Goal: Transaction & Acquisition: Download file/media

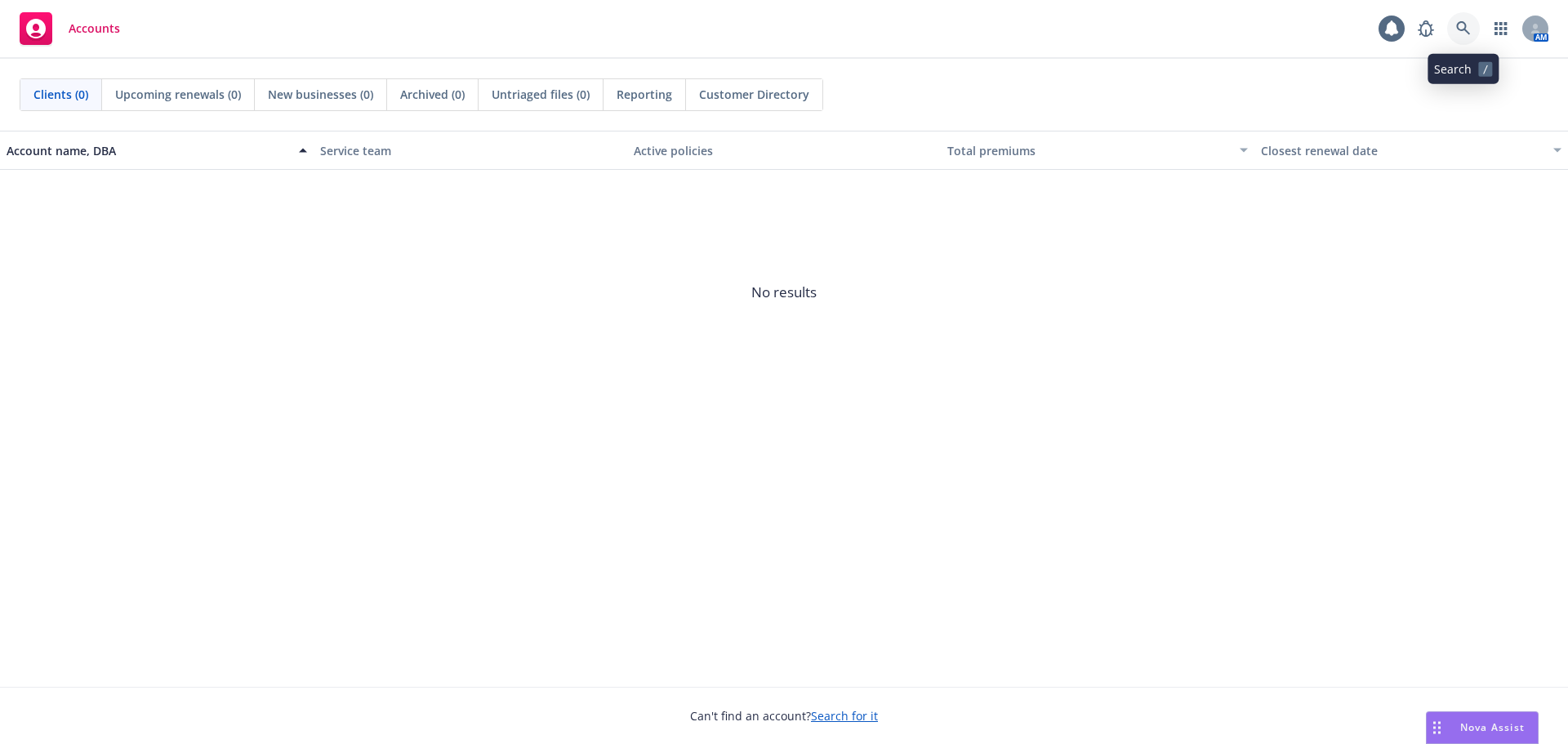
click at [1460, 26] on icon at bounding box center [1463, 28] width 14 height 14
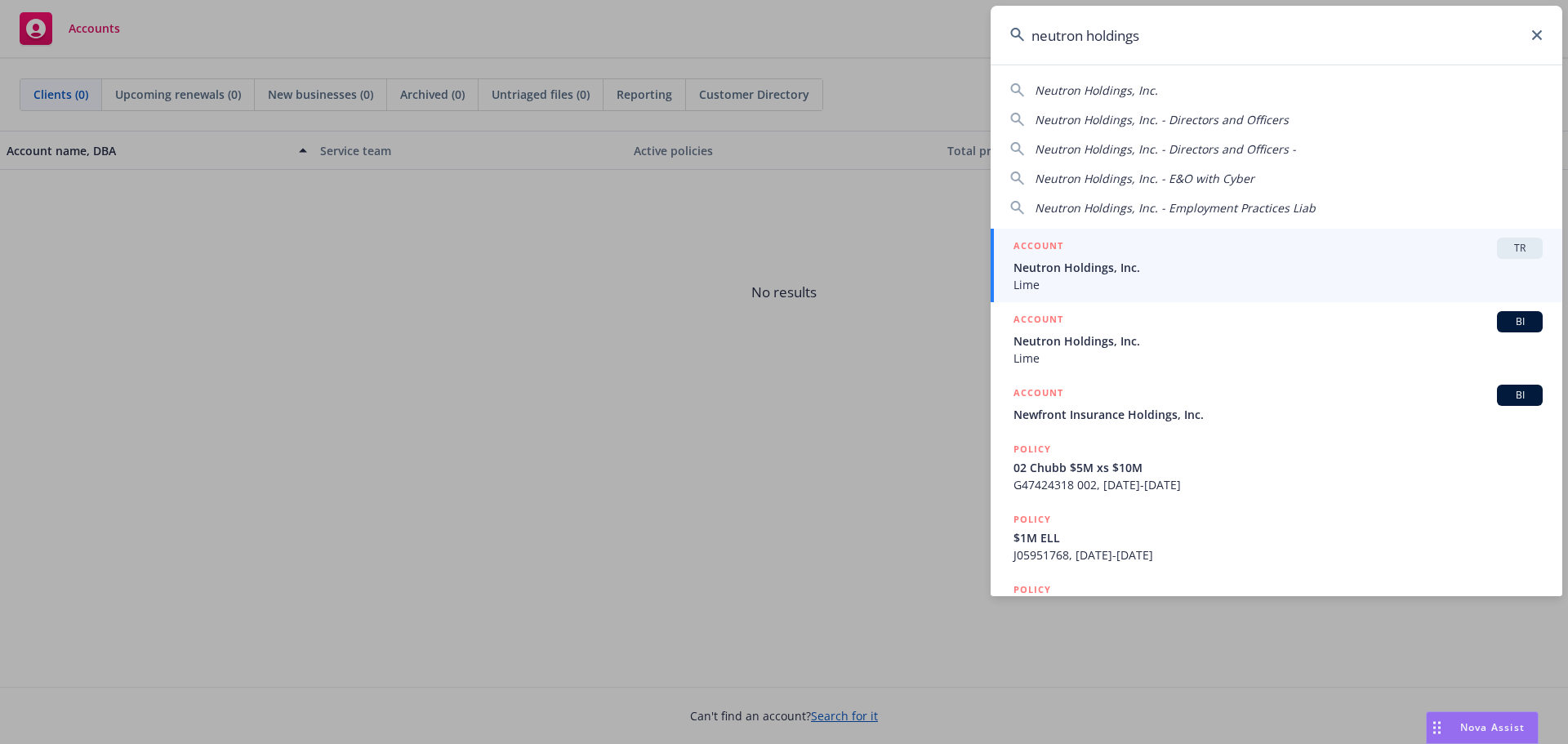
click at [1120, 98] on div "Neutron Holdings, Inc." at bounding box center [1096, 90] width 123 height 17
type input "Neutron Holdings, Inc."
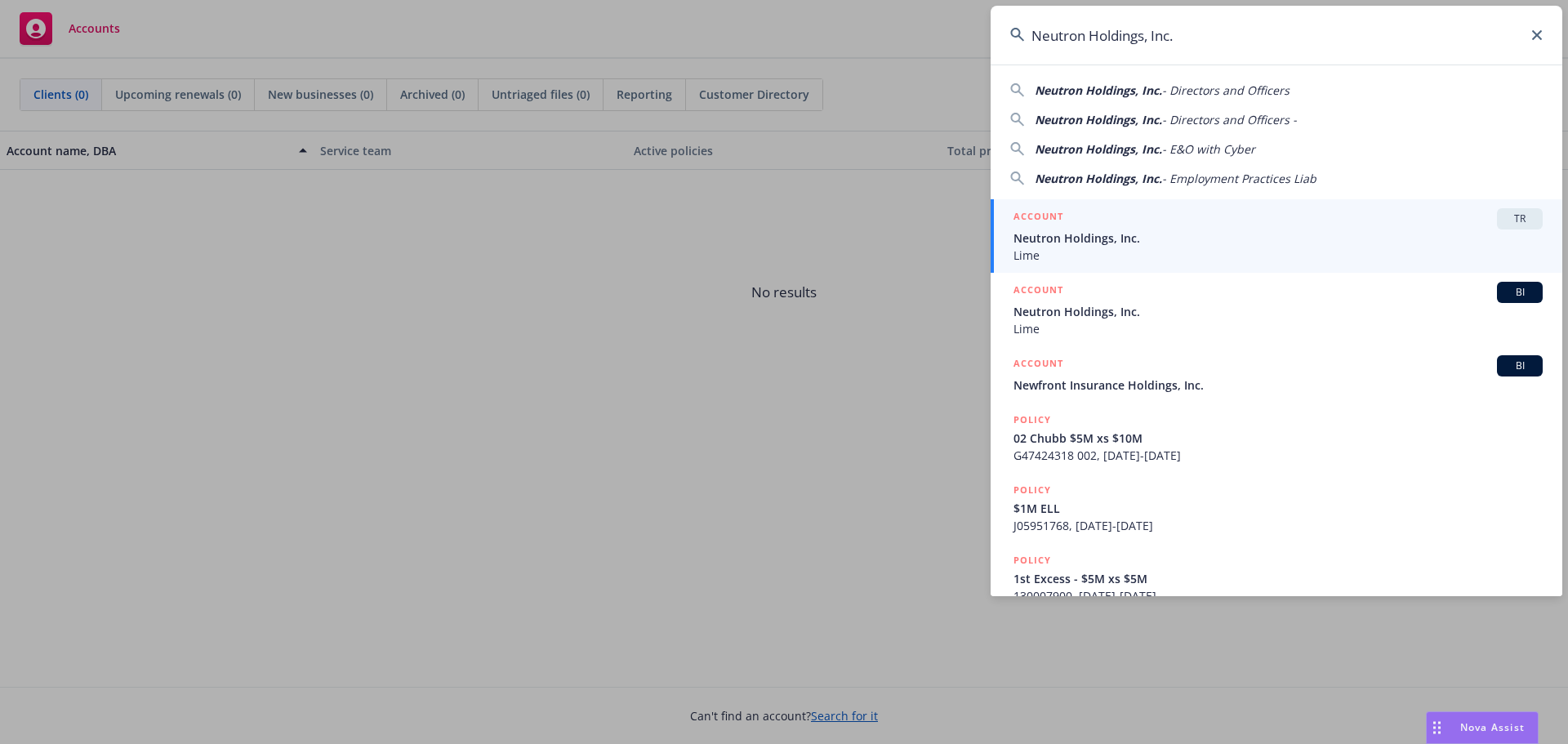
click at [1110, 244] on span "Neutron Holdings, Inc." at bounding box center [1278, 238] width 529 height 17
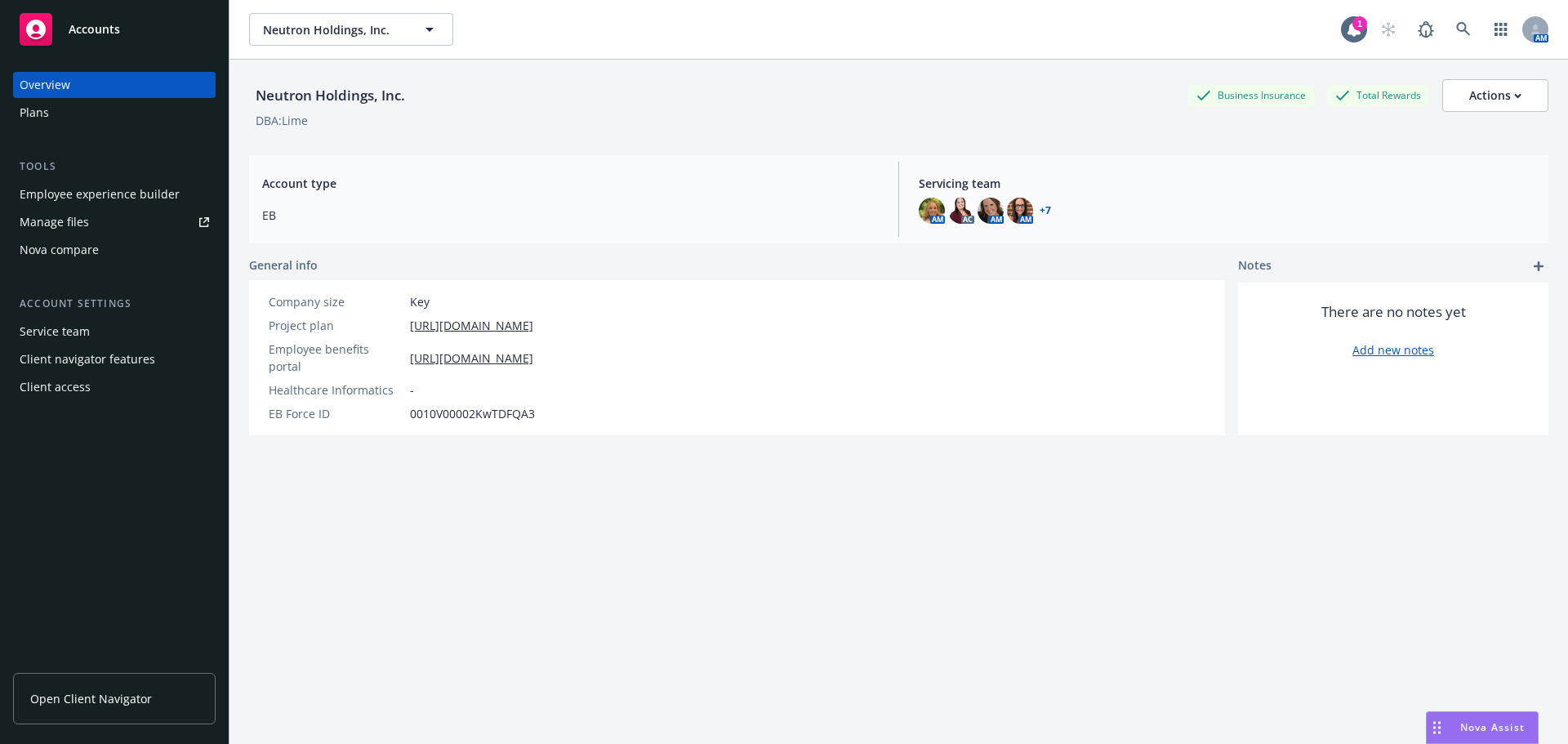
click at [118, 195] on div "Employee experience builder" at bounding box center [99, 194] width 160 height 26
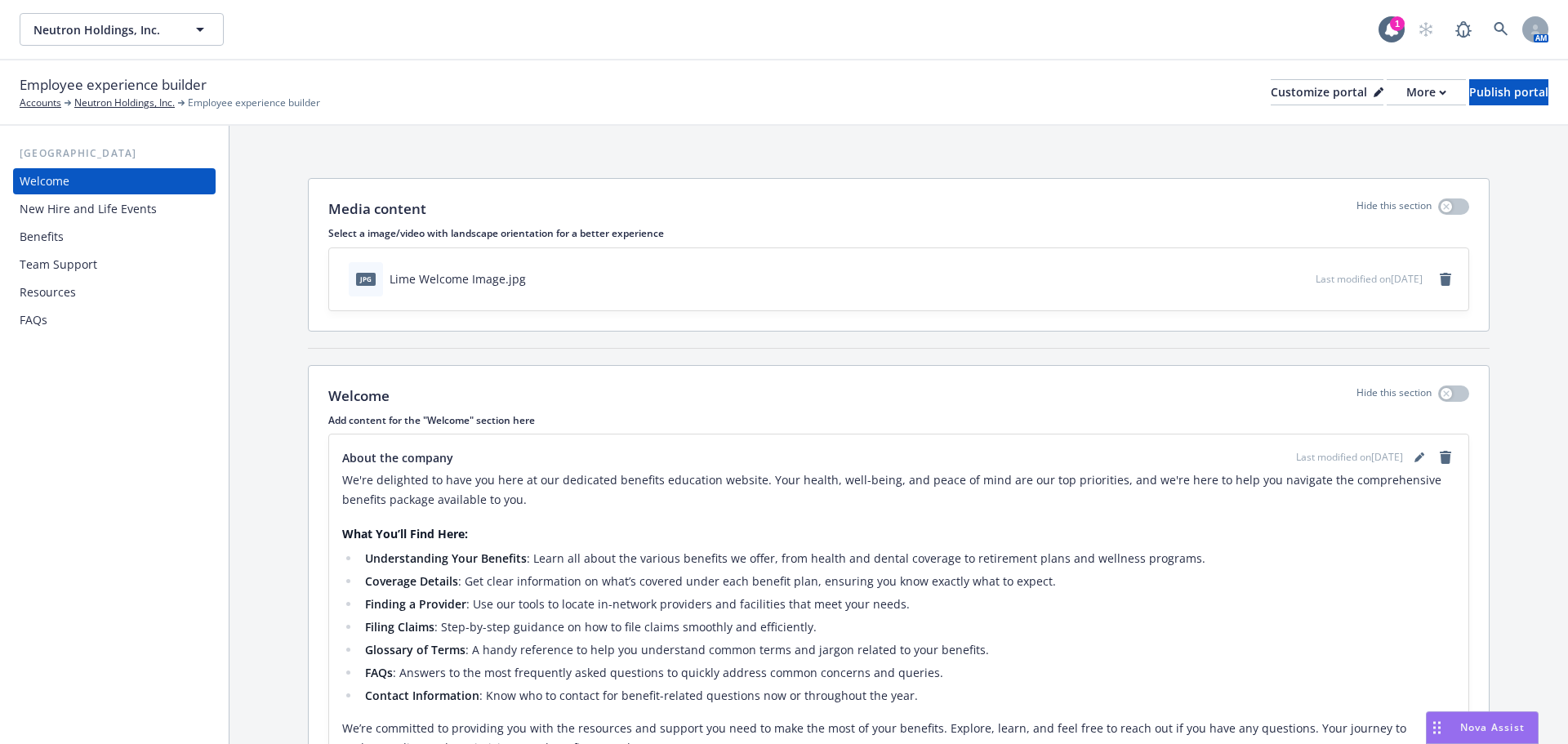
click at [55, 285] on div "Resources" at bounding box center [48, 292] width 56 height 26
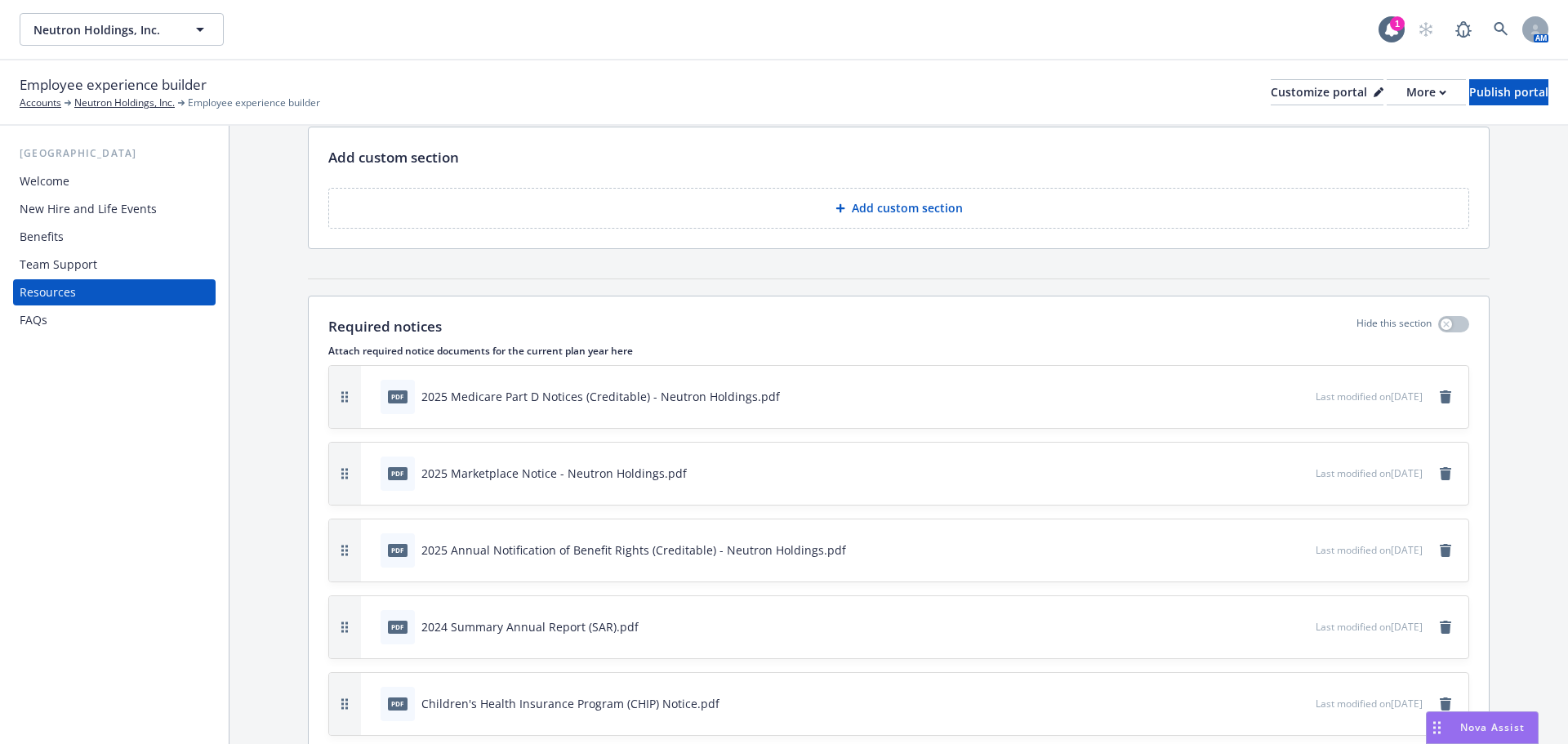
scroll to position [245, 0]
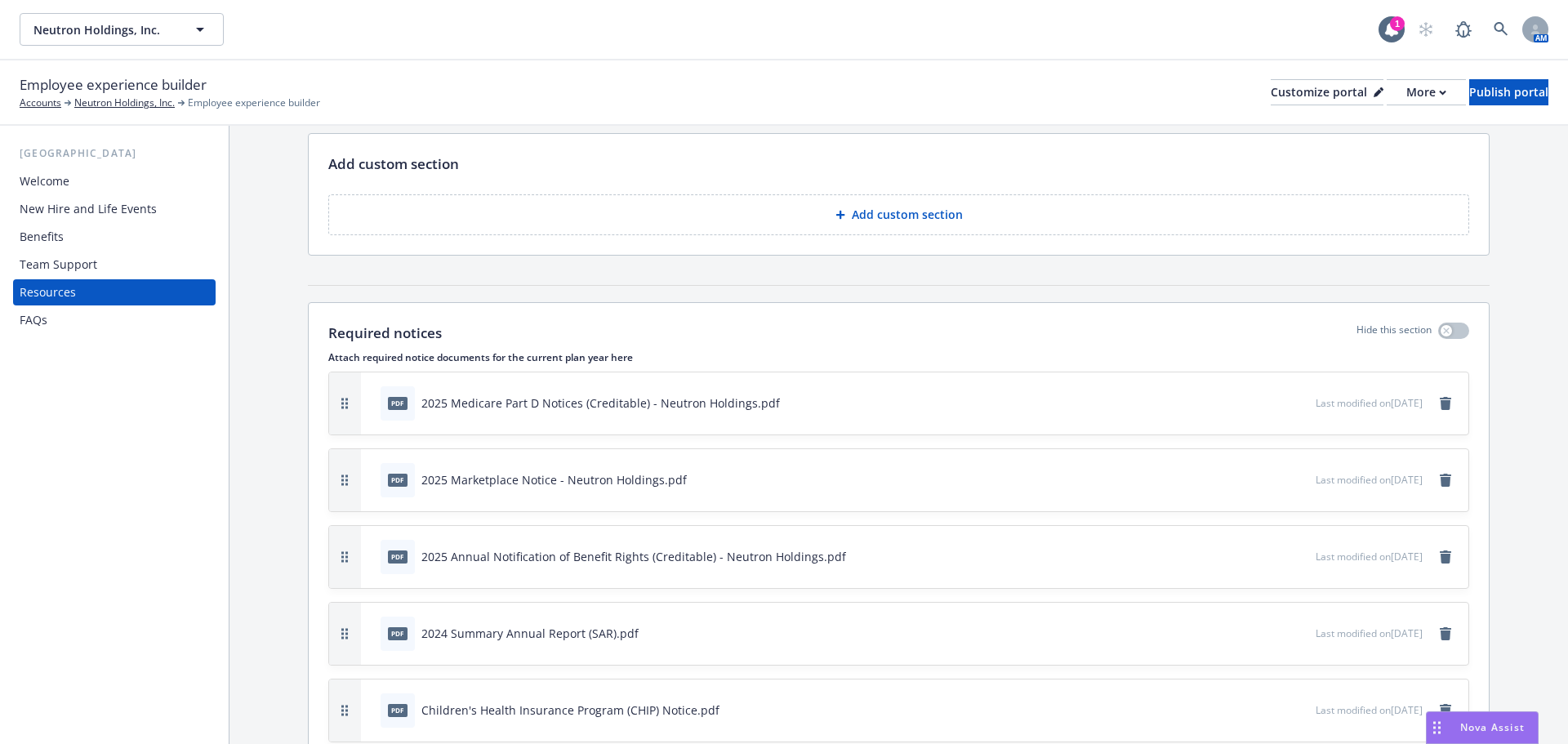
click at [82, 218] on div "New Hire and Life Events" at bounding box center [87, 209] width 137 height 26
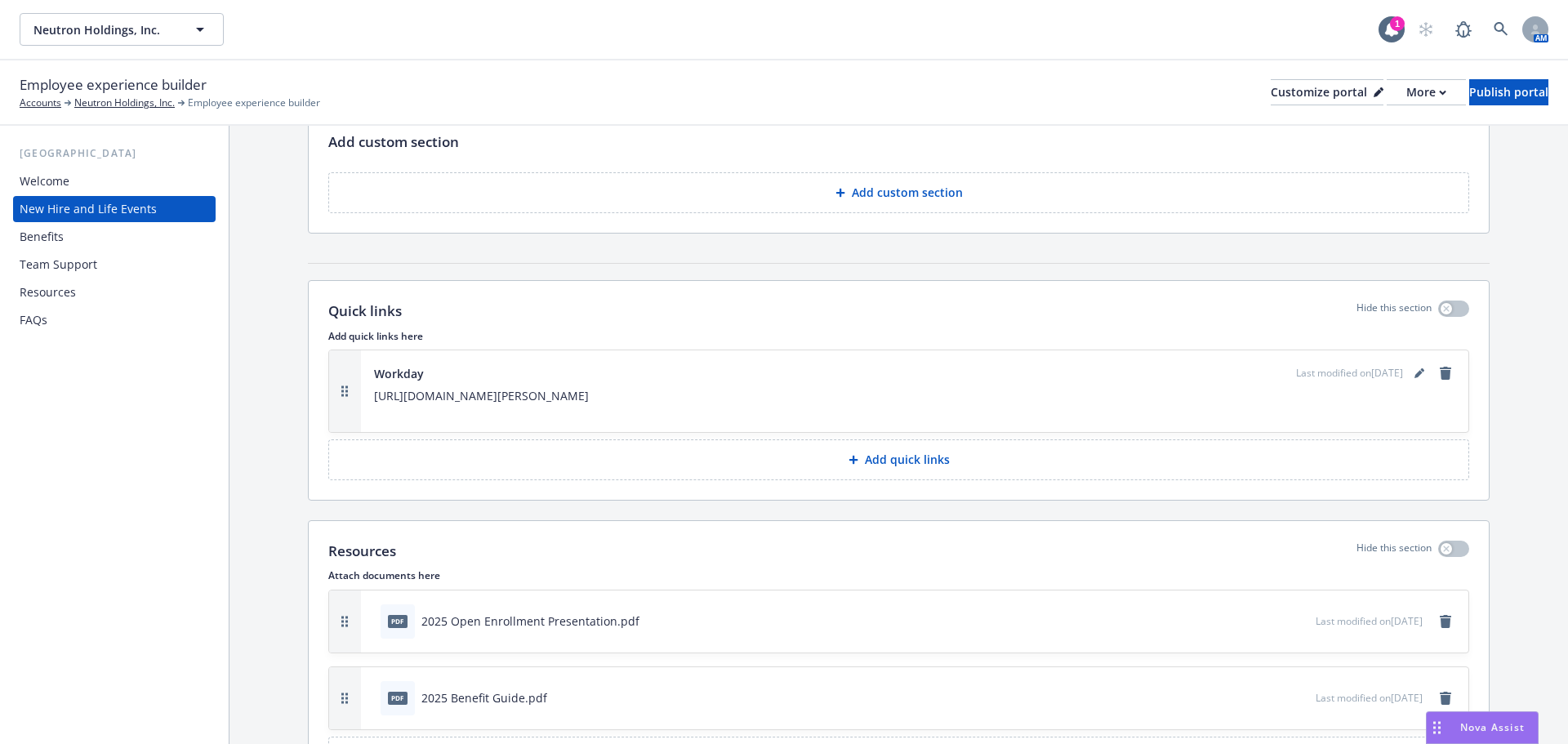
scroll to position [2125, 0]
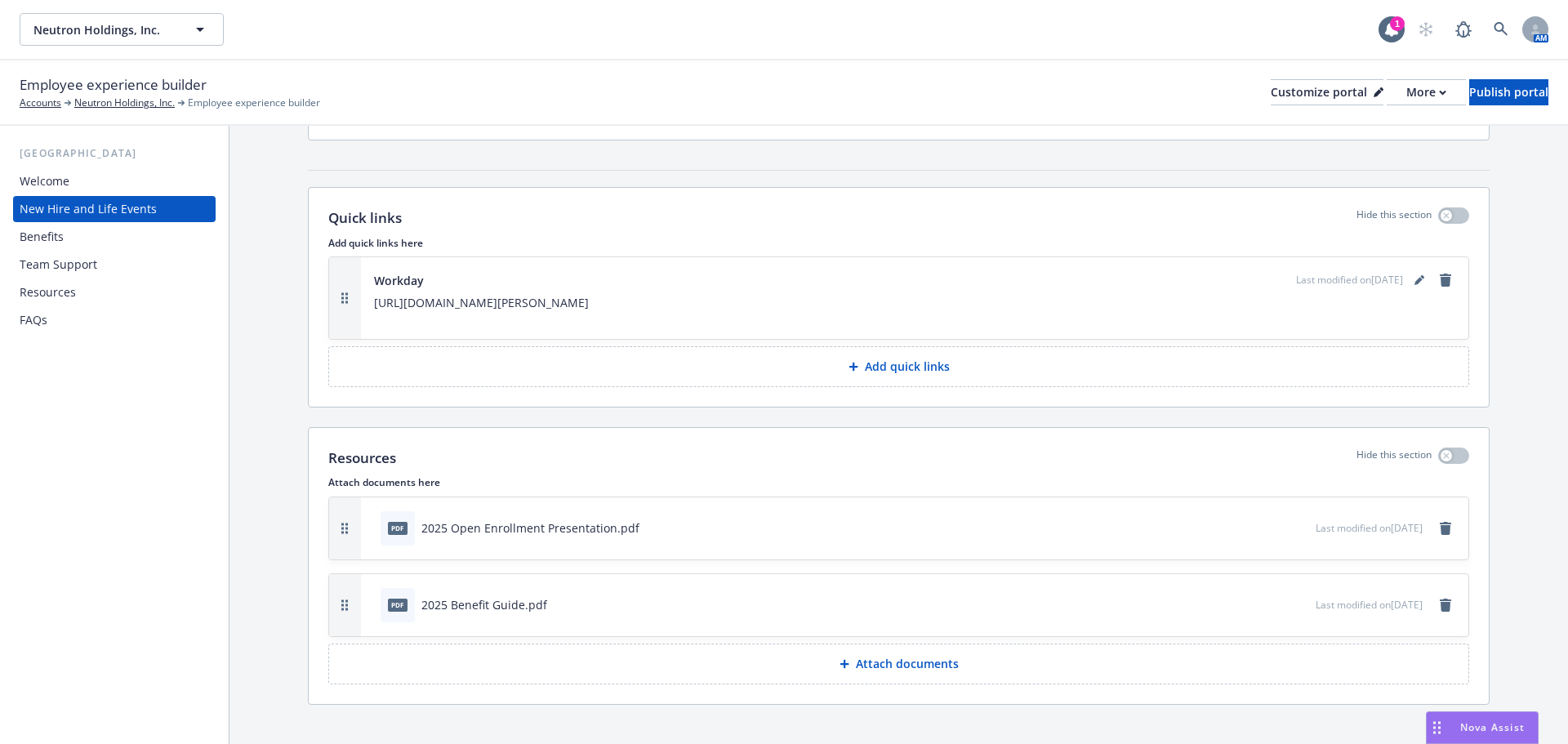
click at [858, 656] on p "Attach documents" at bounding box center [906, 663] width 103 height 16
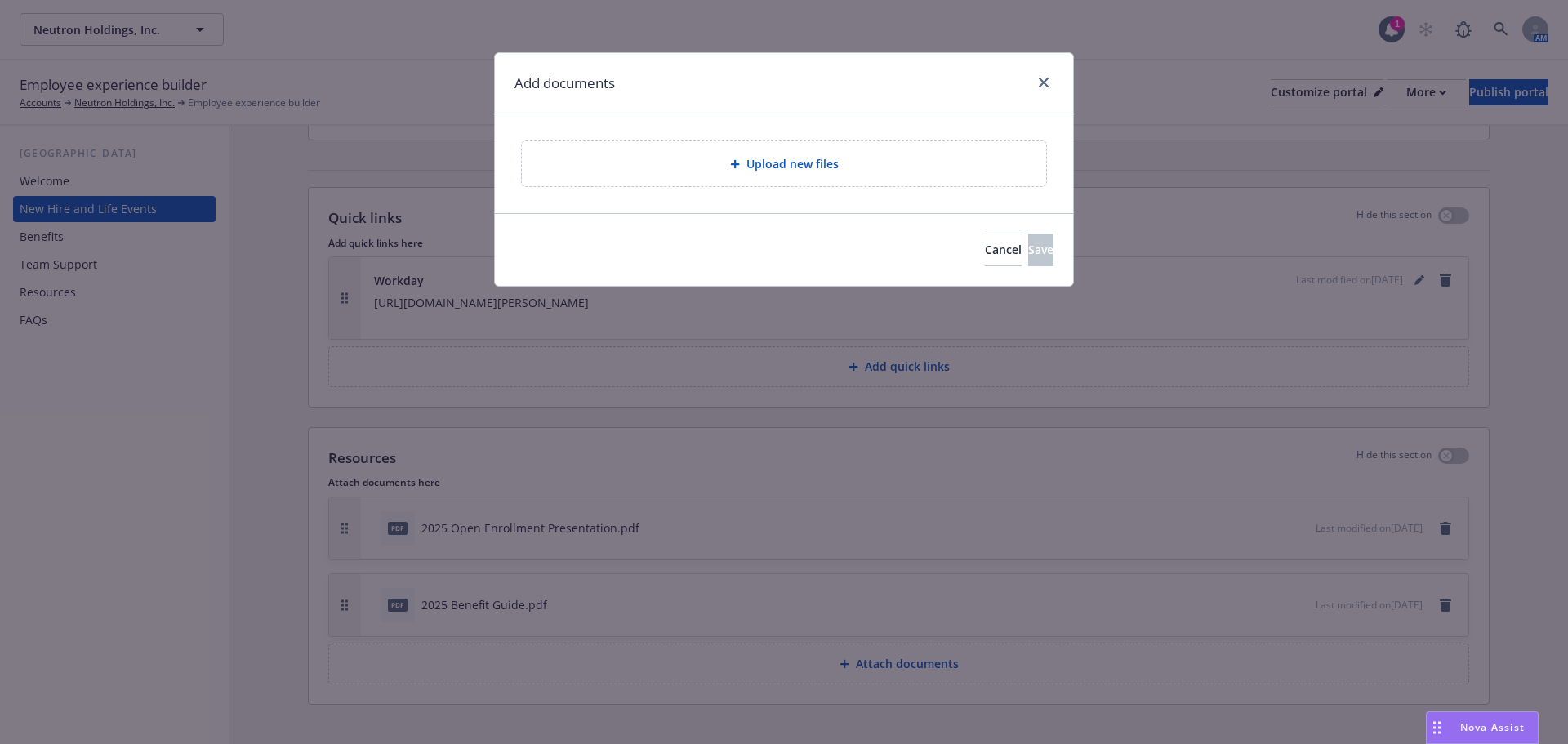
click at [640, 166] on div "Upload new files" at bounding box center [784, 164] width 498 height 19
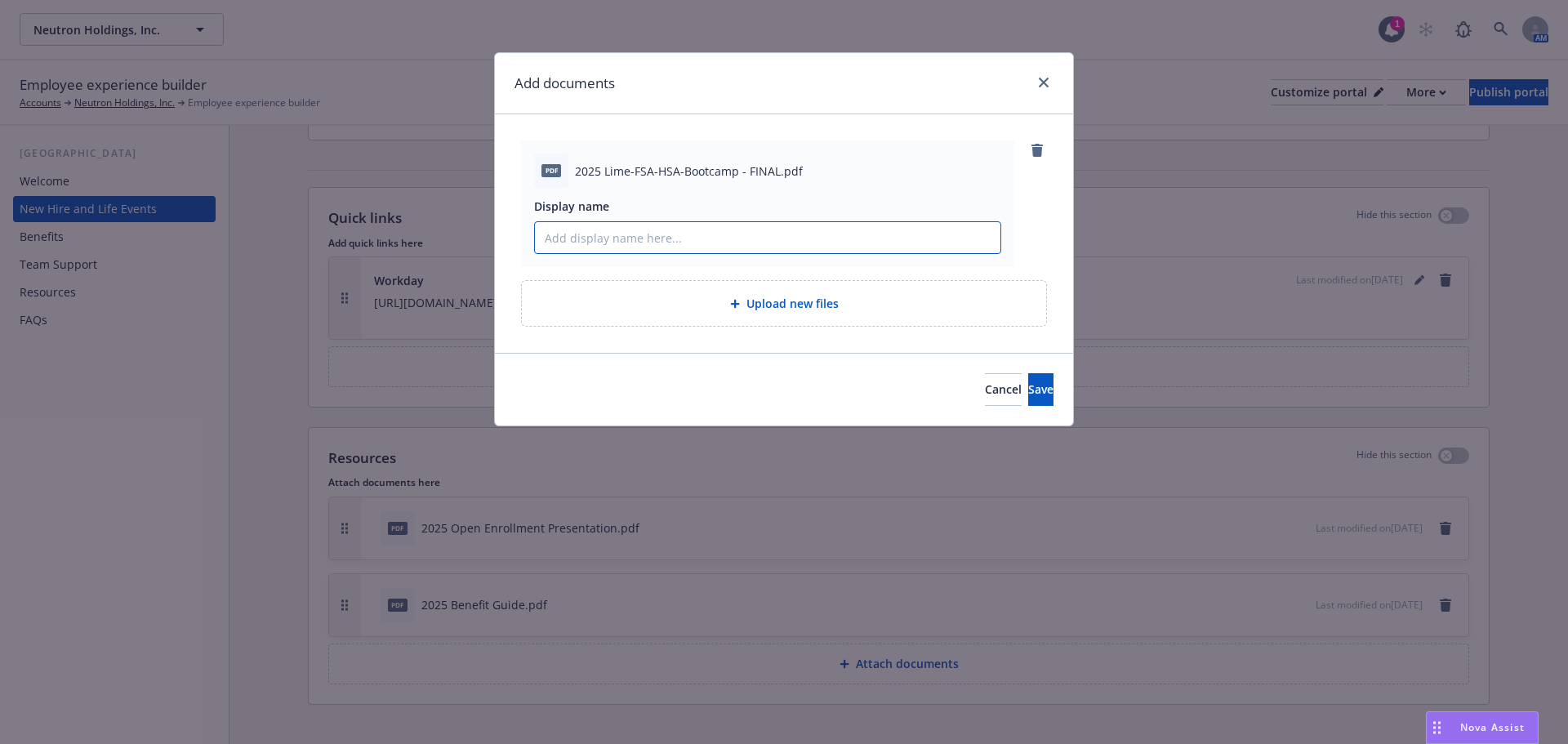
click at [628, 233] on input "Display name" at bounding box center [768, 237] width 465 height 31
type input "2025 HSA and FSA Bootcamp"
click at [1028, 373] on button "Save" at bounding box center [1041, 389] width 25 height 32
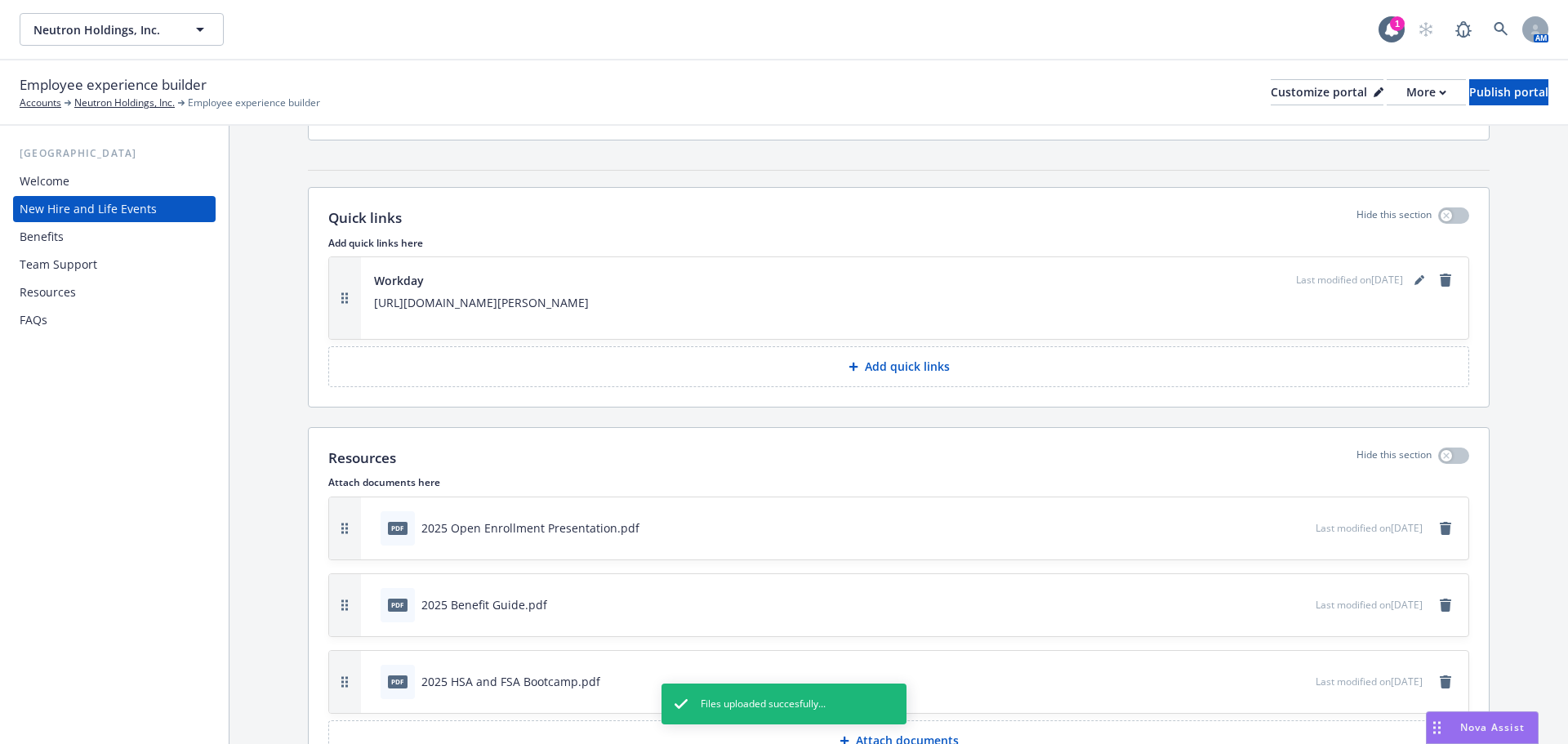
click at [87, 240] on div "Benefits" at bounding box center [114, 236] width 189 height 26
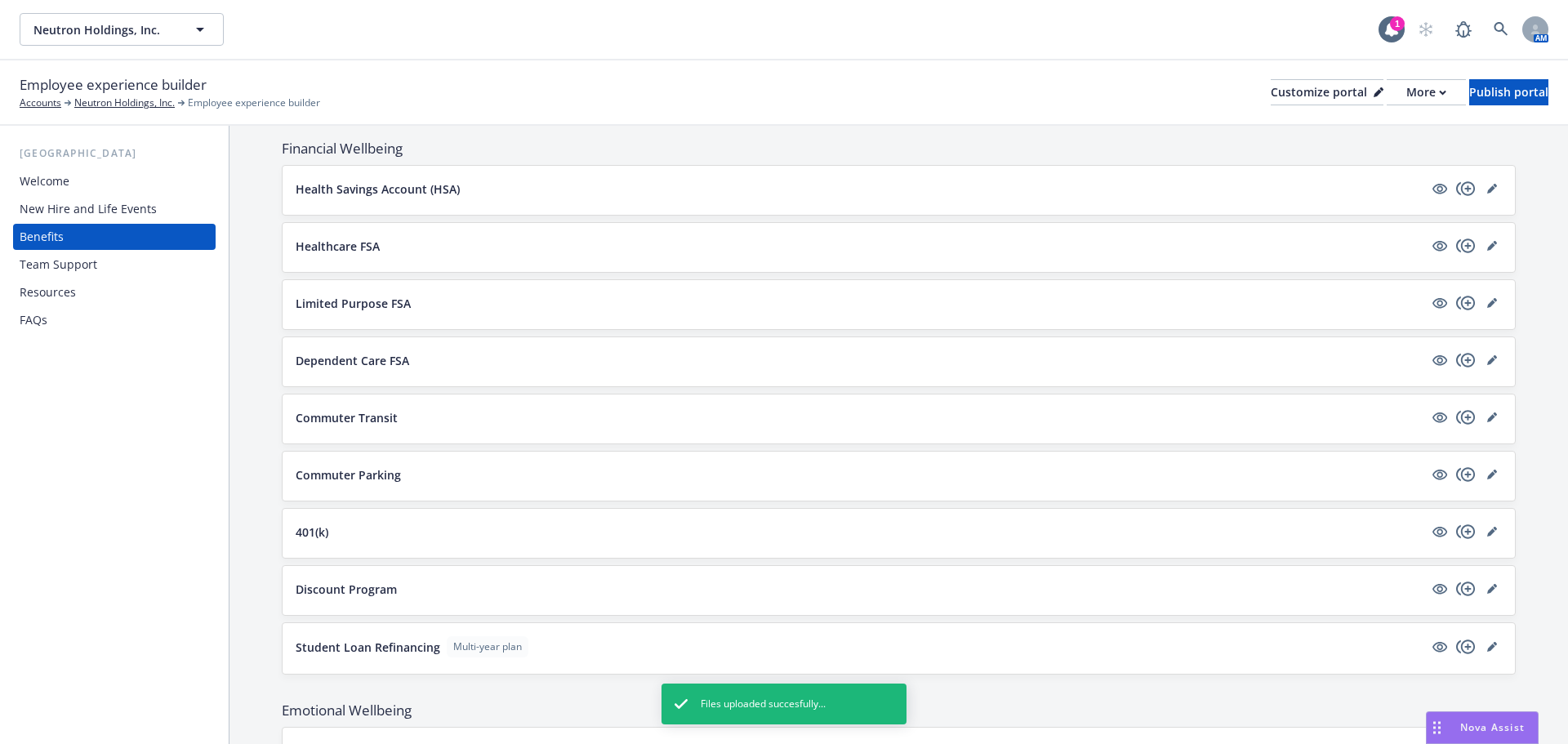
scroll to position [1469, 0]
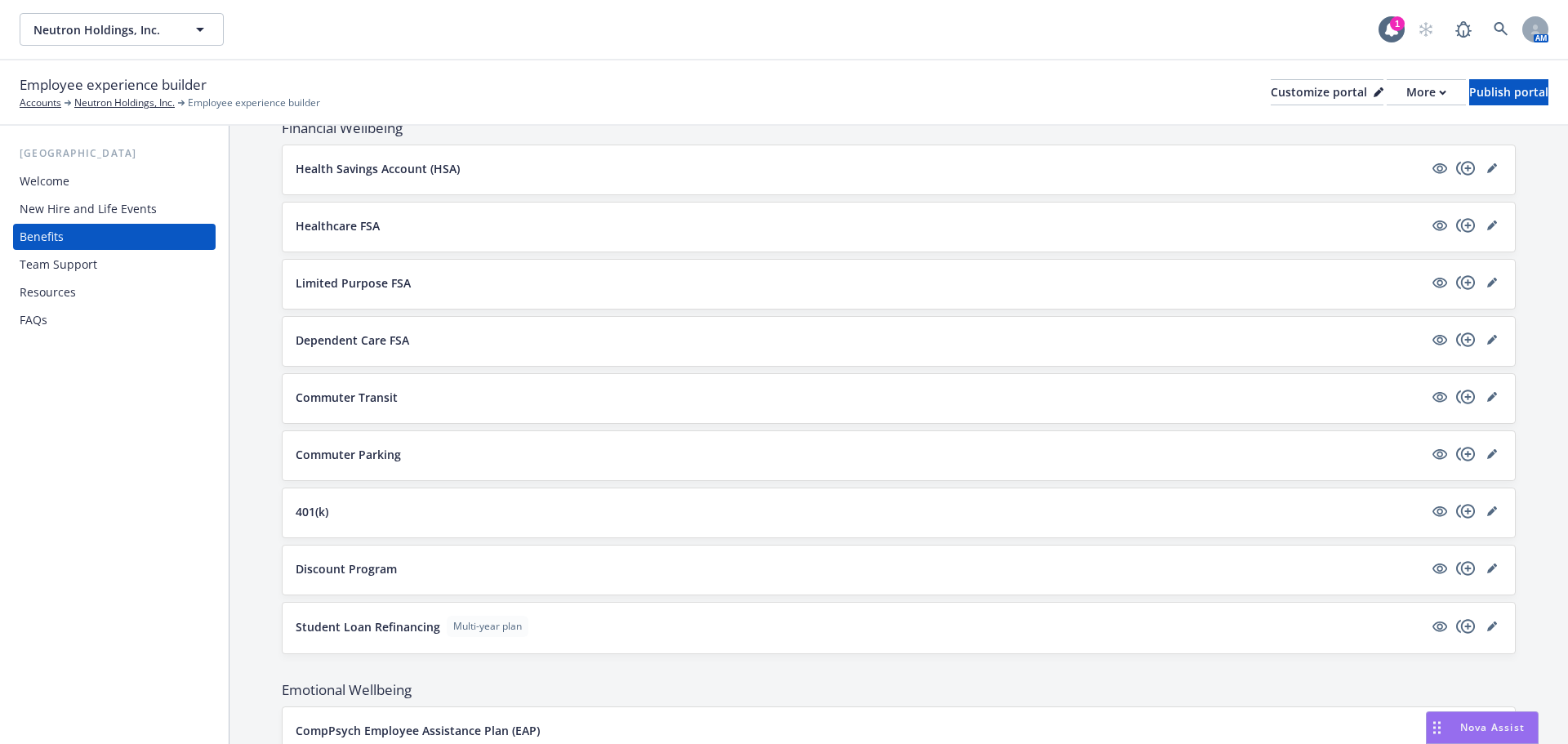
click at [78, 312] on div "FAQs" at bounding box center [114, 319] width 189 height 26
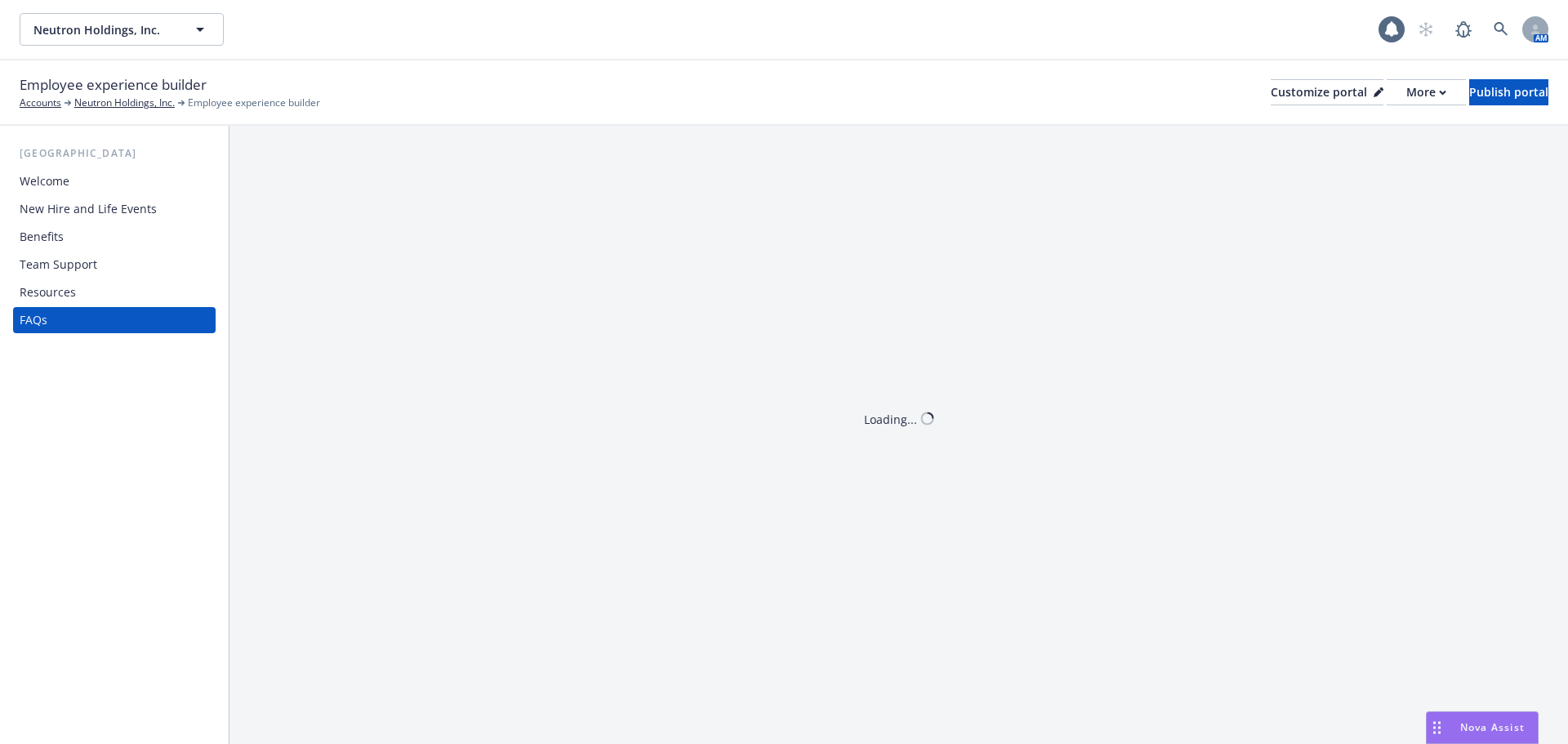
click at [75, 294] on div "Resources" at bounding box center [114, 292] width 189 height 26
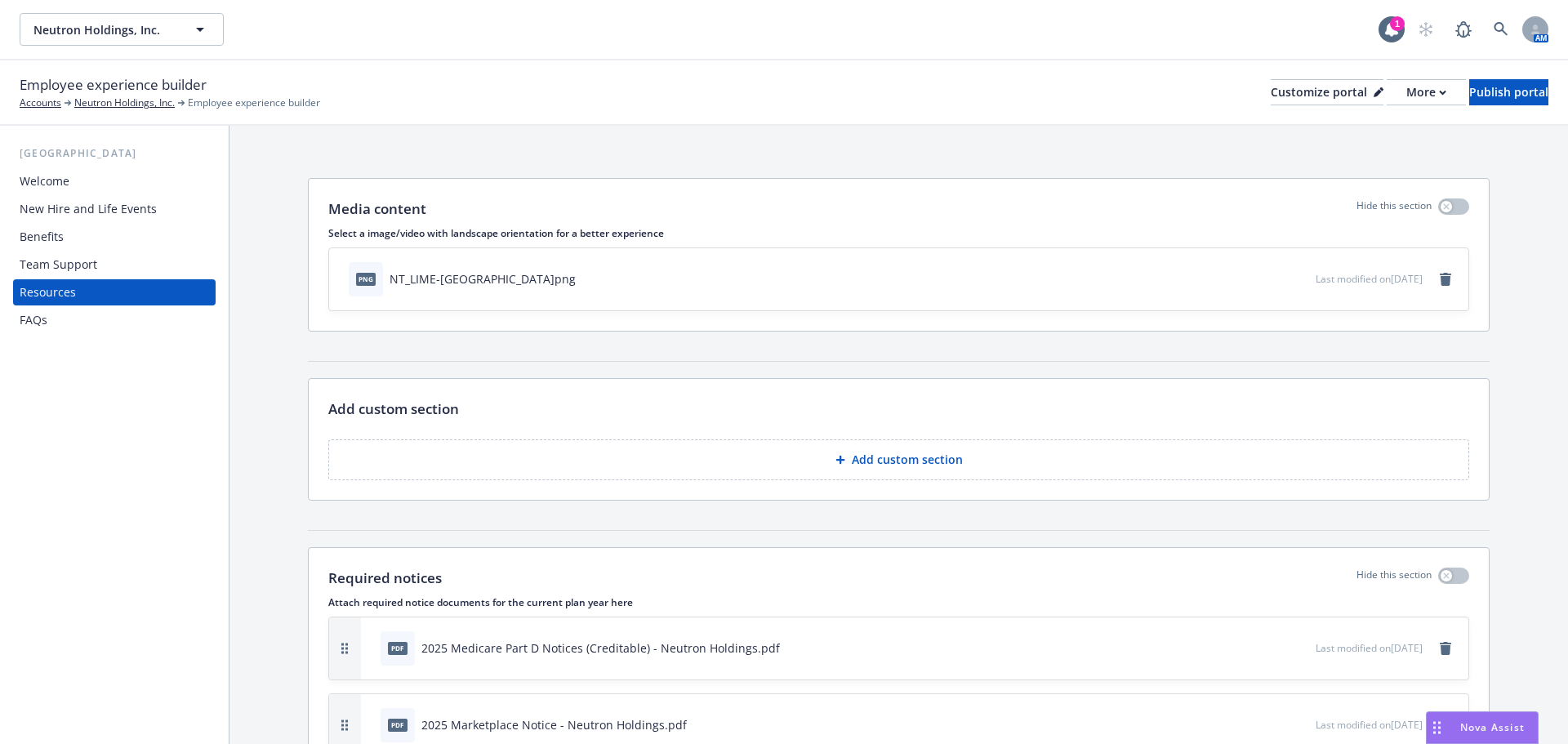
click at [127, 263] on div "Team Support" at bounding box center [114, 264] width 189 height 26
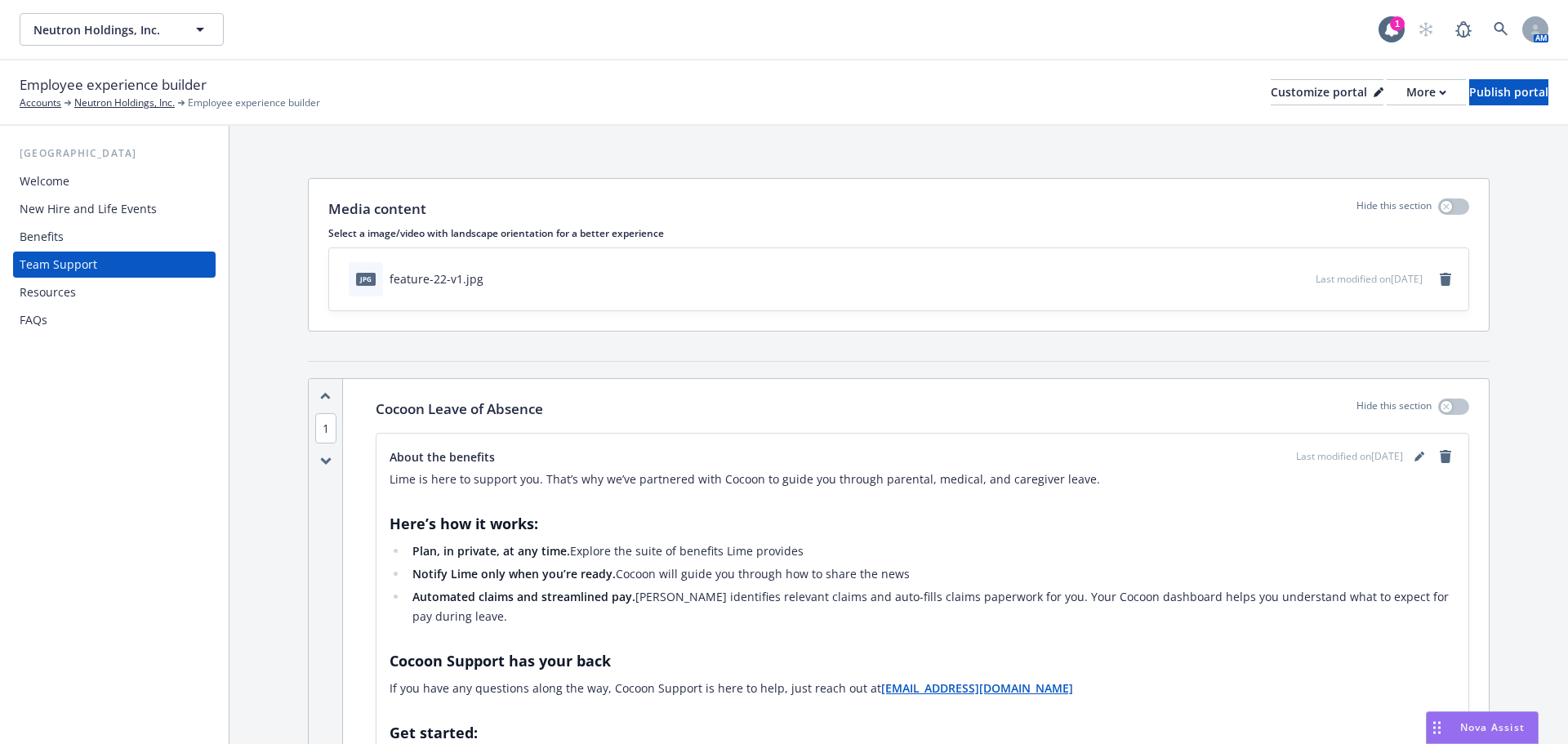
click at [65, 230] on div "Benefits" at bounding box center [114, 236] width 189 height 26
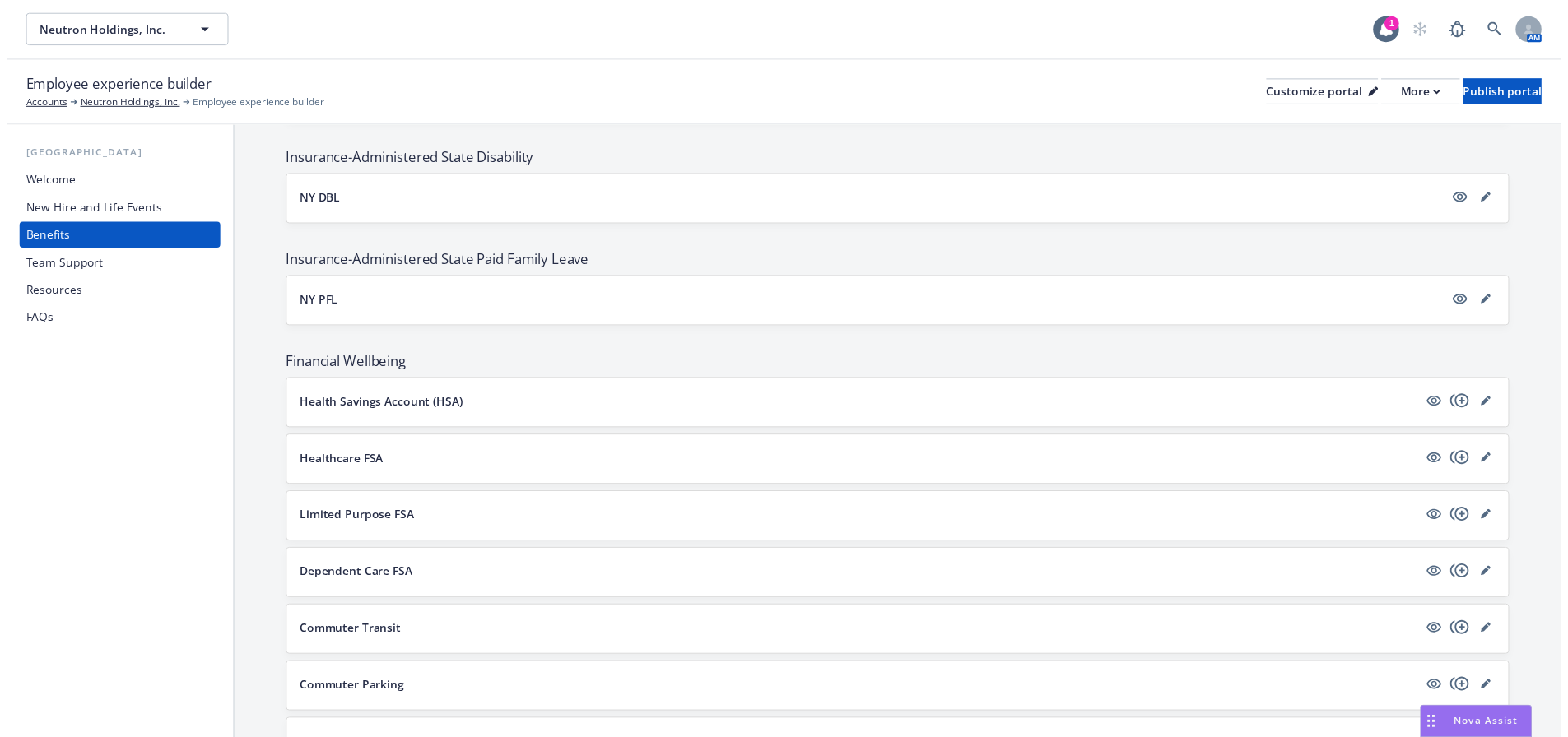
scroll to position [1316, 0]
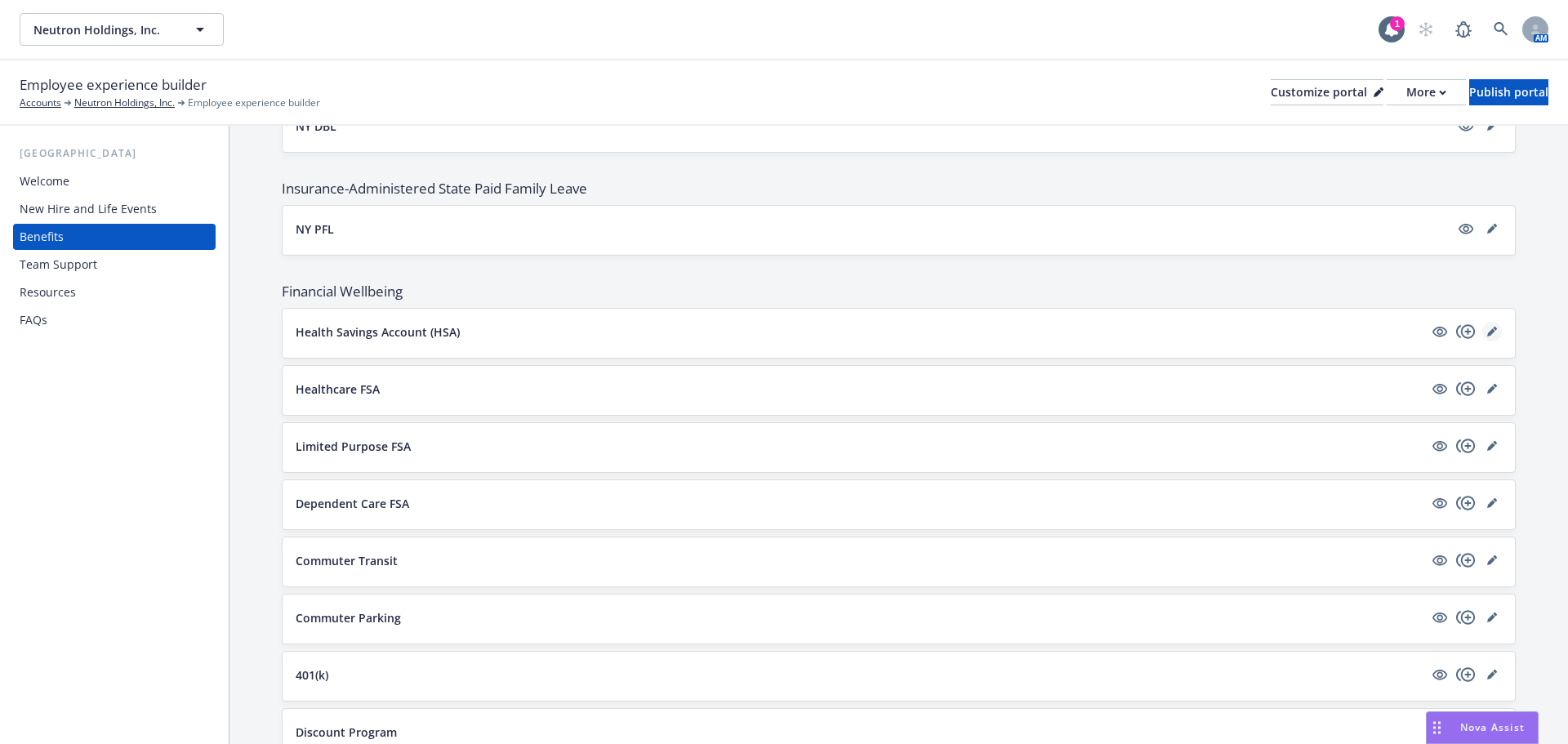
click at [1487, 327] on icon "editPencil" at bounding box center [1492, 332] width 10 height 10
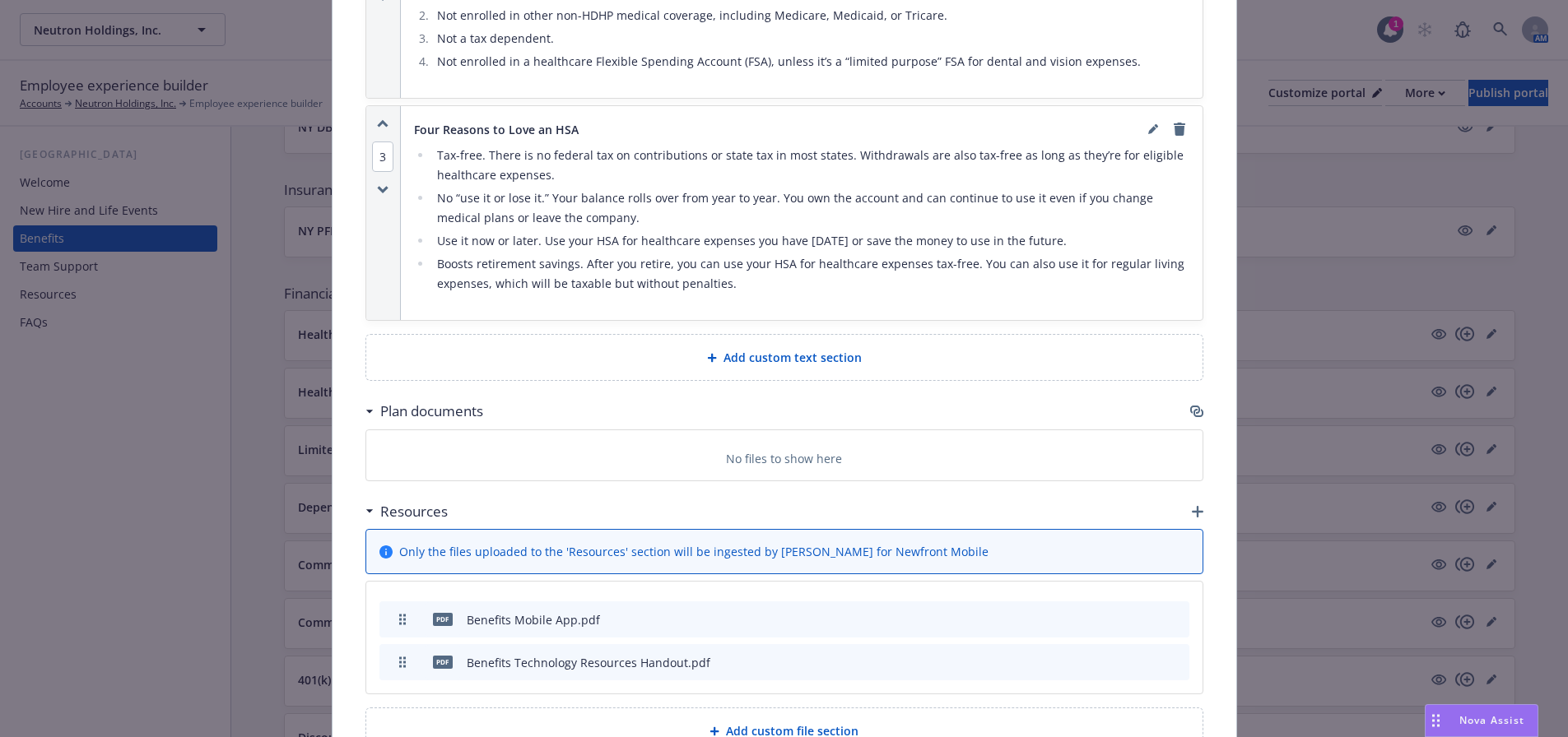
scroll to position [1546, 0]
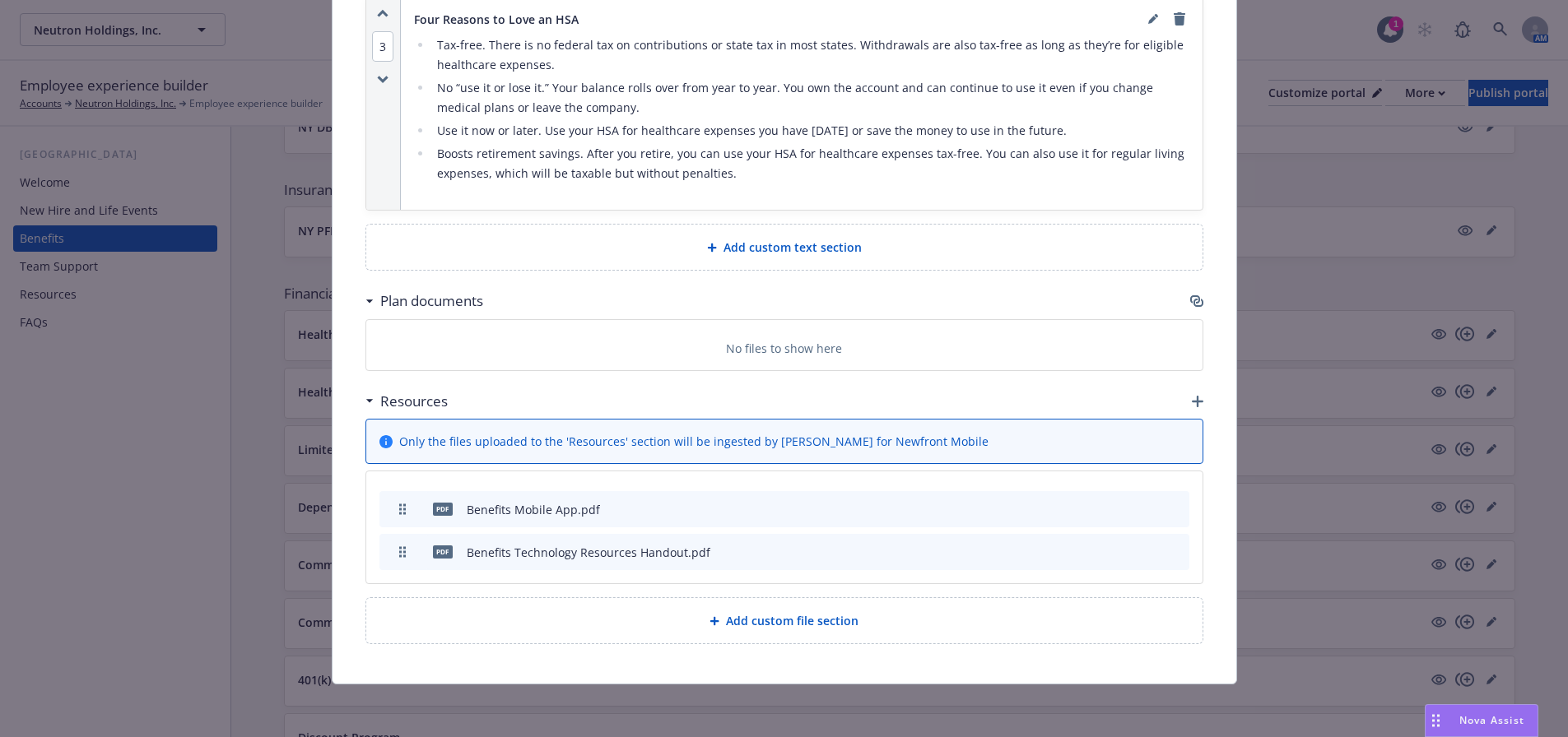
click at [1192, 399] on icon "button" at bounding box center [1197, 401] width 11 height 11
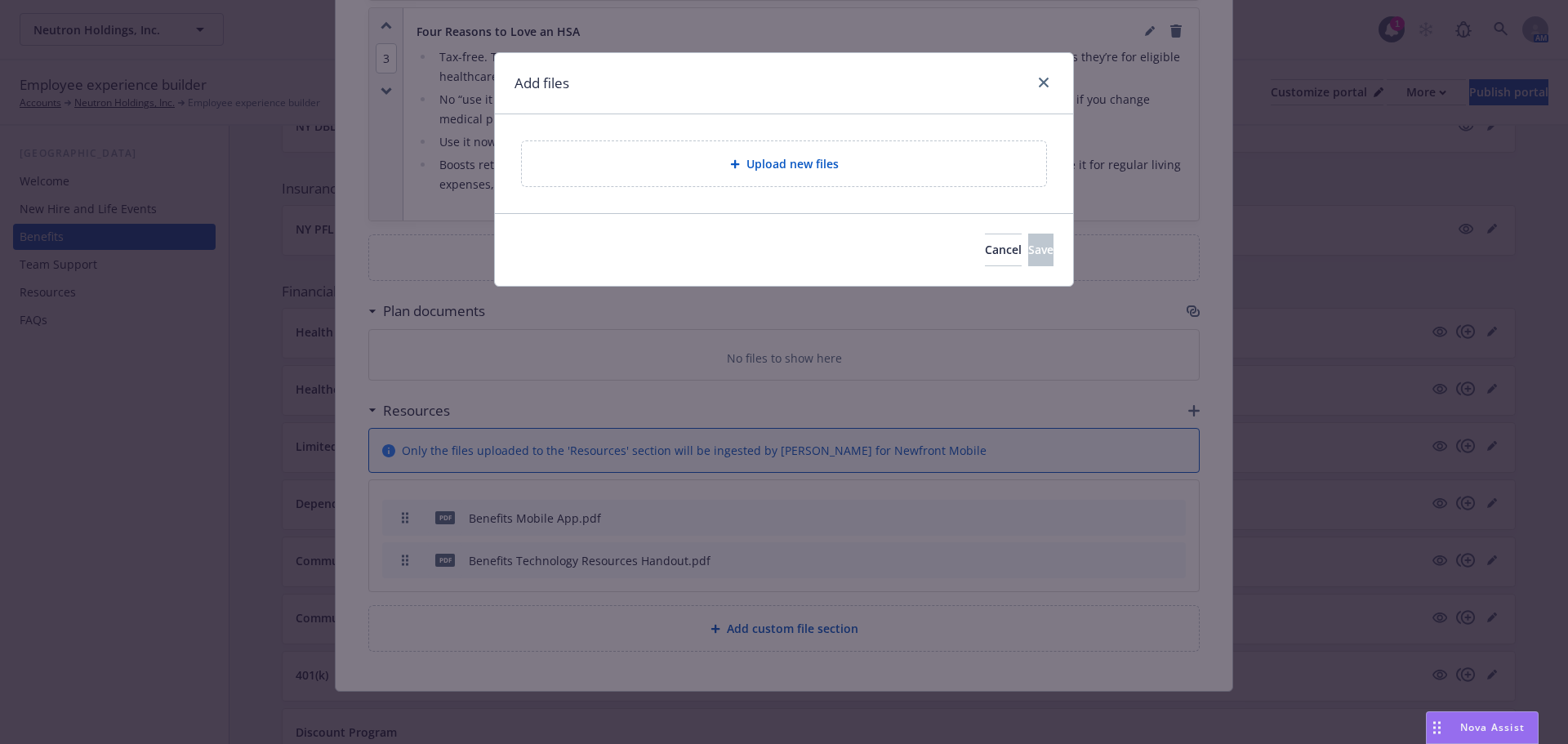
click at [616, 157] on div "Upload new files" at bounding box center [784, 164] width 498 height 19
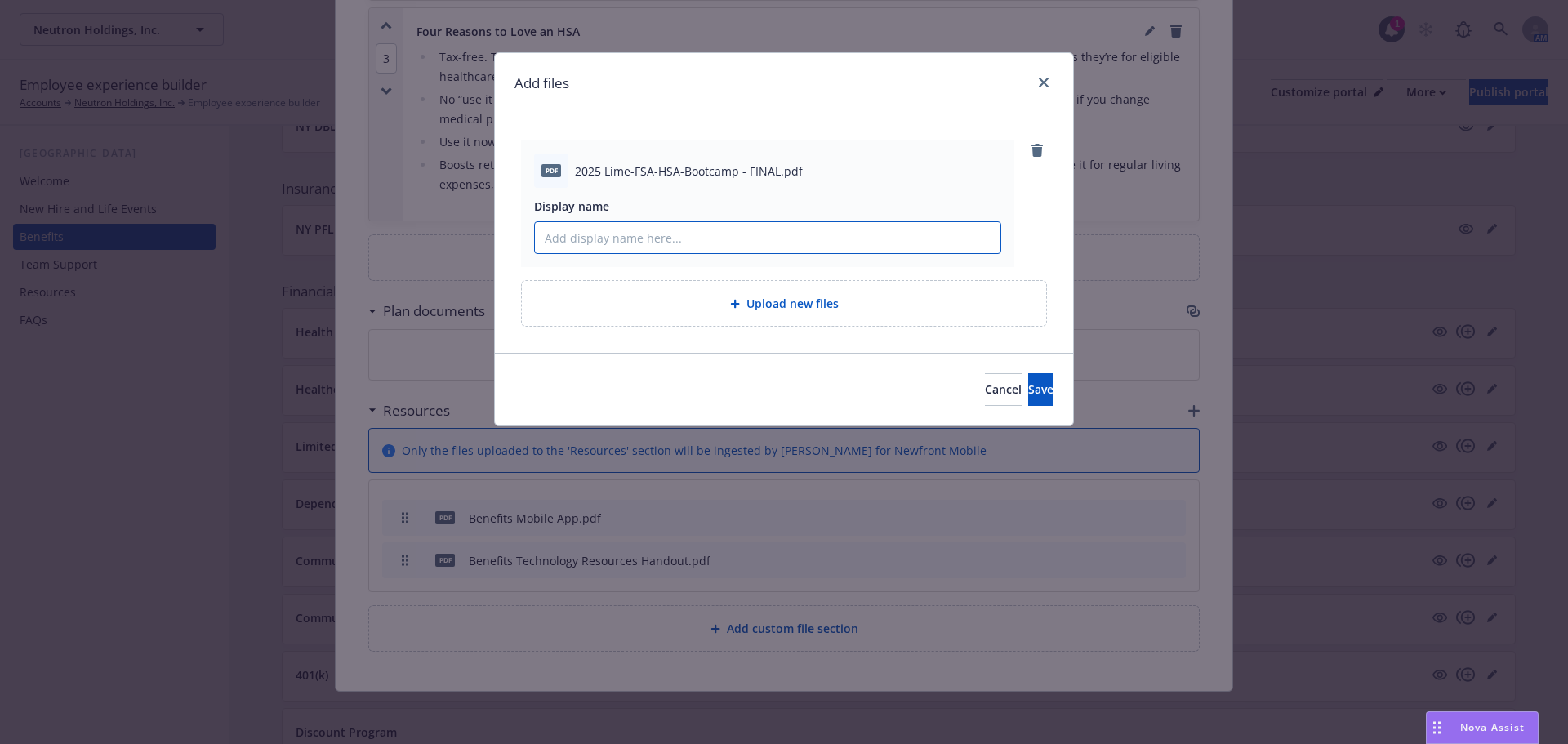
click at [664, 234] on input "Display name" at bounding box center [768, 237] width 465 height 31
drag, startPoint x: 738, startPoint y: 228, endPoint x: 473, endPoint y: 228, distance: 265.0
click at [473, 228] on div "Add files pdf 2025 Lime-FSA-HSA-Bootcamp - FINAL.pdf Display name 2025 HSA and …" at bounding box center [784, 372] width 1568 height 744
type input "2025 HSA and FSA Bootcamp"
click at [1028, 389] on button "Save" at bounding box center [1041, 389] width 25 height 32
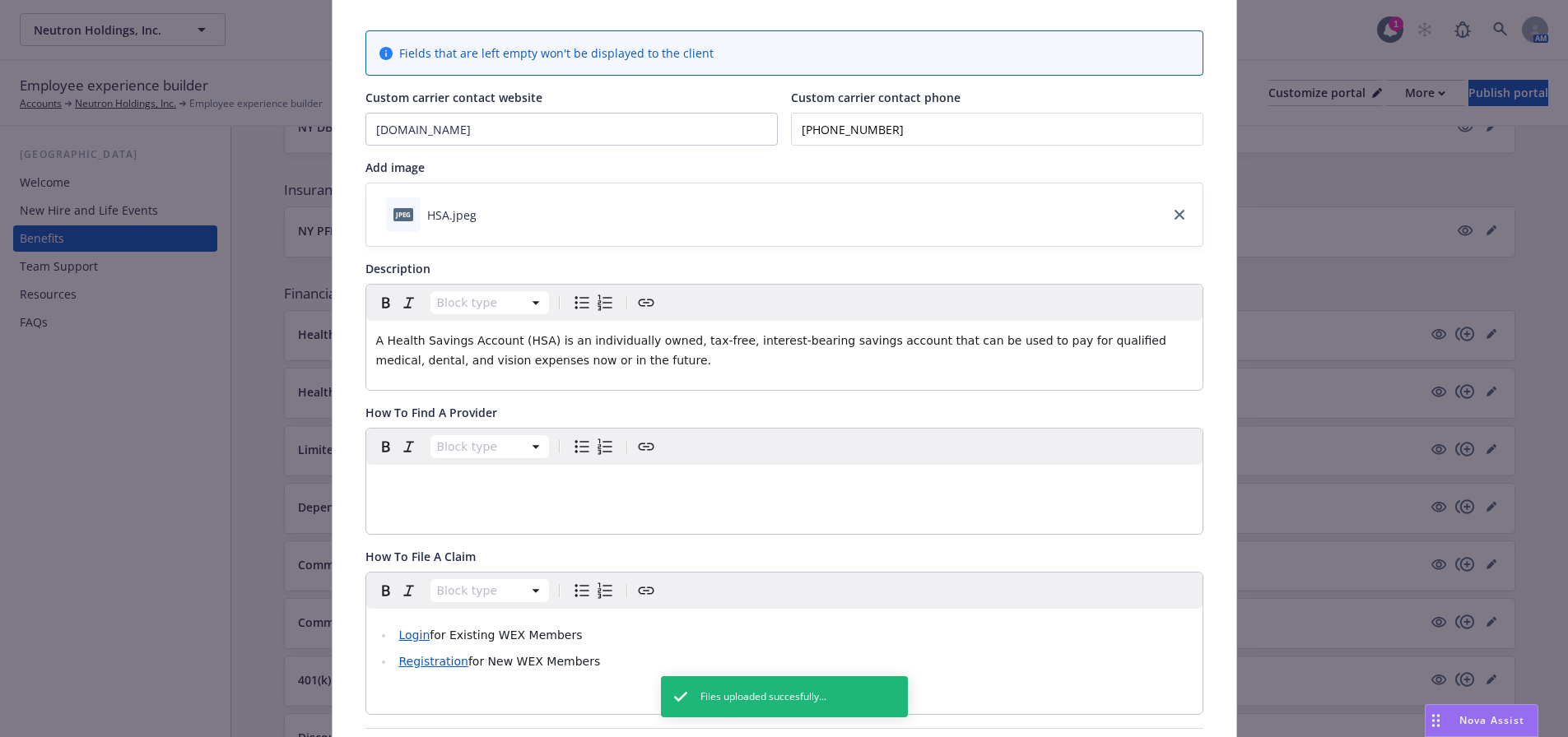
scroll to position [0, 0]
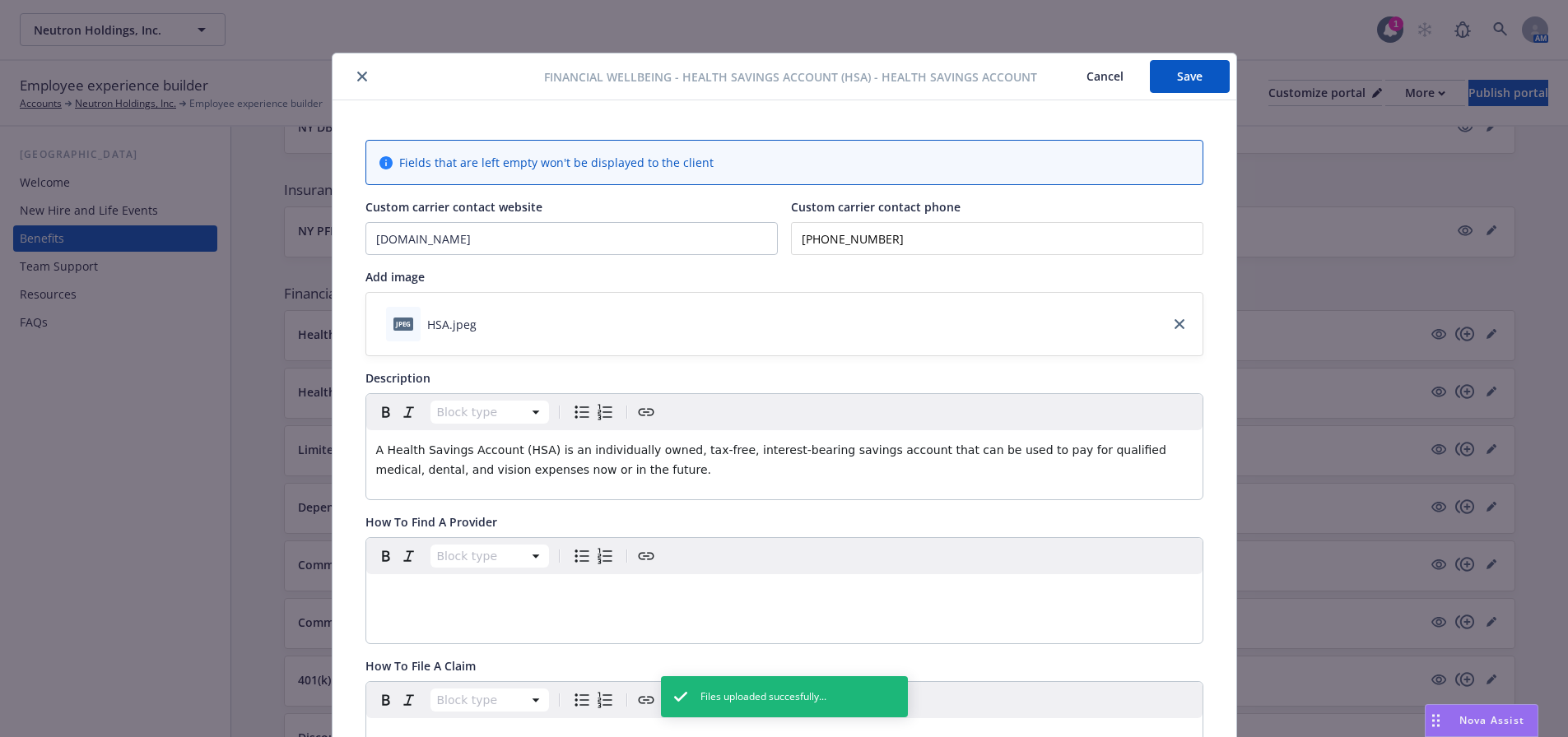
click at [1194, 74] on button "Save" at bounding box center [1189, 76] width 80 height 33
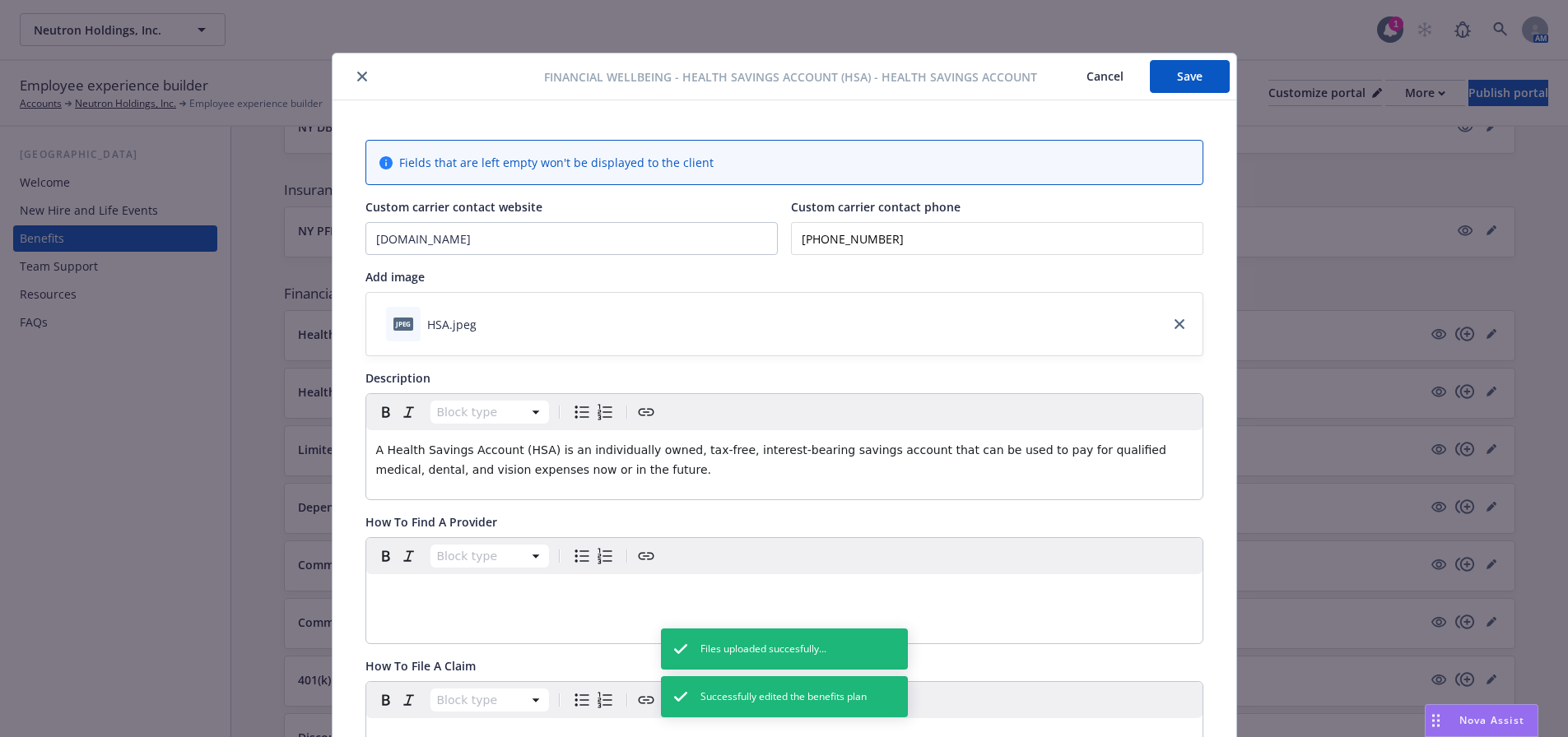
click at [357, 77] on icon "close" at bounding box center [362, 77] width 10 height 10
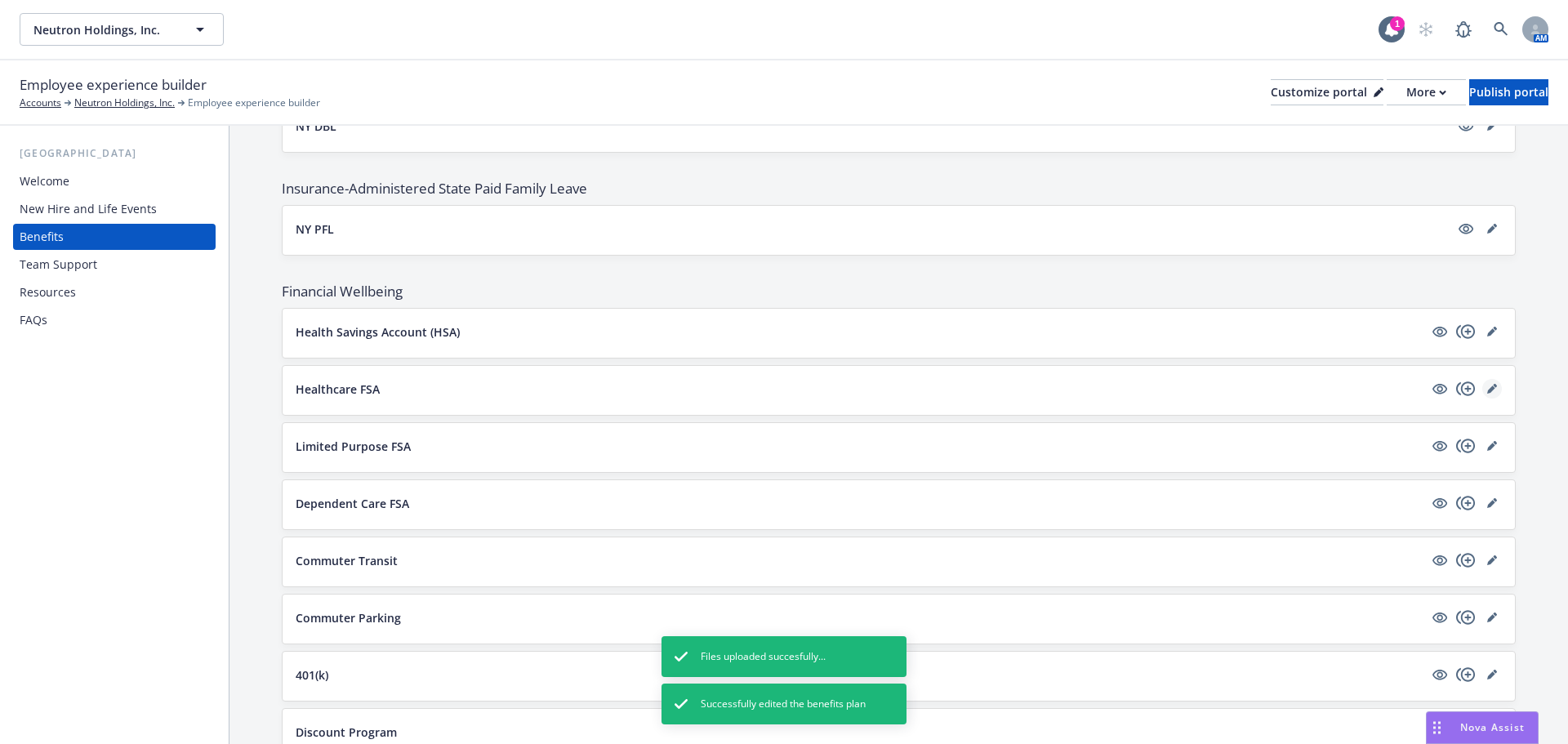
click at [1487, 391] on icon "editPencil" at bounding box center [1492, 390] width 8 height 8
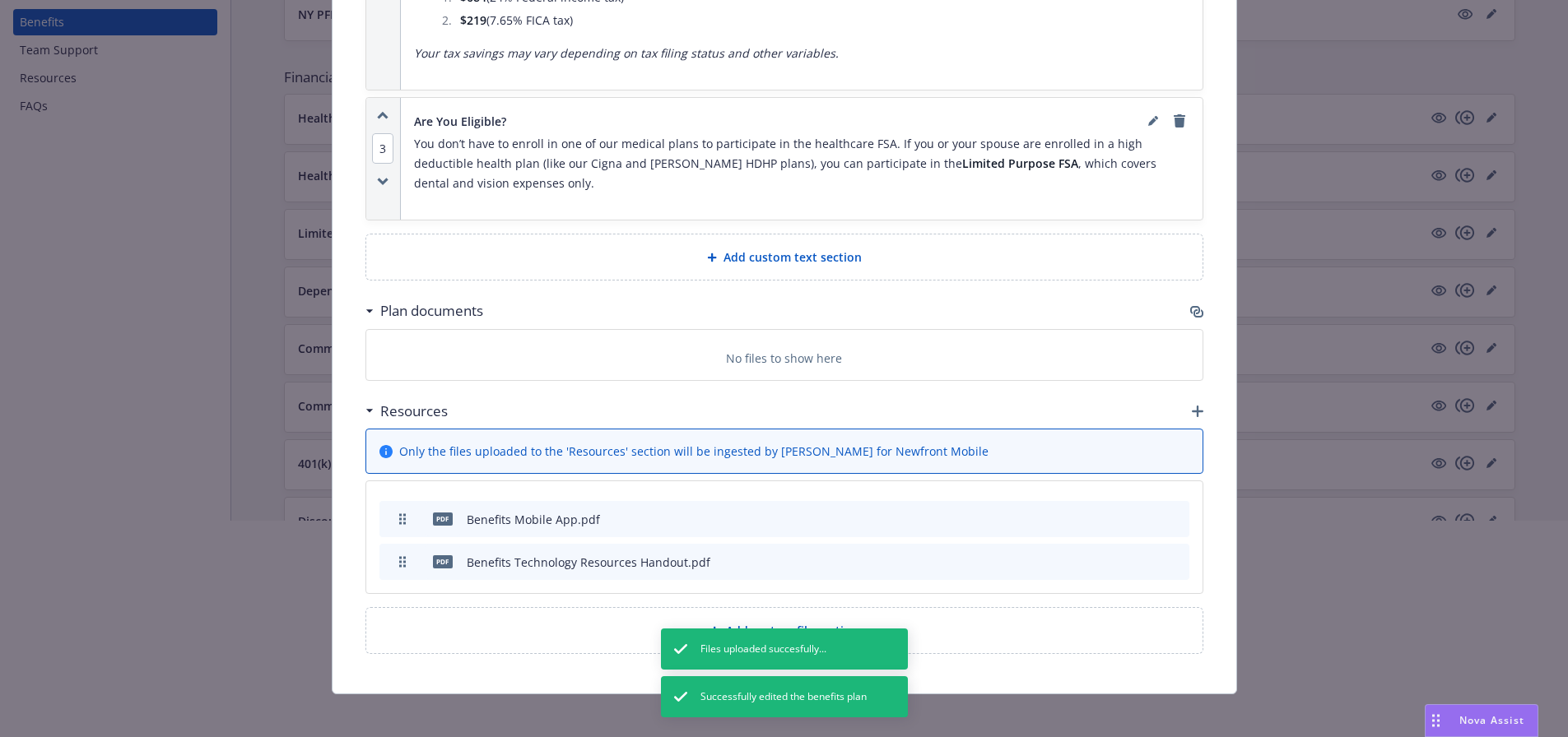
scroll to position [329, 0]
click at [1192, 406] on icon "button" at bounding box center [1197, 411] width 11 height 11
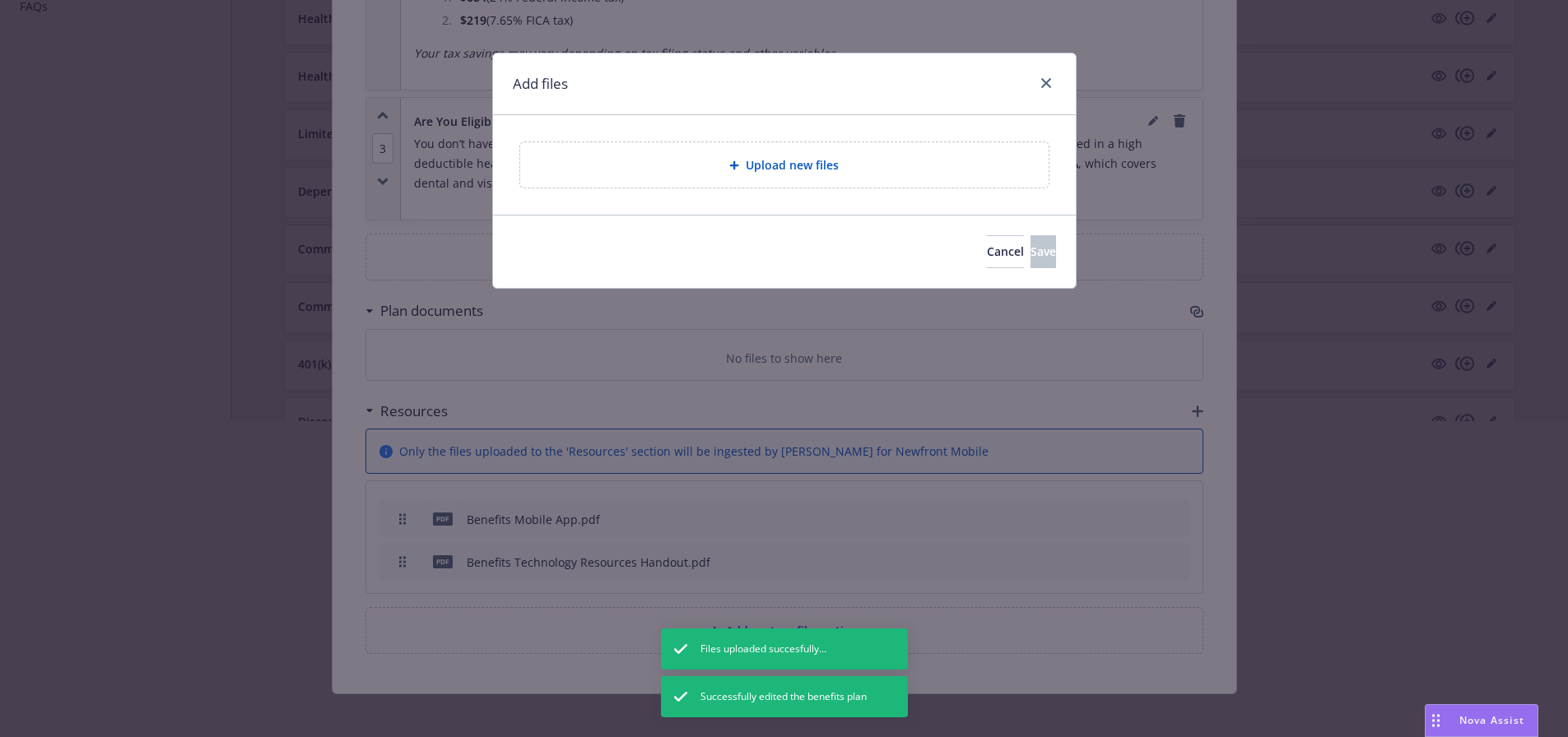
scroll to position [316, 0]
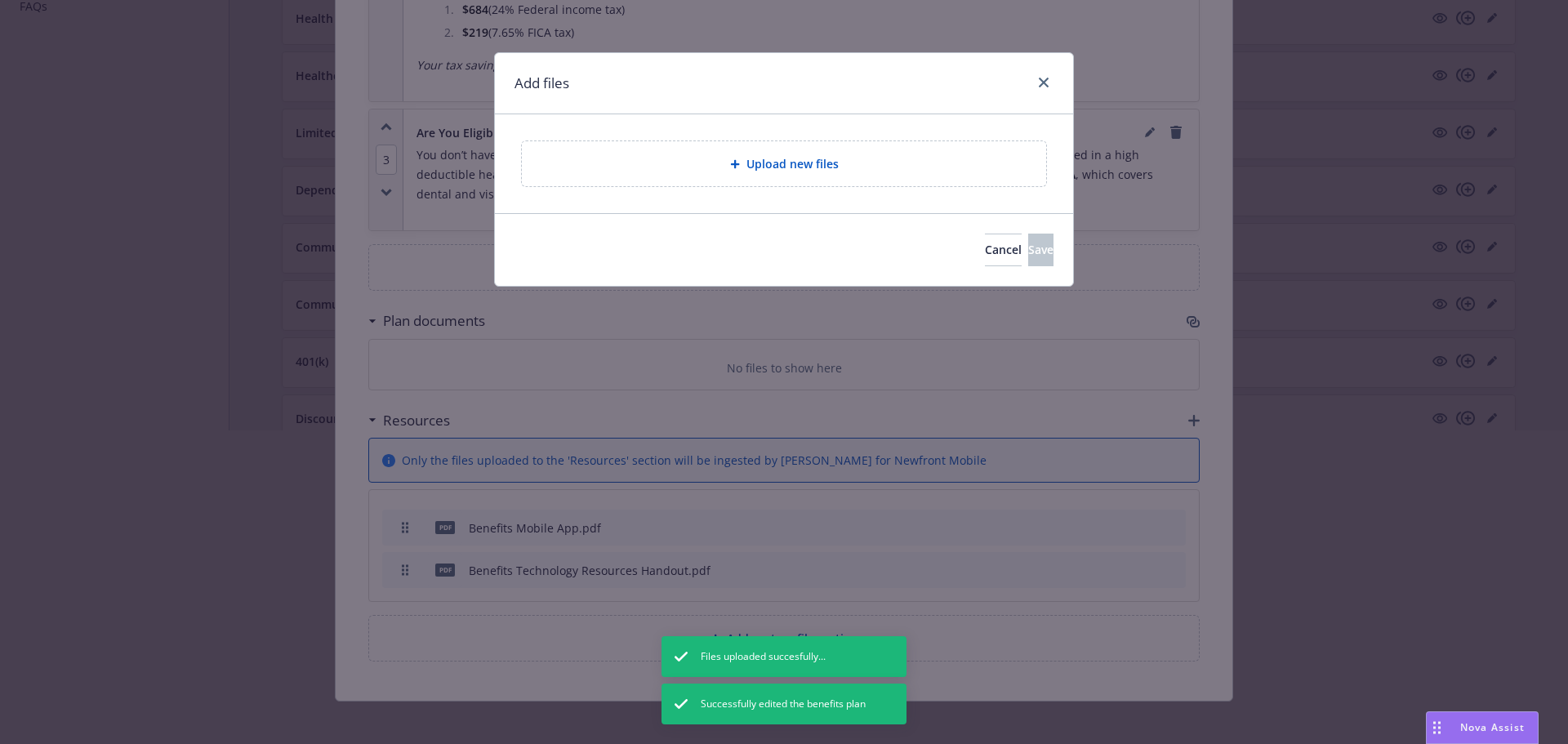
click at [782, 143] on div "Upload new files" at bounding box center [783, 163] width 524 height 45
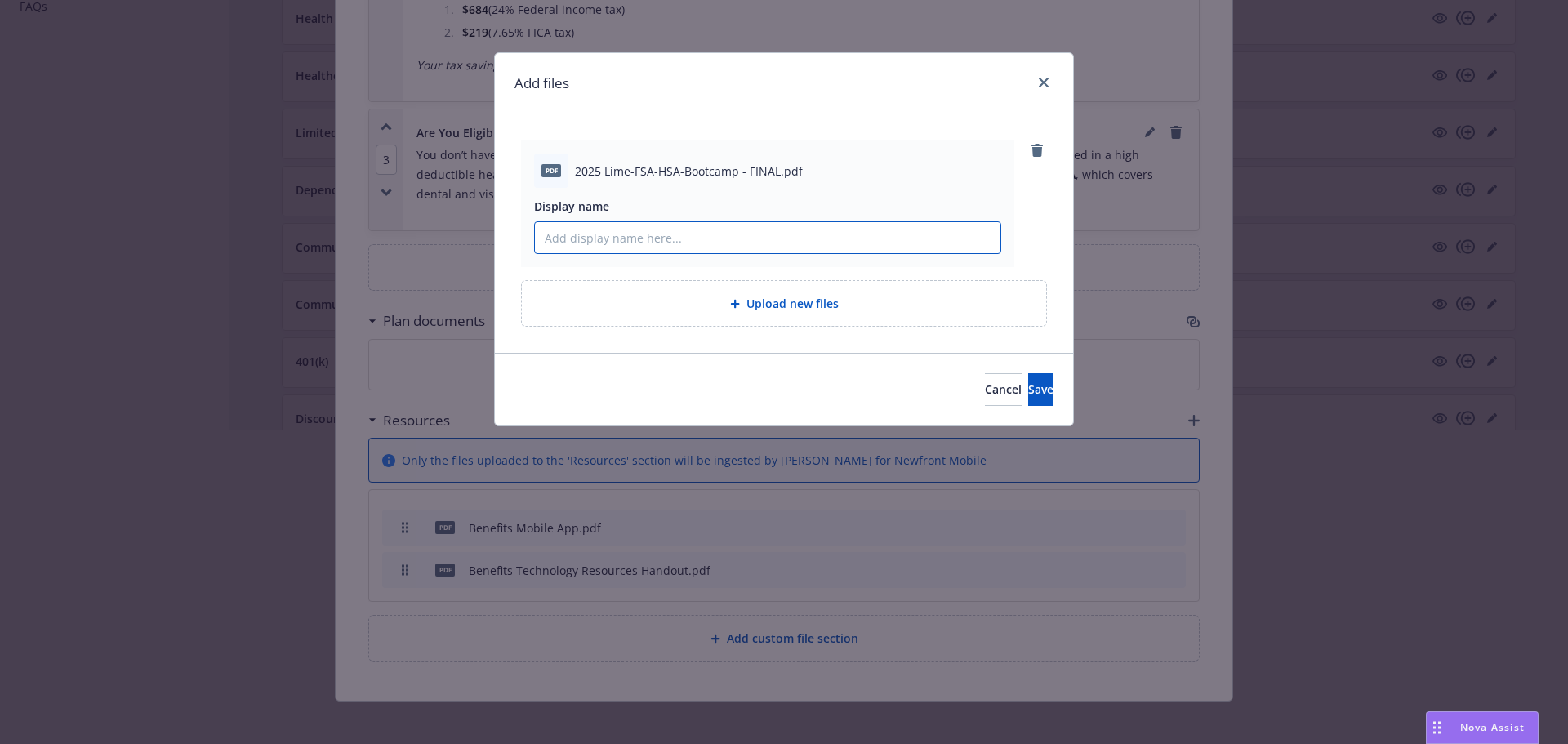
click at [597, 231] on input "Display name" at bounding box center [768, 237] width 465 height 31
paste input "2025 HSA and FSA Bootcamp"
type input "2025 HSA and FSA Bootcamp"
click at [1031, 395] on button "Save" at bounding box center [1041, 389] width 25 height 32
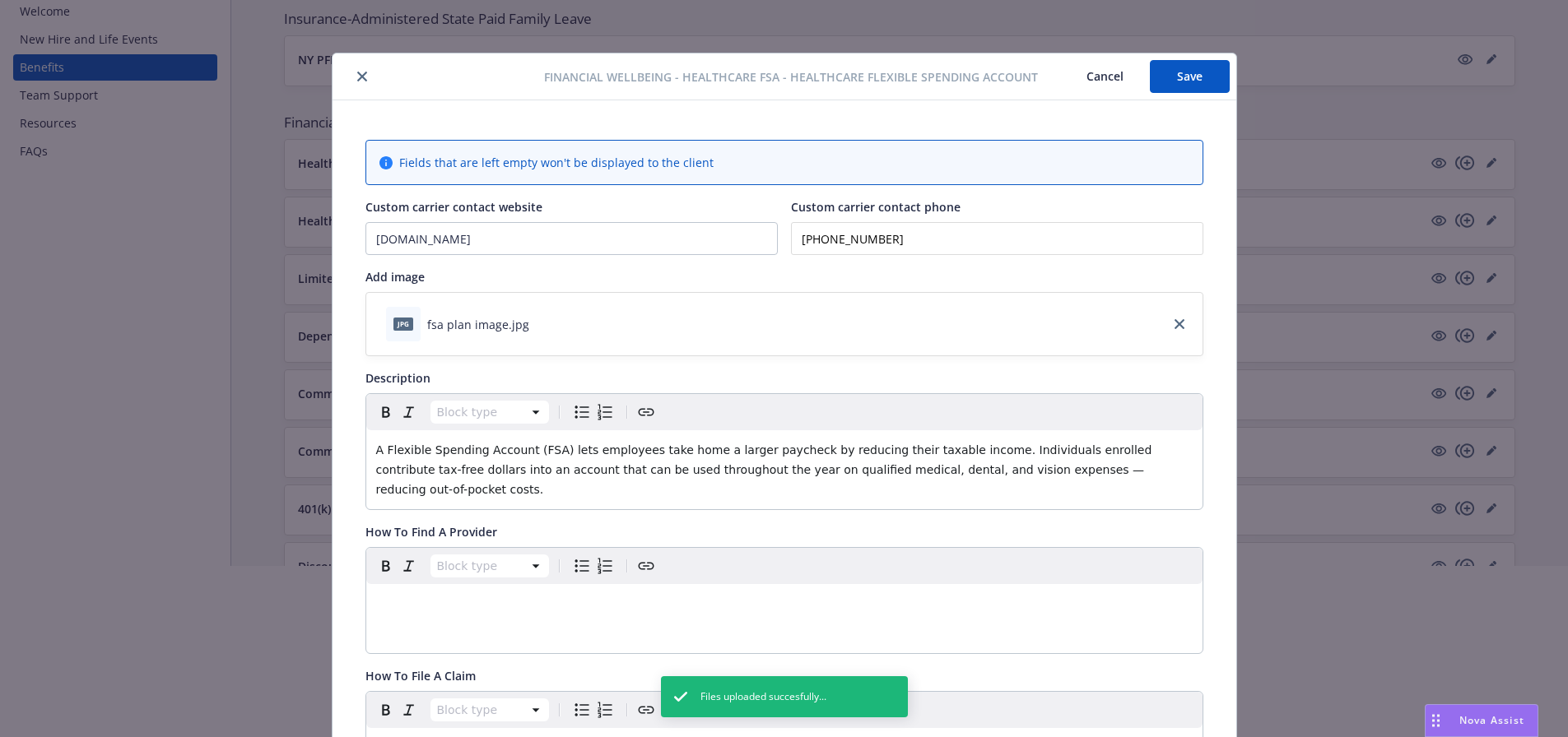
scroll to position [0, 0]
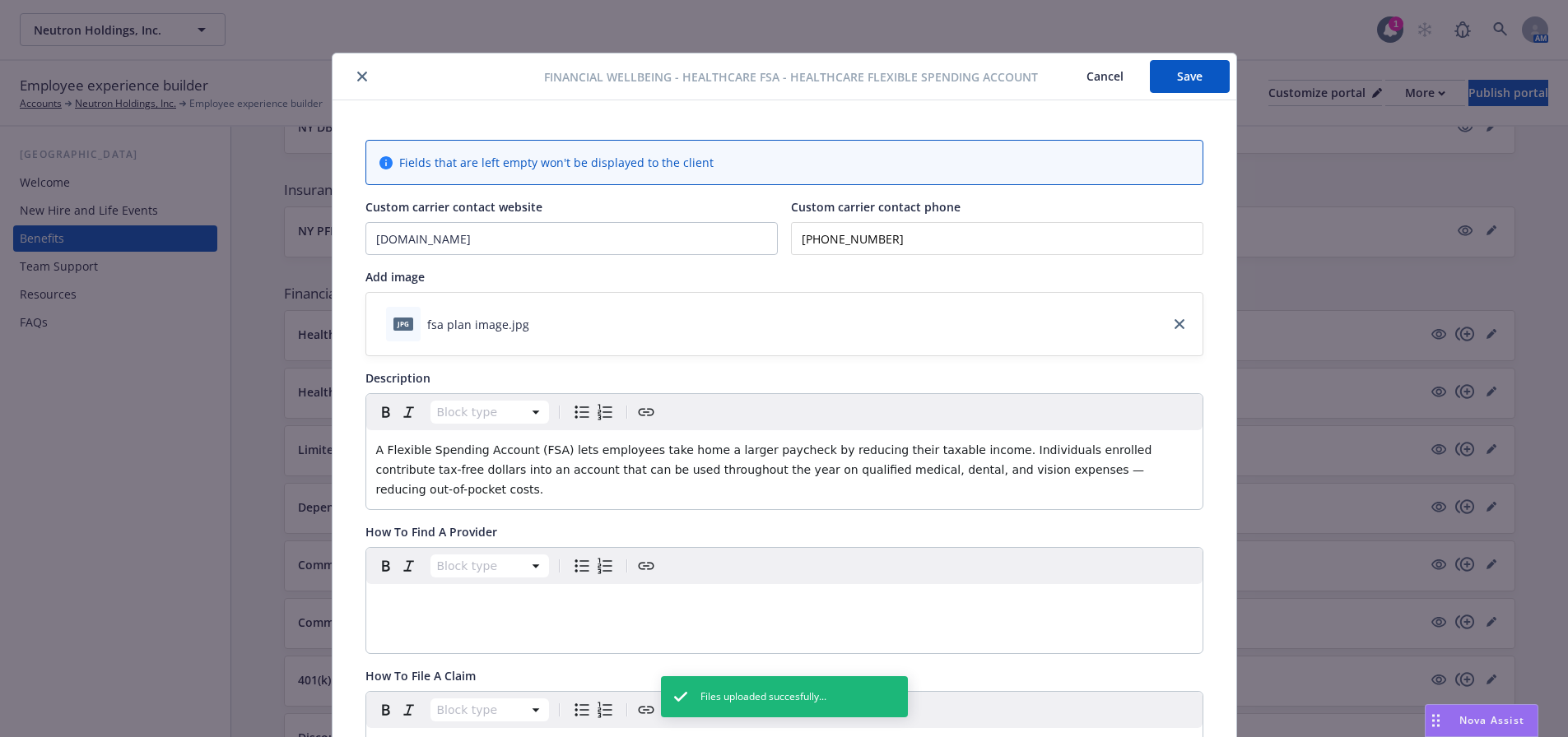
click at [1166, 78] on button "Save" at bounding box center [1189, 76] width 80 height 33
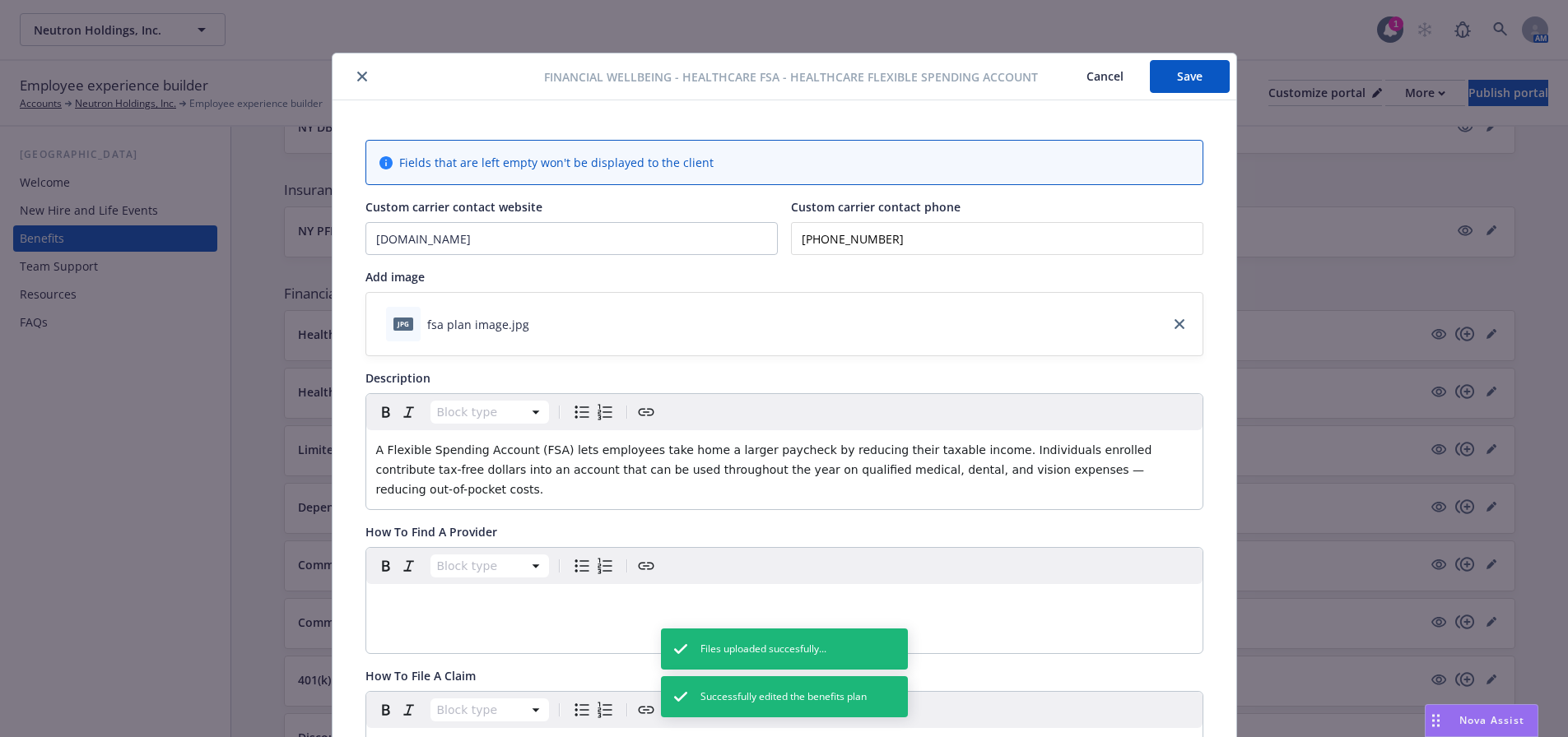
click at [357, 73] on icon "close" at bounding box center [362, 77] width 10 height 10
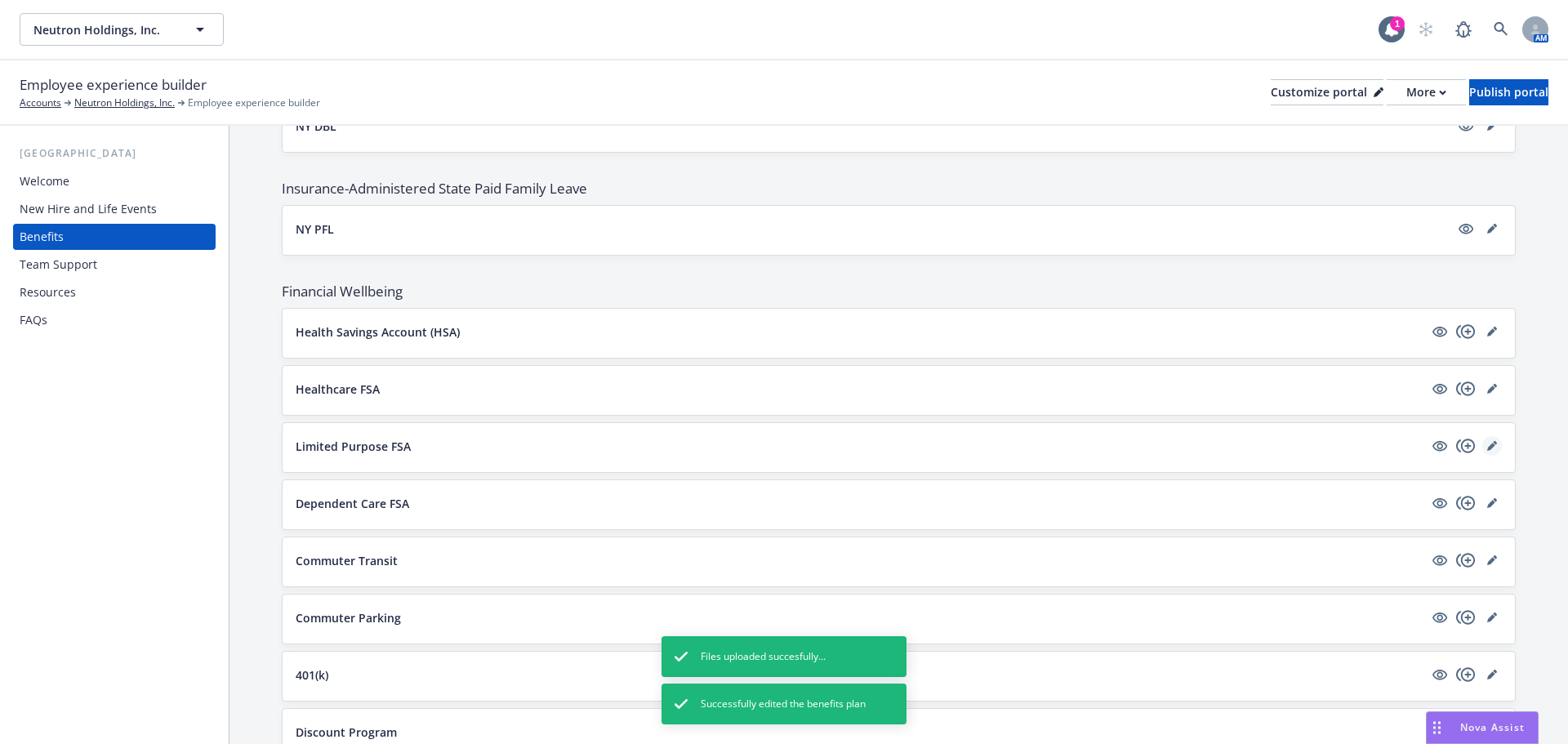
click at [1487, 446] on icon "editPencil" at bounding box center [1492, 447] width 8 height 8
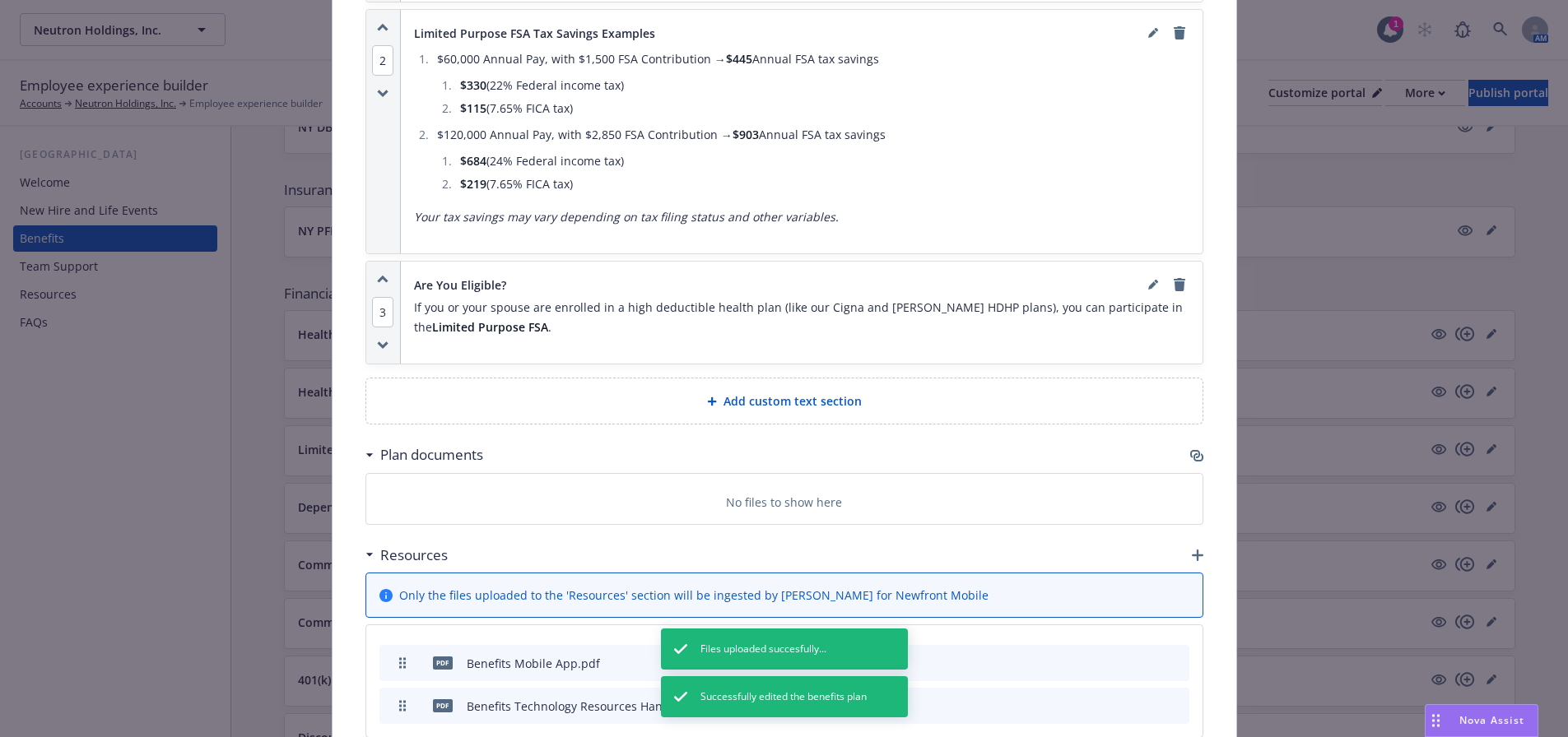
scroll to position [1643, 0]
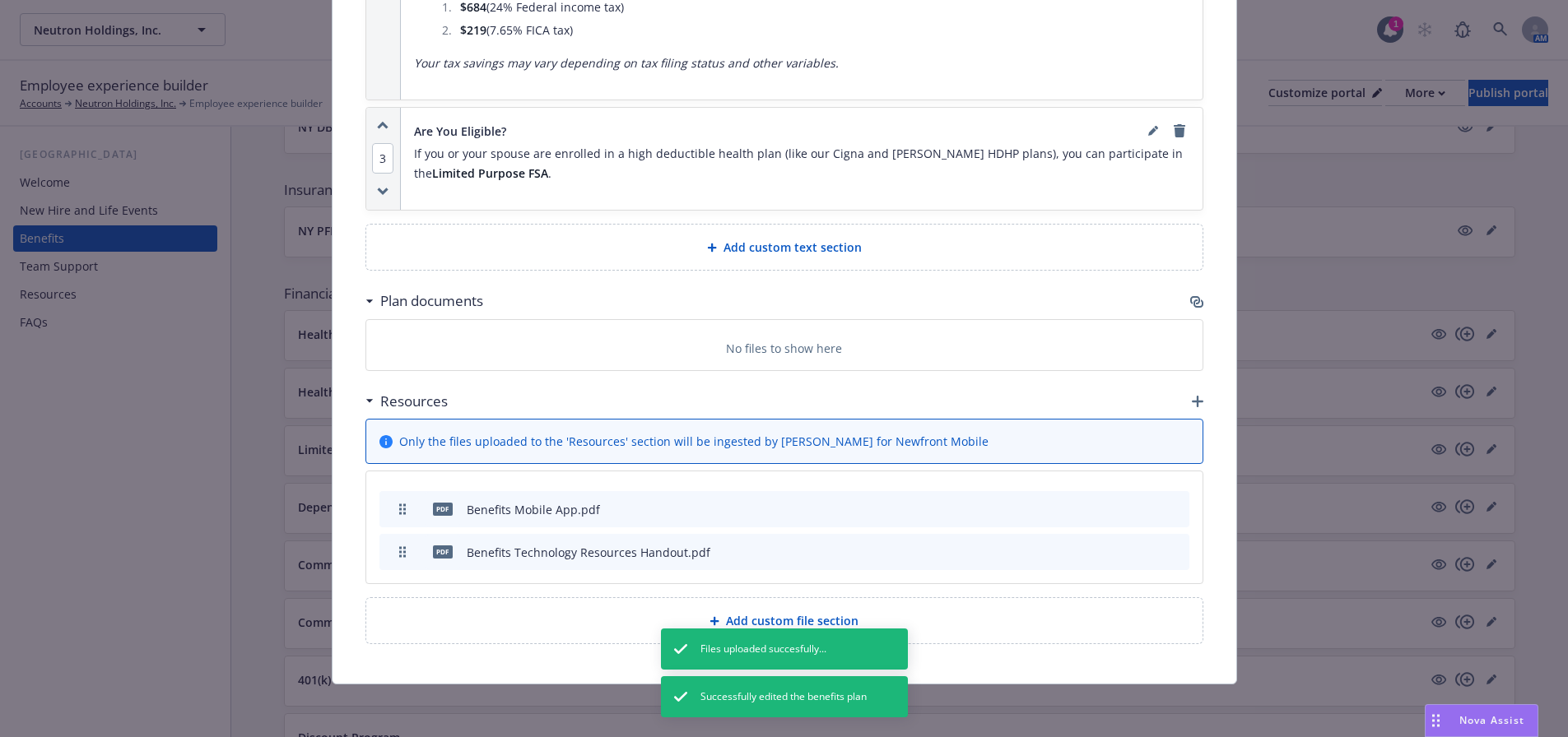
click at [1194, 398] on icon "button" at bounding box center [1197, 401] width 11 height 11
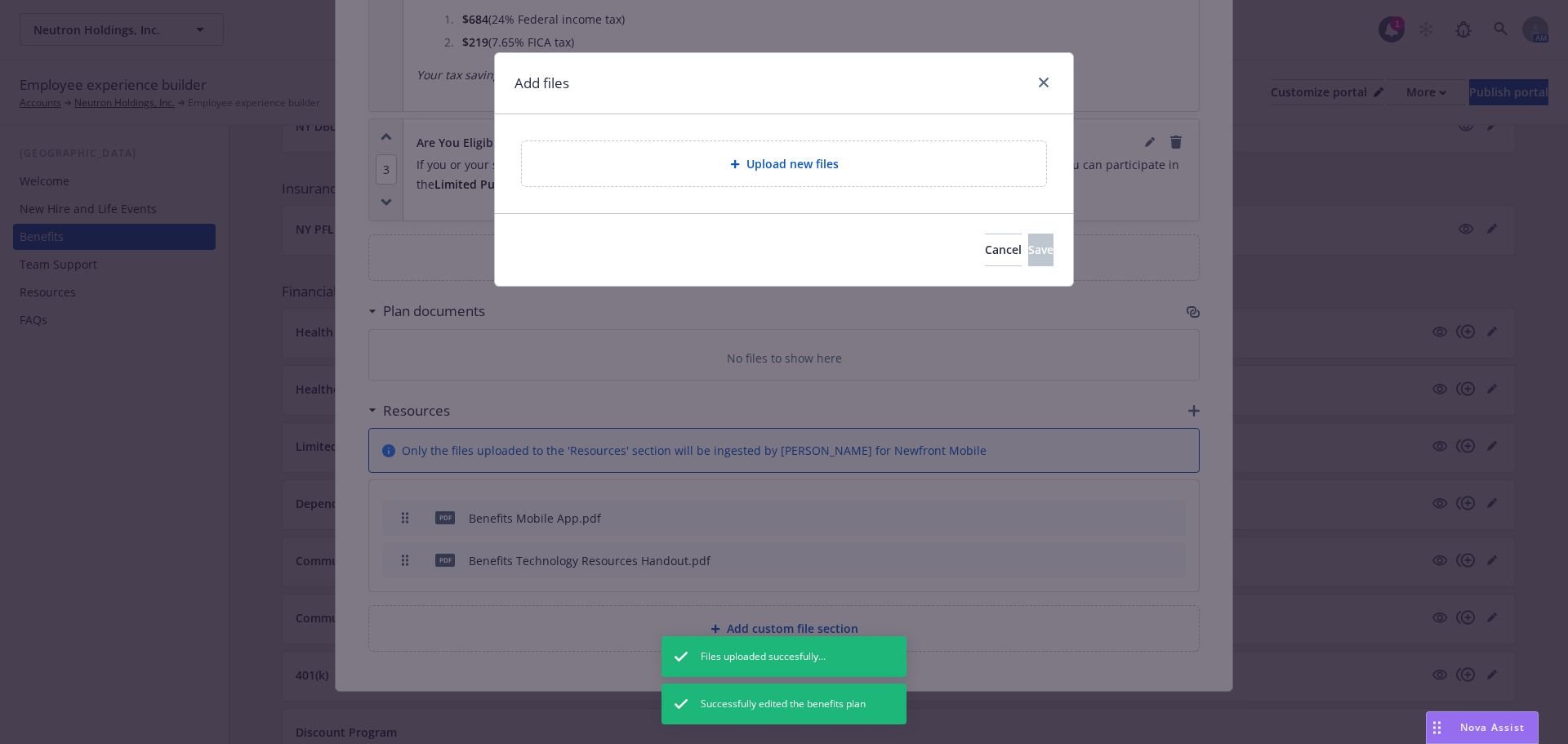
click at [680, 181] on div "Upload new files" at bounding box center [783, 163] width 524 height 45
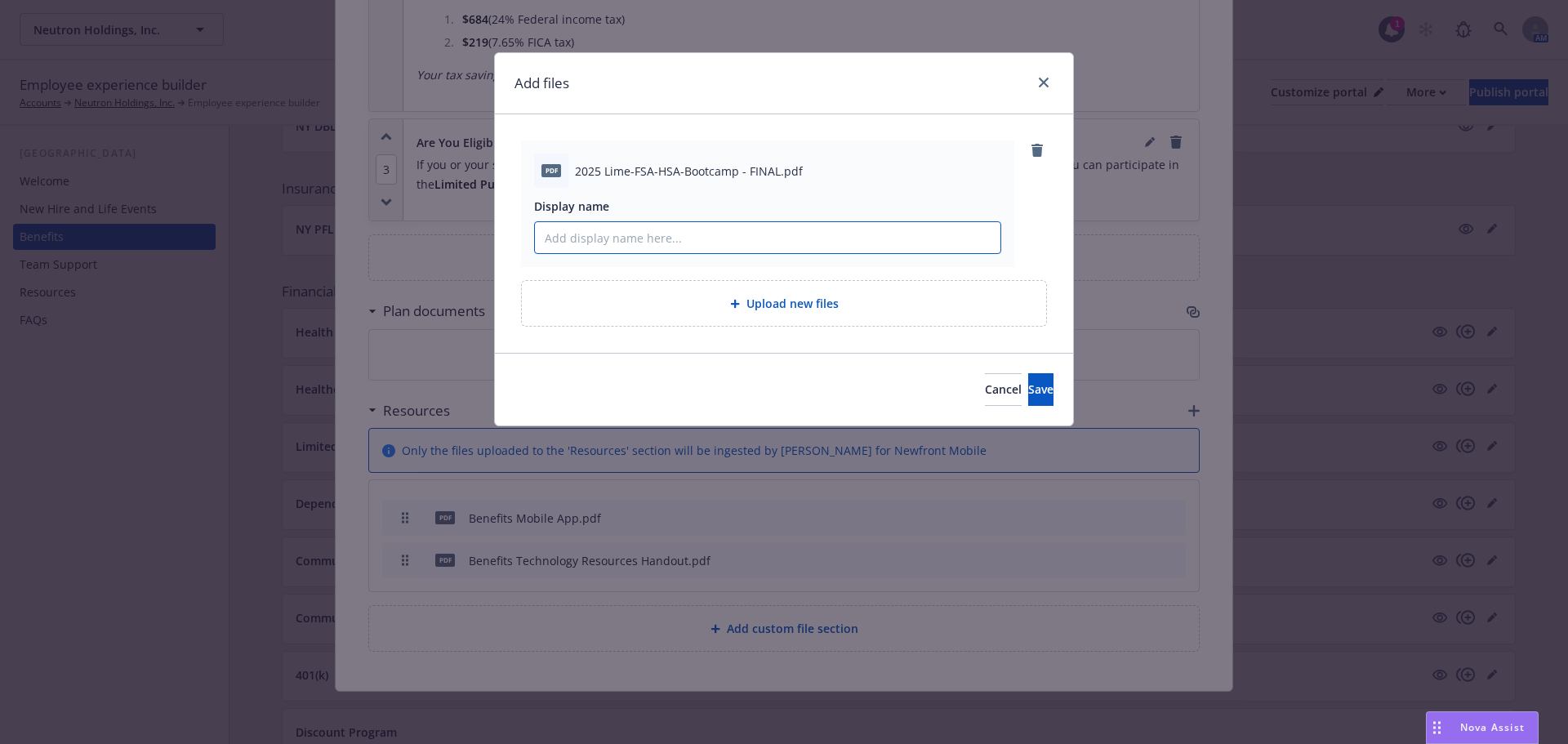
click at [657, 245] on input "Display name" at bounding box center [768, 237] width 465 height 31
paste input "2025 HSA and FSA Bootcamp"
type input "2025 HSA and FSA Bootcamp"
click at [1028, 393] on span "Save" at bounding box center [1041, 389] width 25 height 15
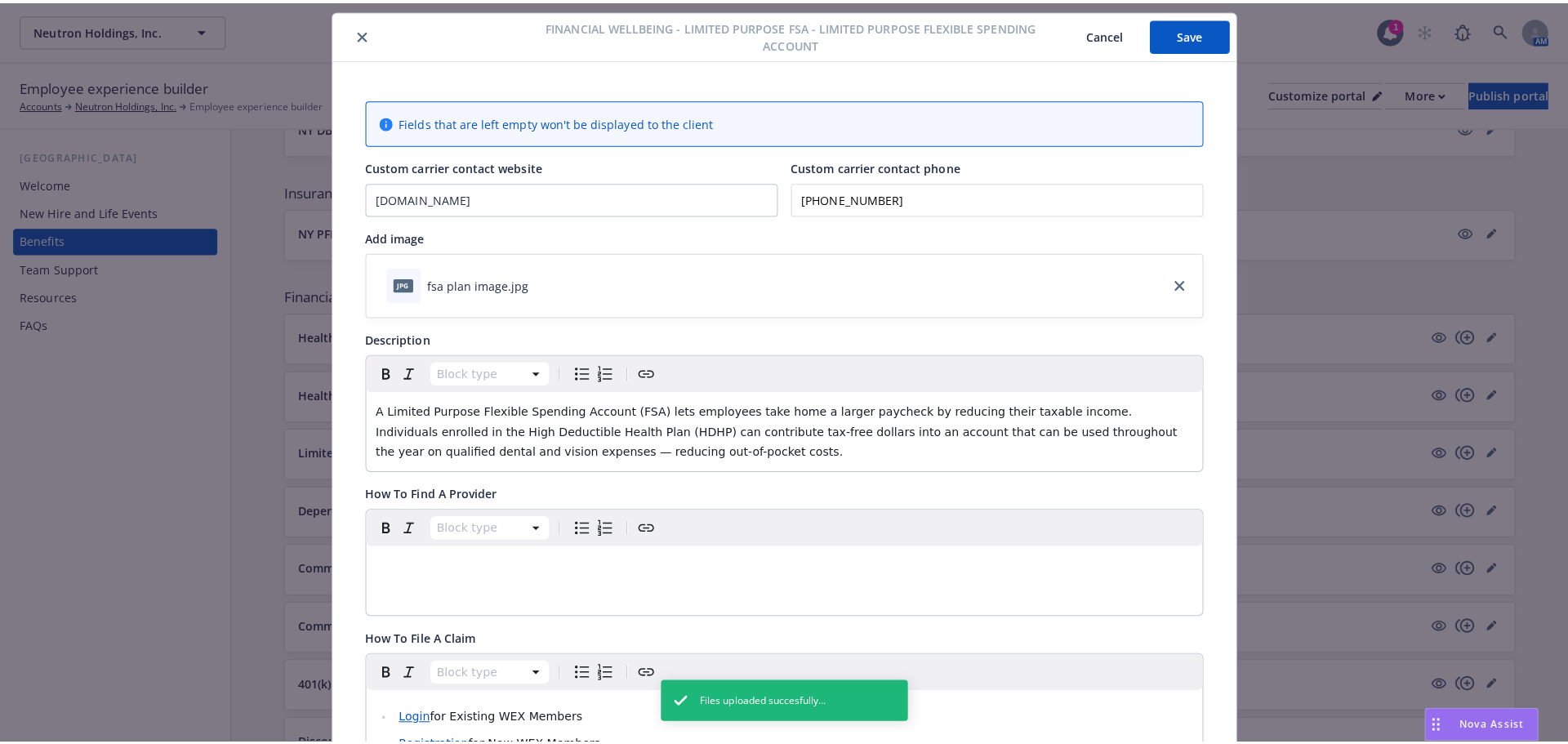
scroll to position [0, 0]
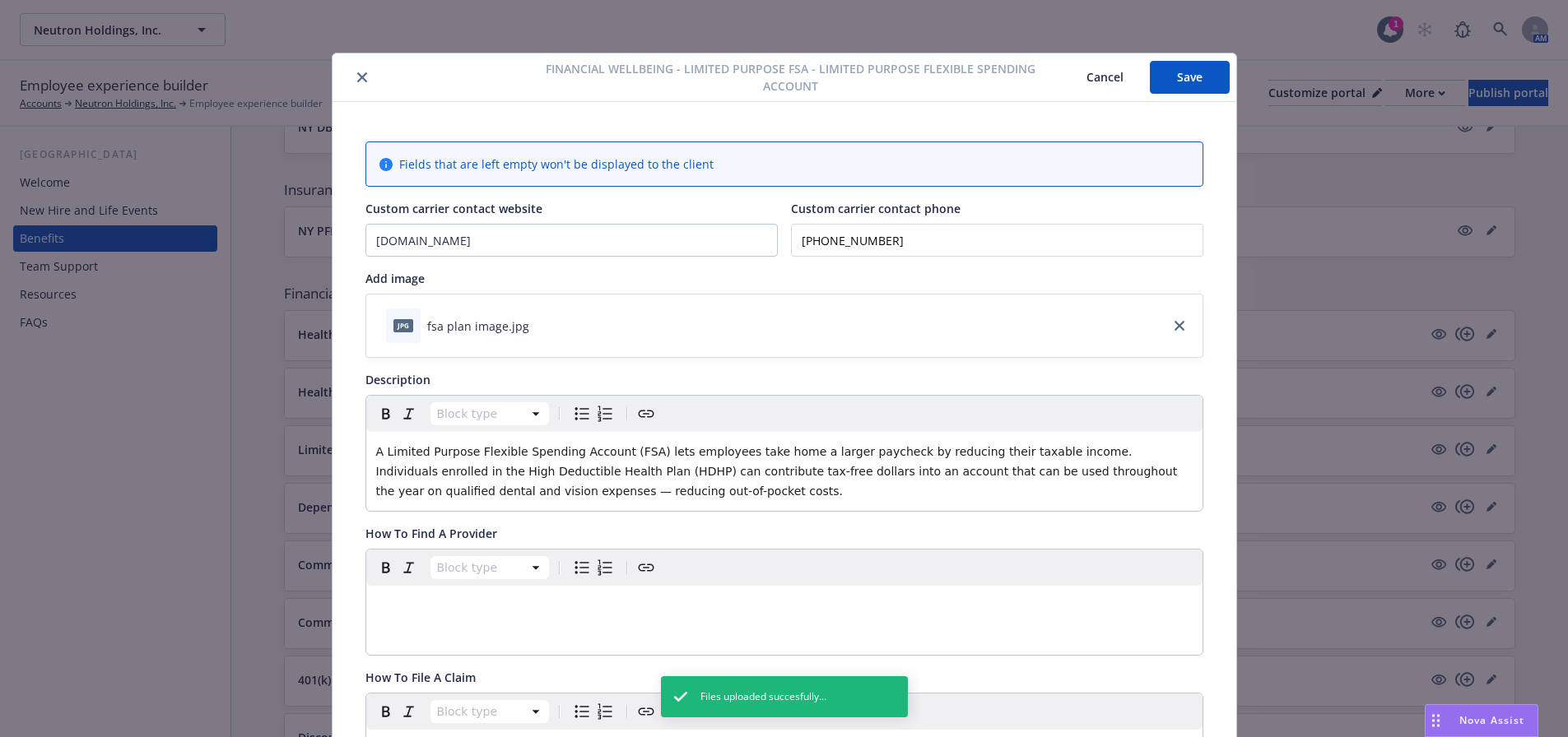
click at [1195, 72] on button "Save" at bounding box center [1189, 77] width 80 height 33
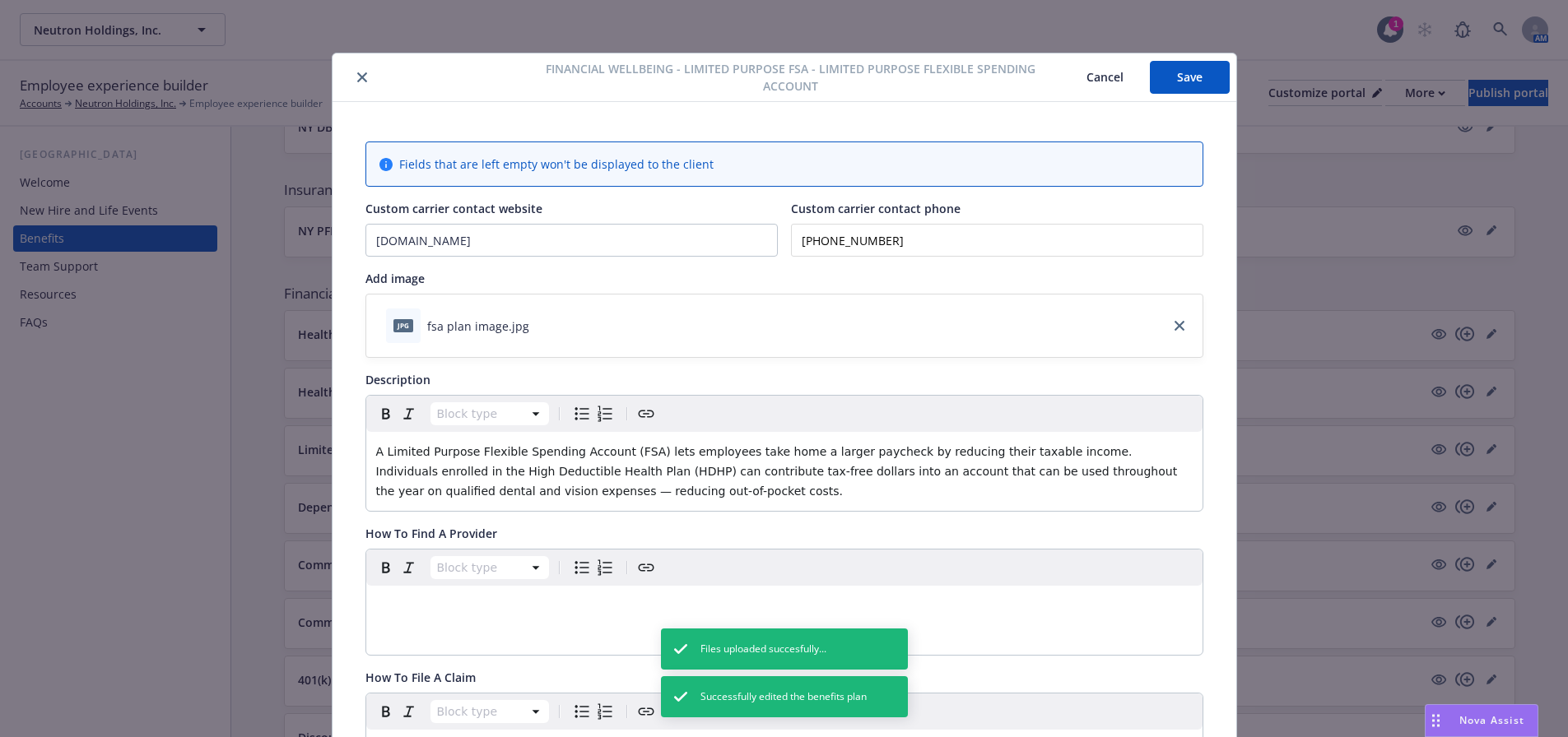
click at [352, 75] on button "close" at bounding box center [361, 77] width 20 height 20
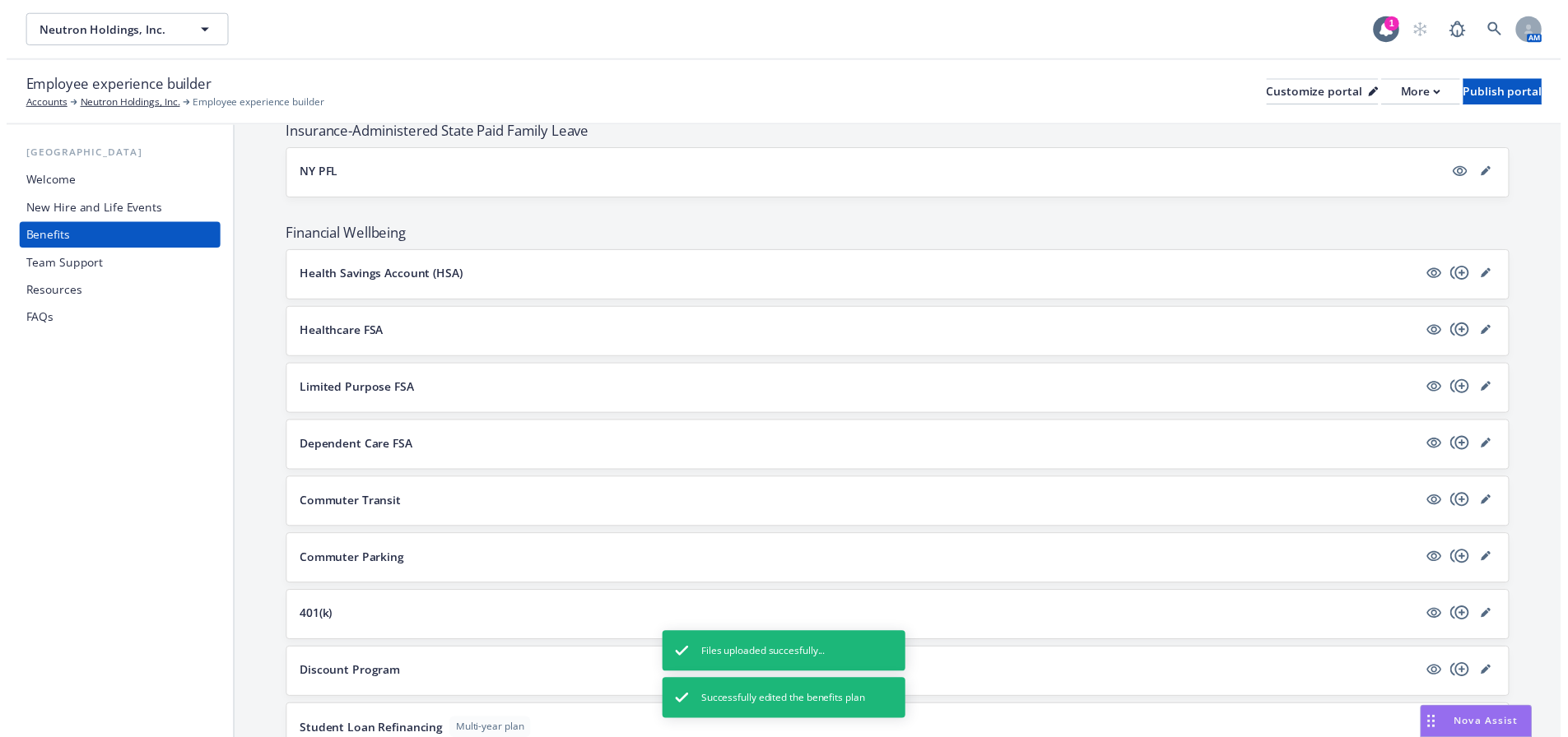
scroll to position [1399, 0]
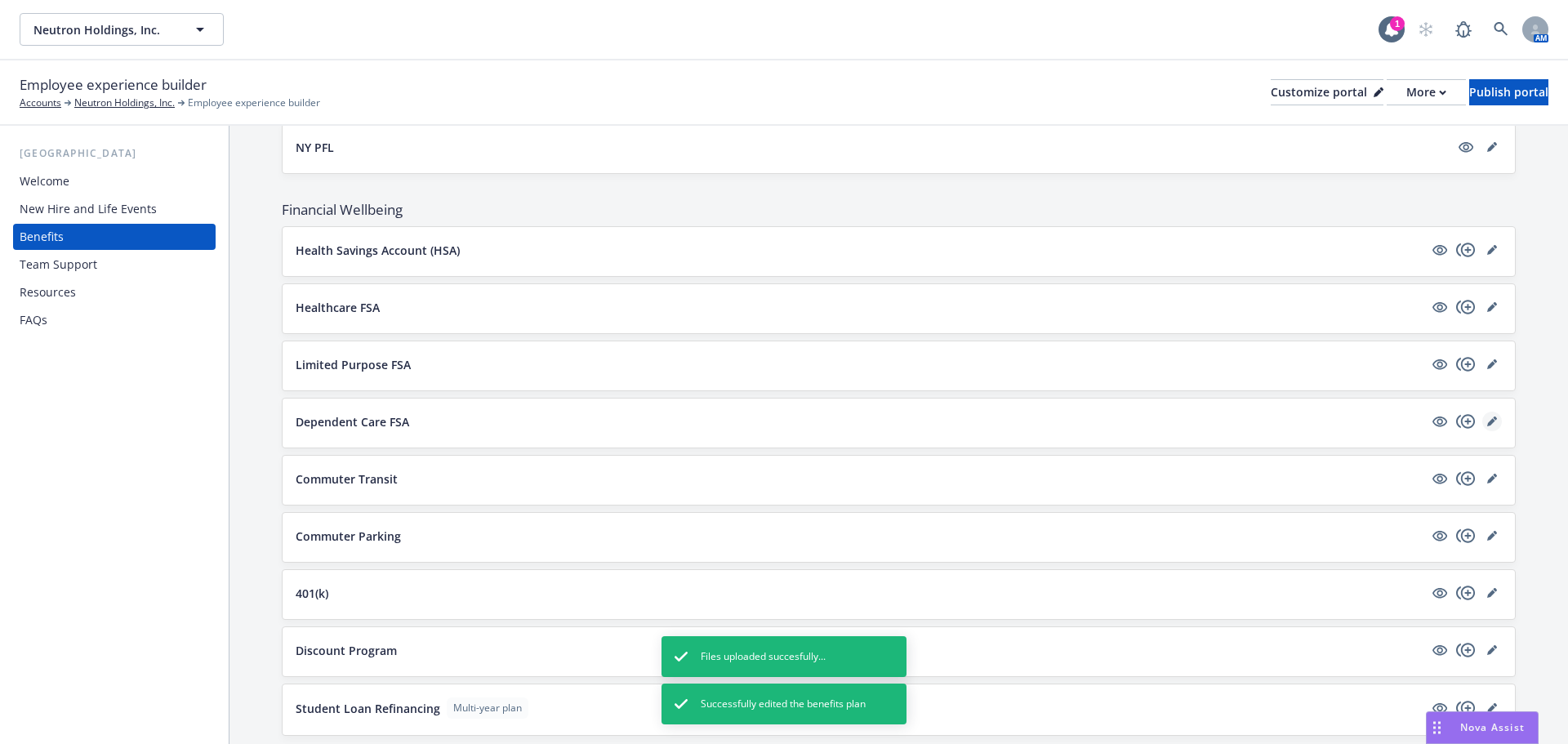
click at [1482, 422] on link "editPencil" at bounding box center [1492, 420] width 20 height 20
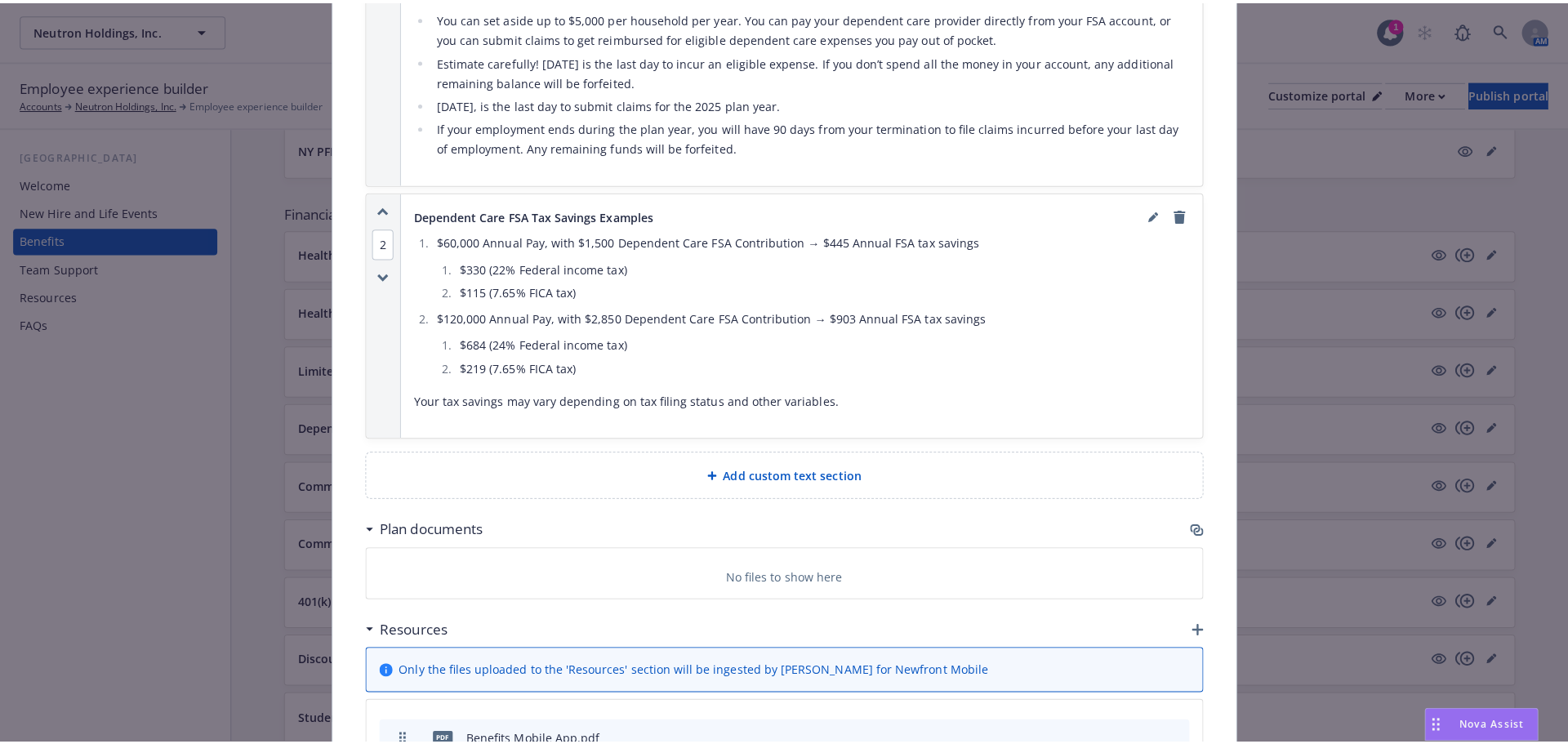
scroll to position [1446, 0]
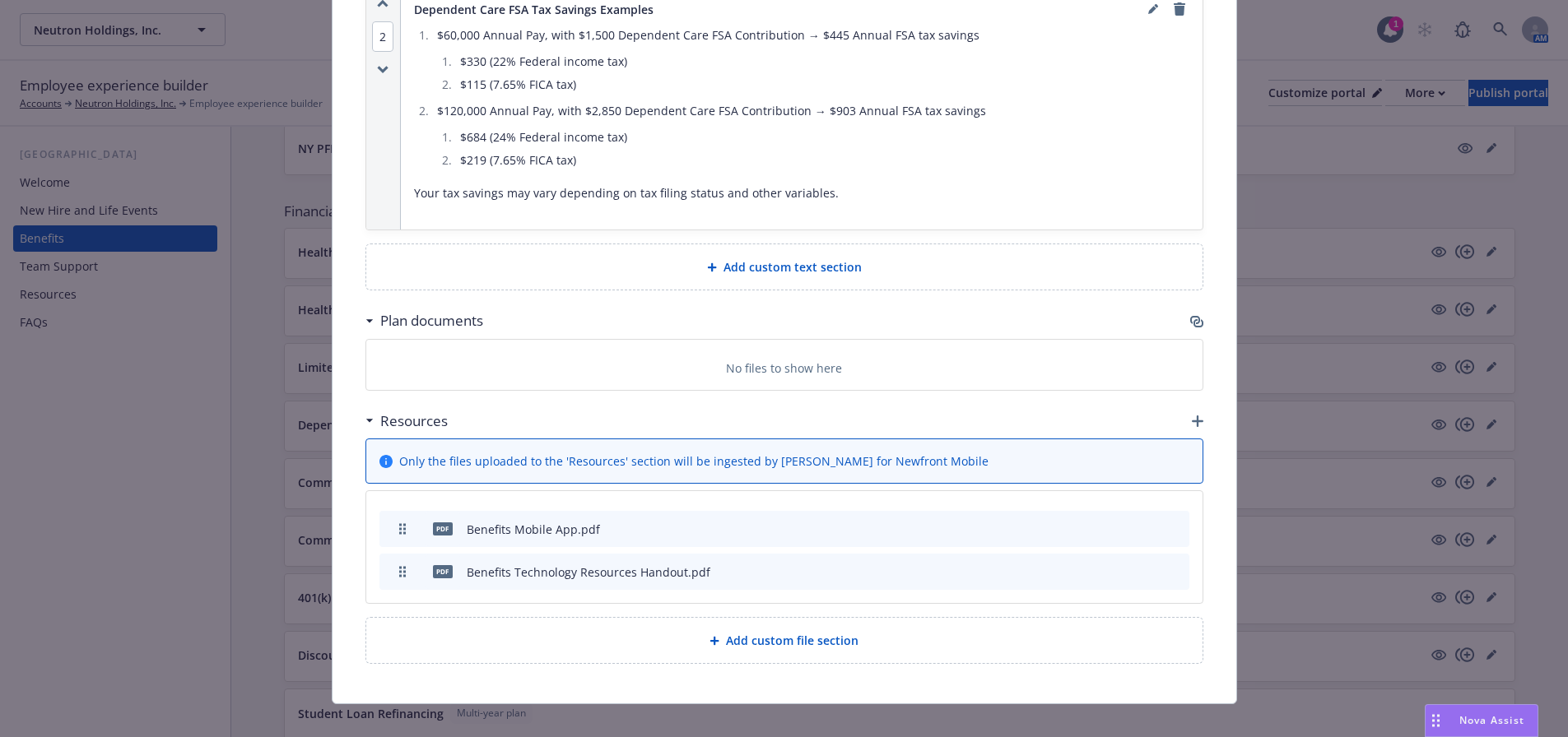
click at [1192, 415] on icon "button" at bounding box center [1197, 420] width 11 height 11
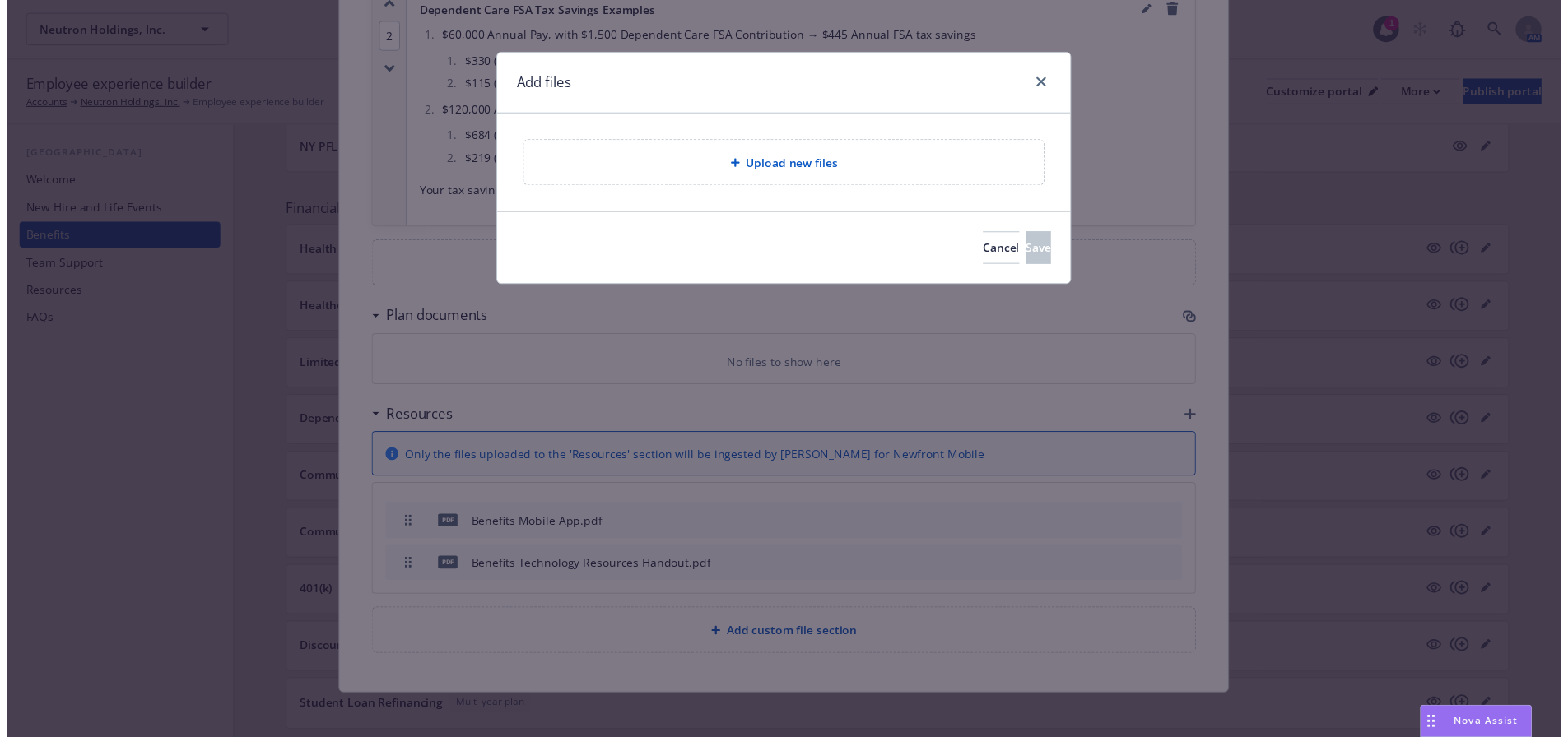
scroll to position [1445, 0]
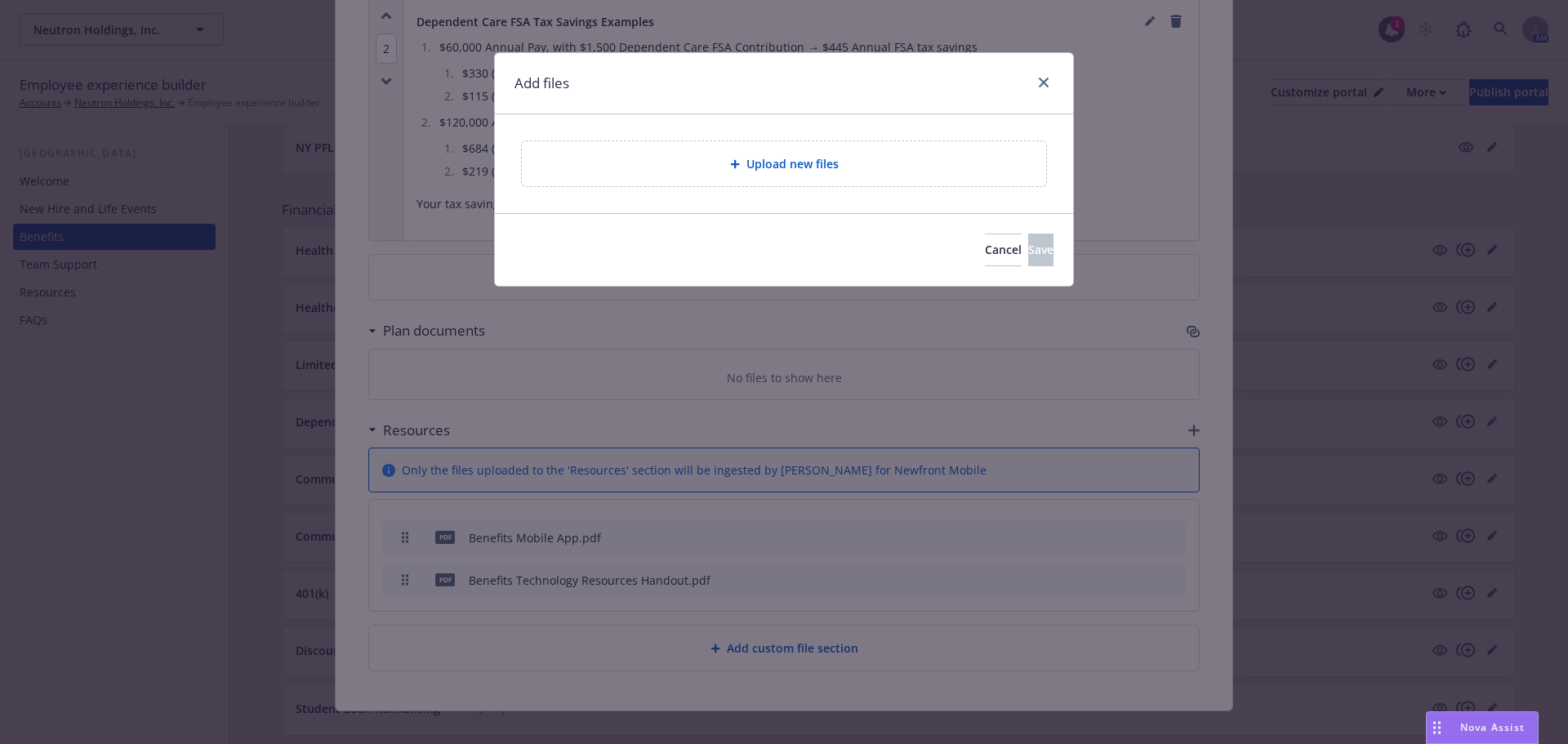
click at [795, 158] on span "Upload new files" at bounding box center [792, 164] width 93 height 17
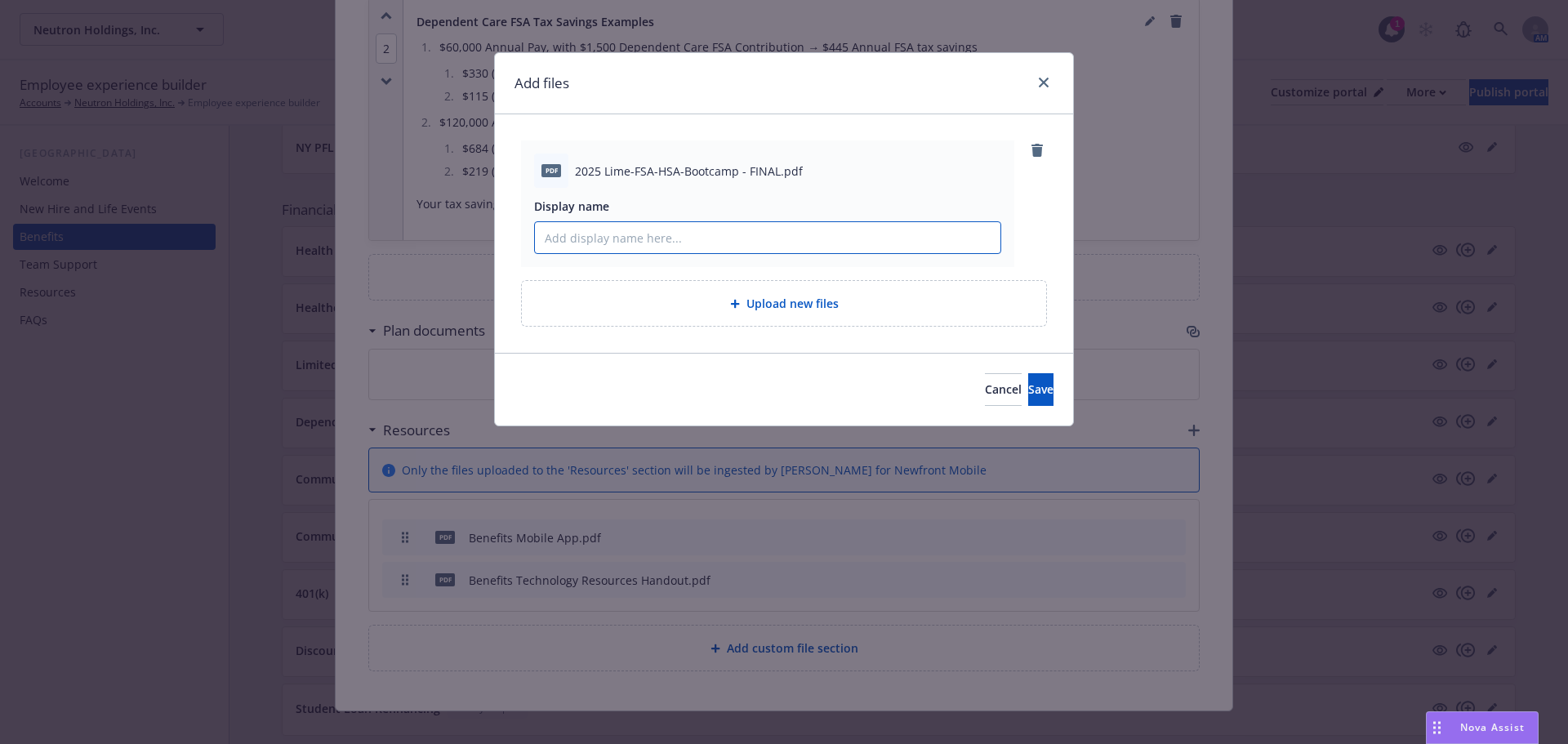
click at [600, 243] on input "Display name" at bounding box center [768, 237] width 465 height 31
paste input "2025 HSA and FSA Bootcamp"
type input "2025 HSA and FSA Bootcamp"
click at [1028, 391] on span "Save" at bounding box center [1041, 389] width 25 height 15
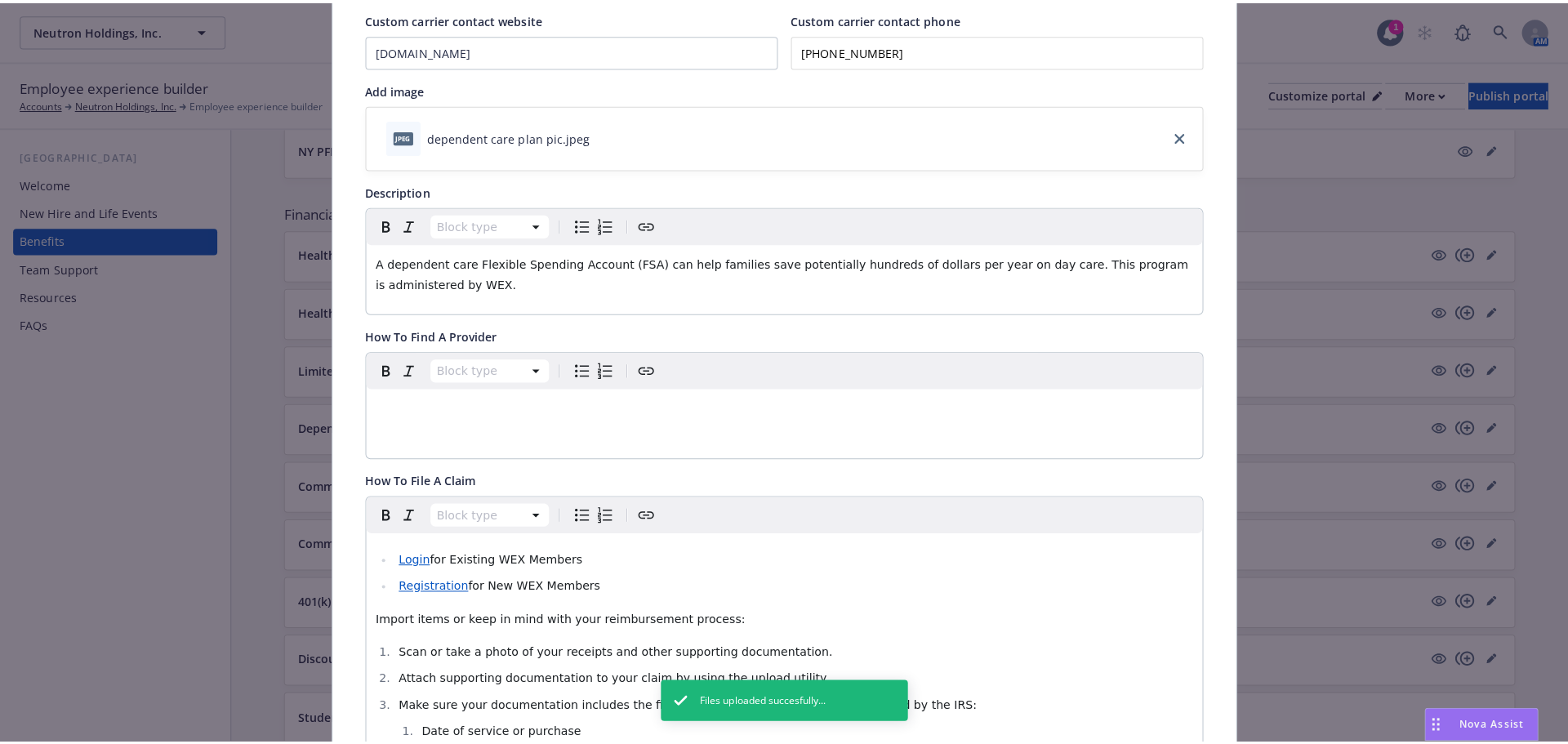
scroll to position [0, 0]
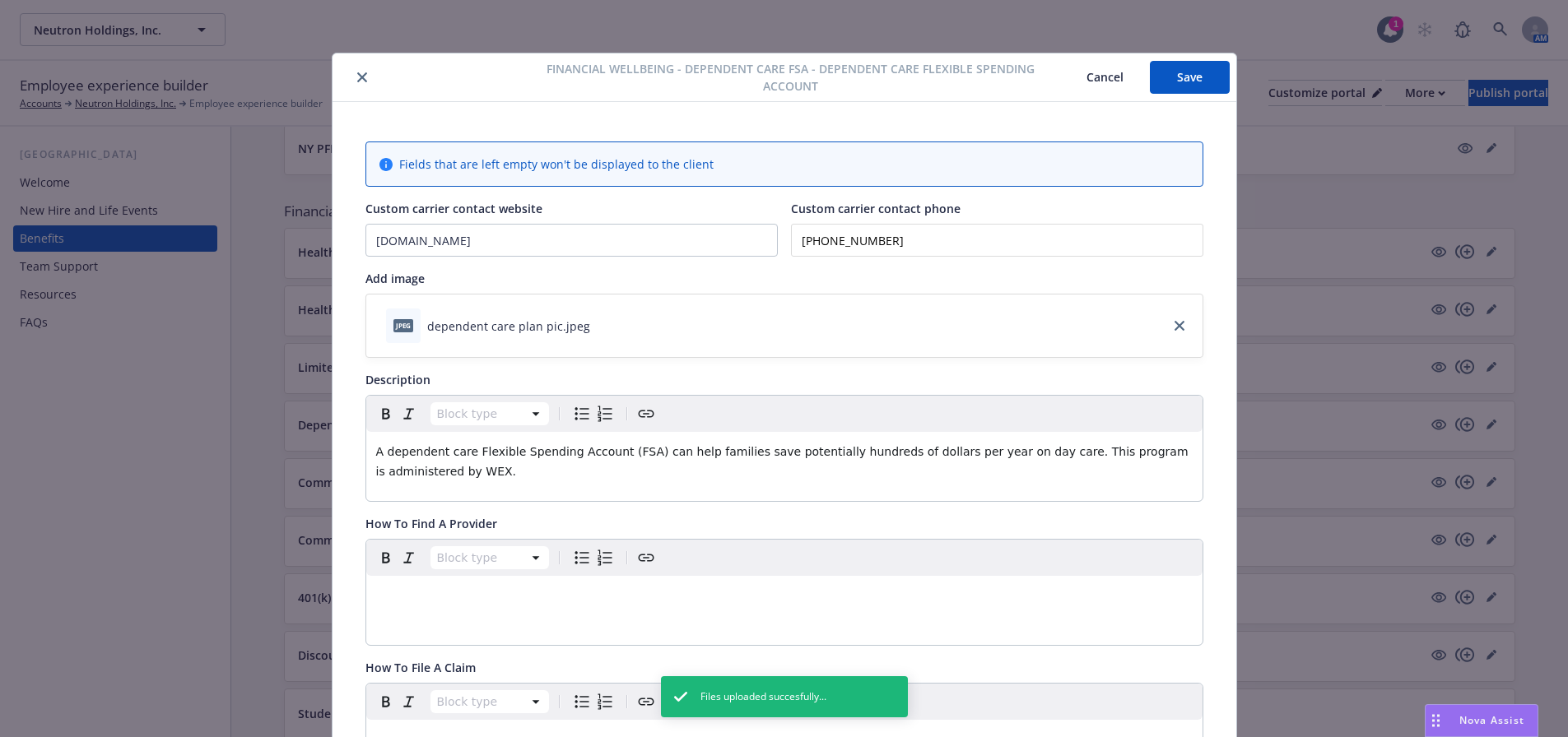
click at [1188, 88] on button "Save" at bounding box center [1189, 77] width 80 height 33
click at [357, 79] on icon "close" at bounding box center [362, 78] width 10 height 10
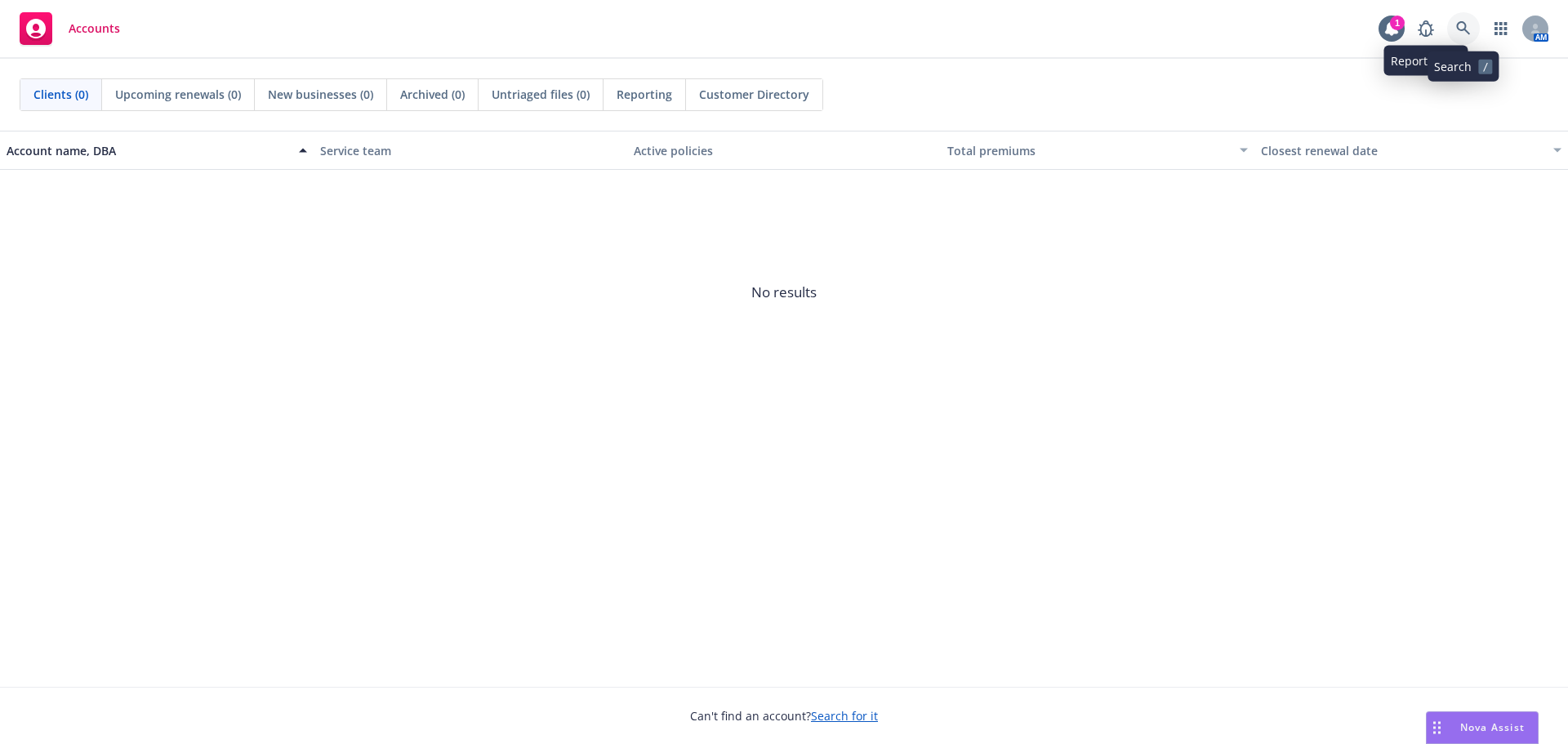
click at [1472, 27] on link at bounding box center [1463, 28] width 32 height 32
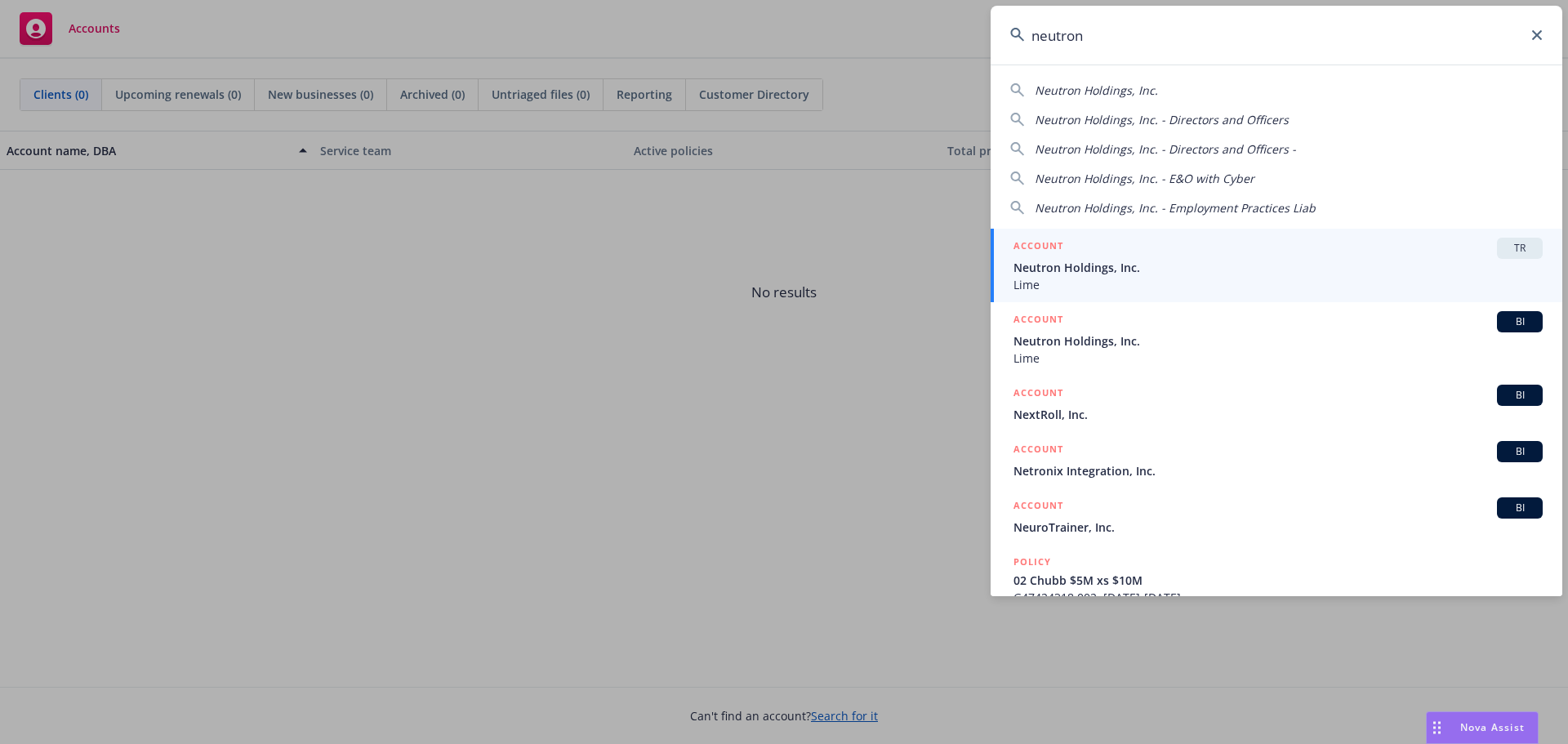
type input "neutron"
click at [1209, 260] on span "Neutron Holdings, Inc." at bounding box center [1278, 268] width 529 height 17
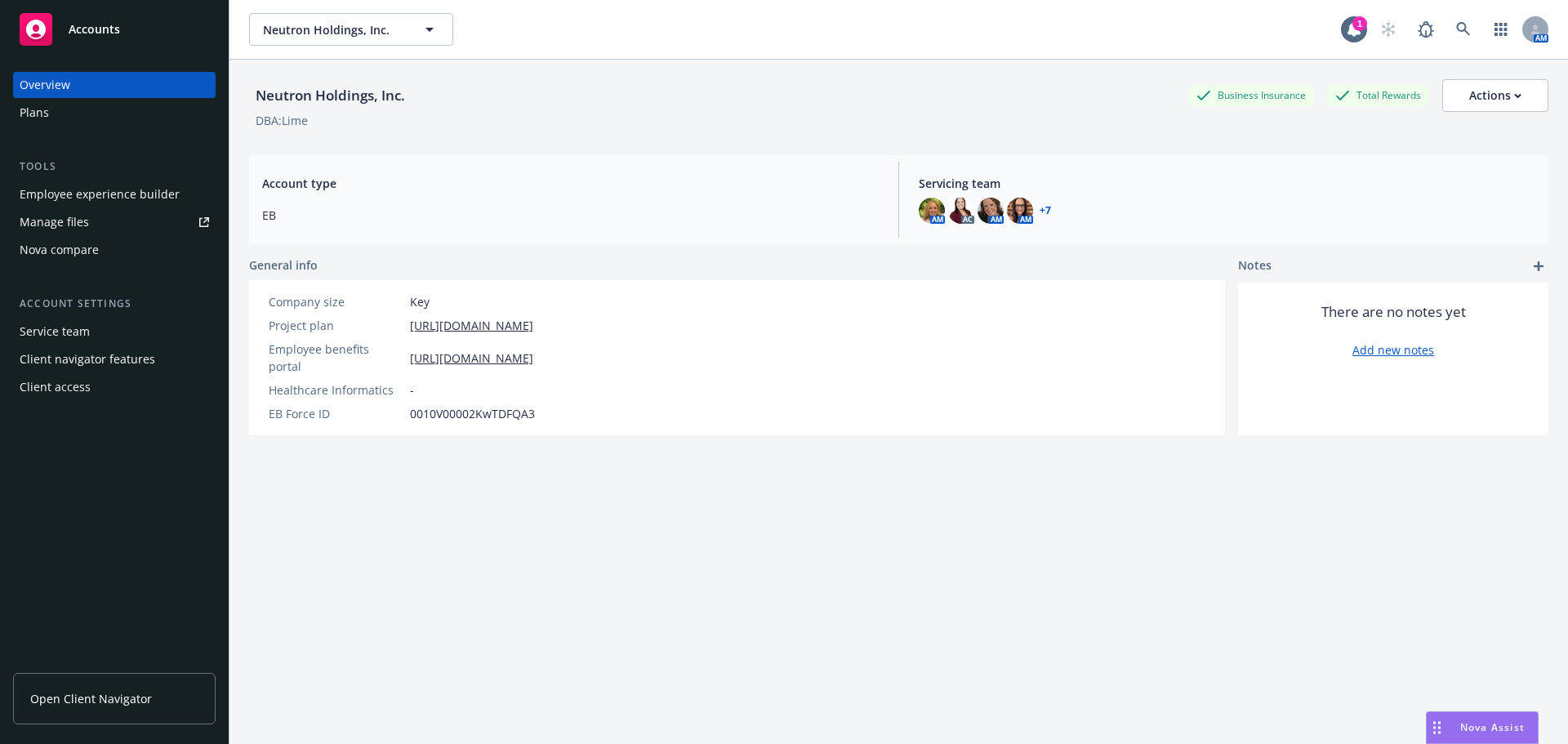
click at [61, 198] on div "Employee experience builder" at bounding box center [99, 194] width 160 height 26
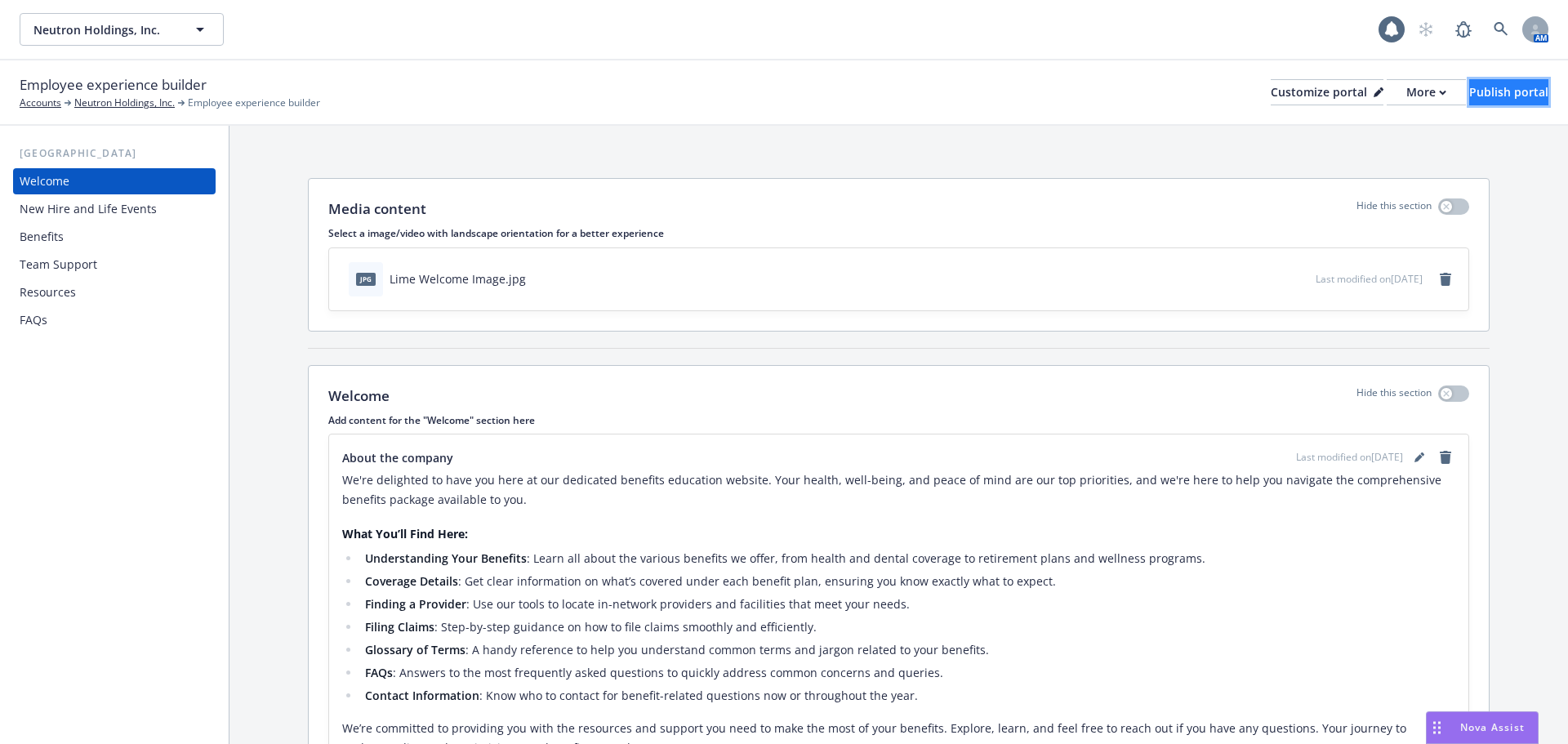
click at [1469, 85] on button "Publish portal" at bounding box center [1508, 92] width 79 height 26
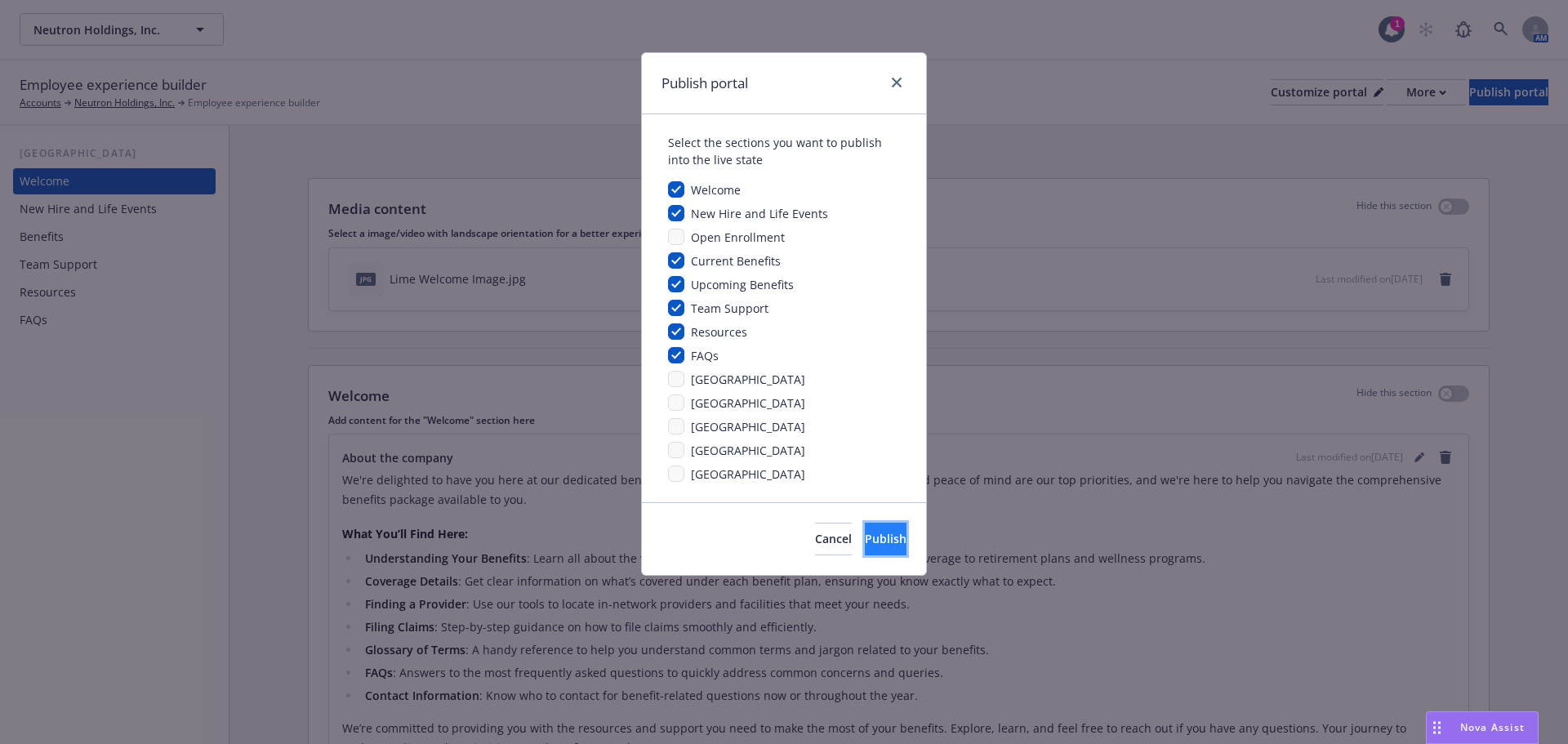
click at [865, 540] on span "Publish" at bounding box center [885, 538] width 42 height 15
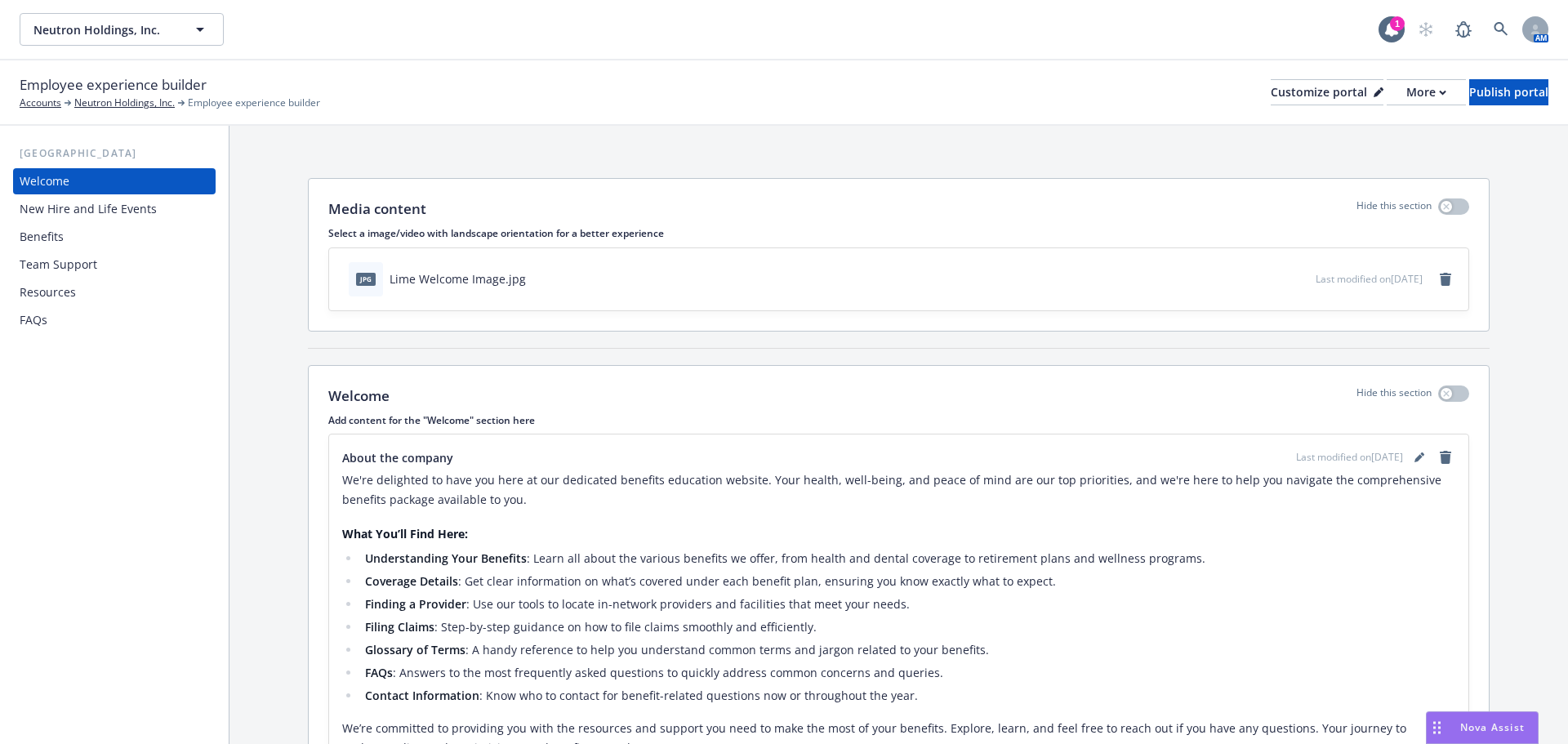
click at [1468, 719] on div "Nova Assist" at bounding box center [1481, 727] width 111 height 31
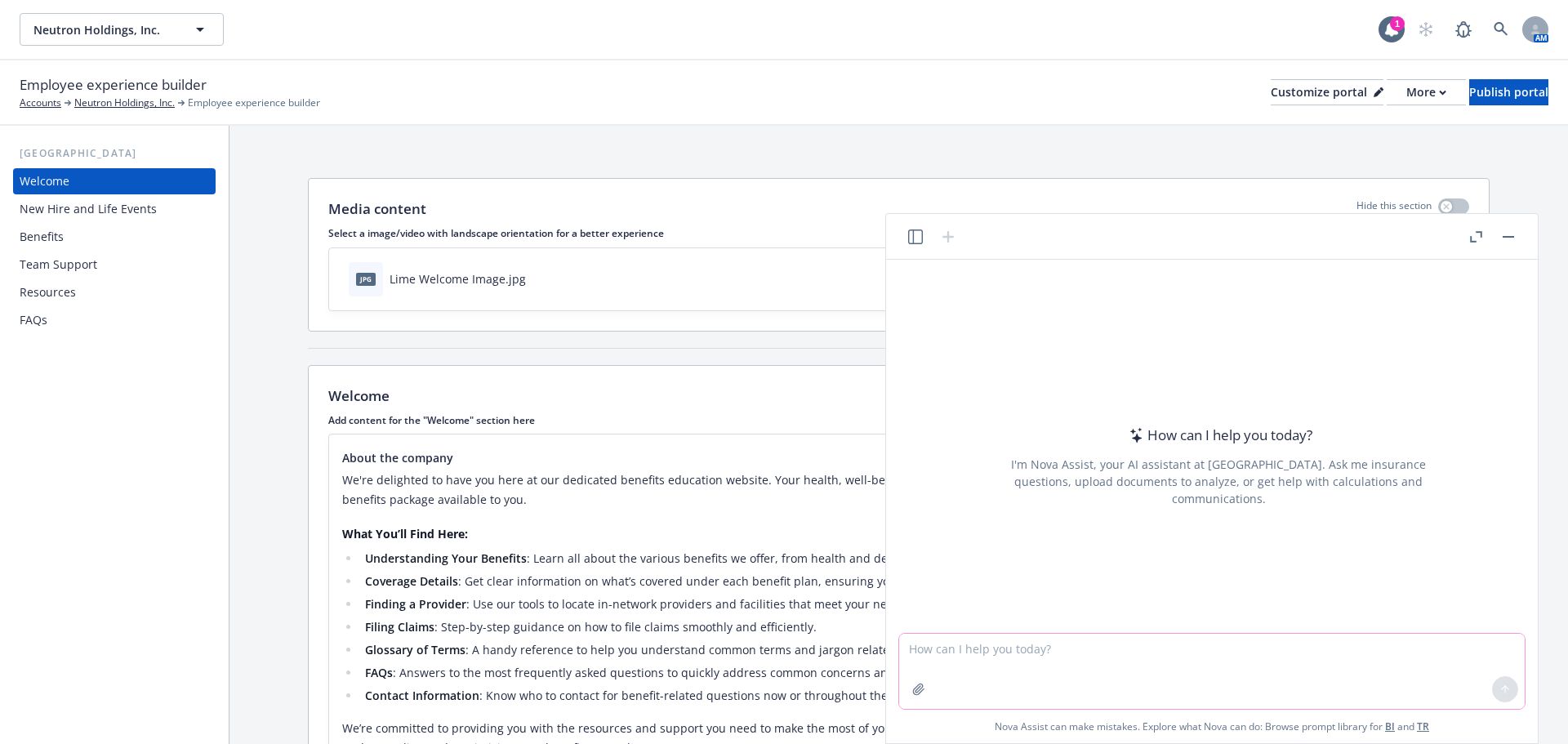
click at [1193, 674] on textarea at bounding box center [1211, 671] width 625 height 75
paste textarea "Increased IRS FSA (Healthcare,Dependent Care), and Commumter Contribution Limit…"
type textarea "rephrase this to simplify Increased IRS FSA (Healthcare,Dependent Care), and Co…"
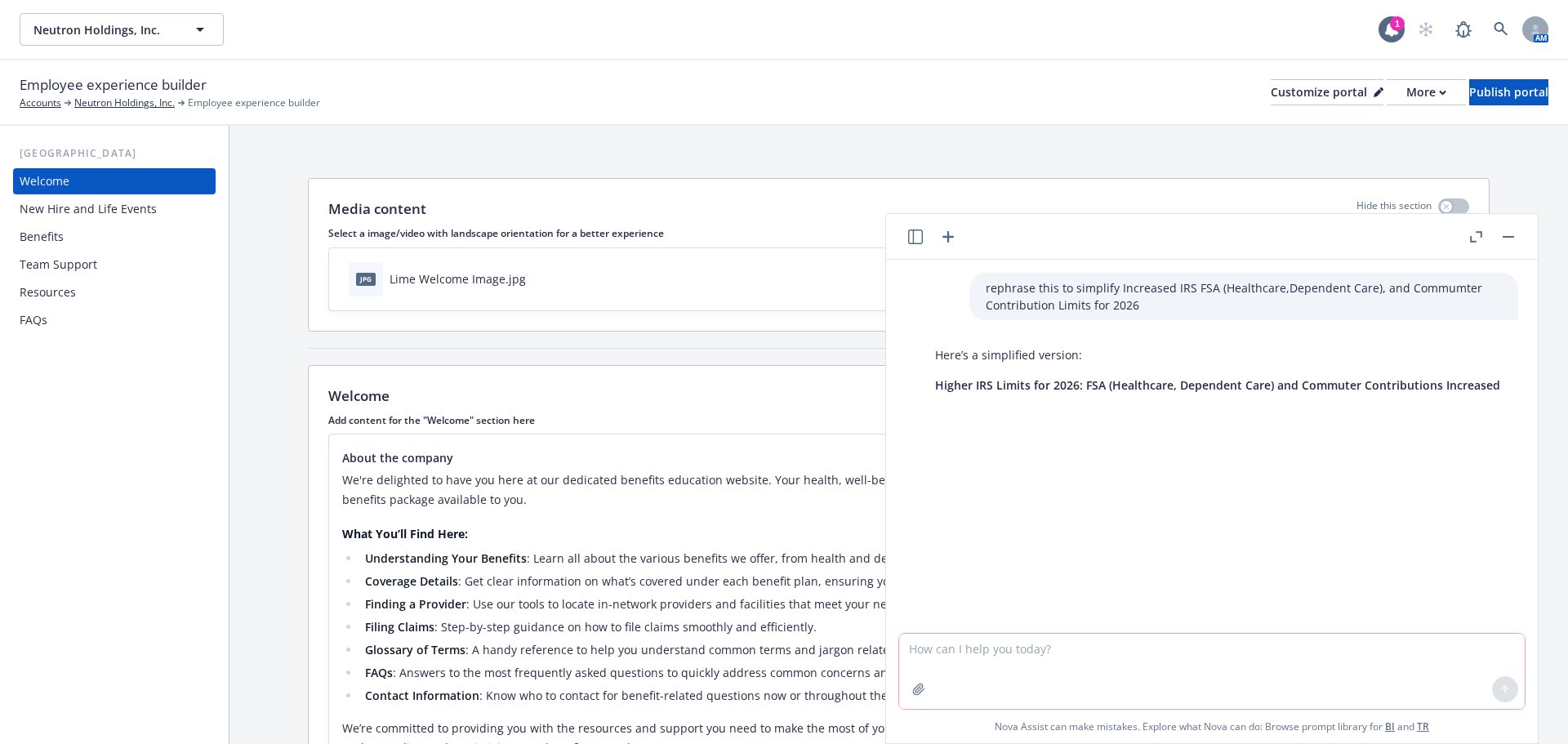
click at [964, 659] on textarea at bounding box center [1211, 671] width 625 height 75
type textarea "use increased"
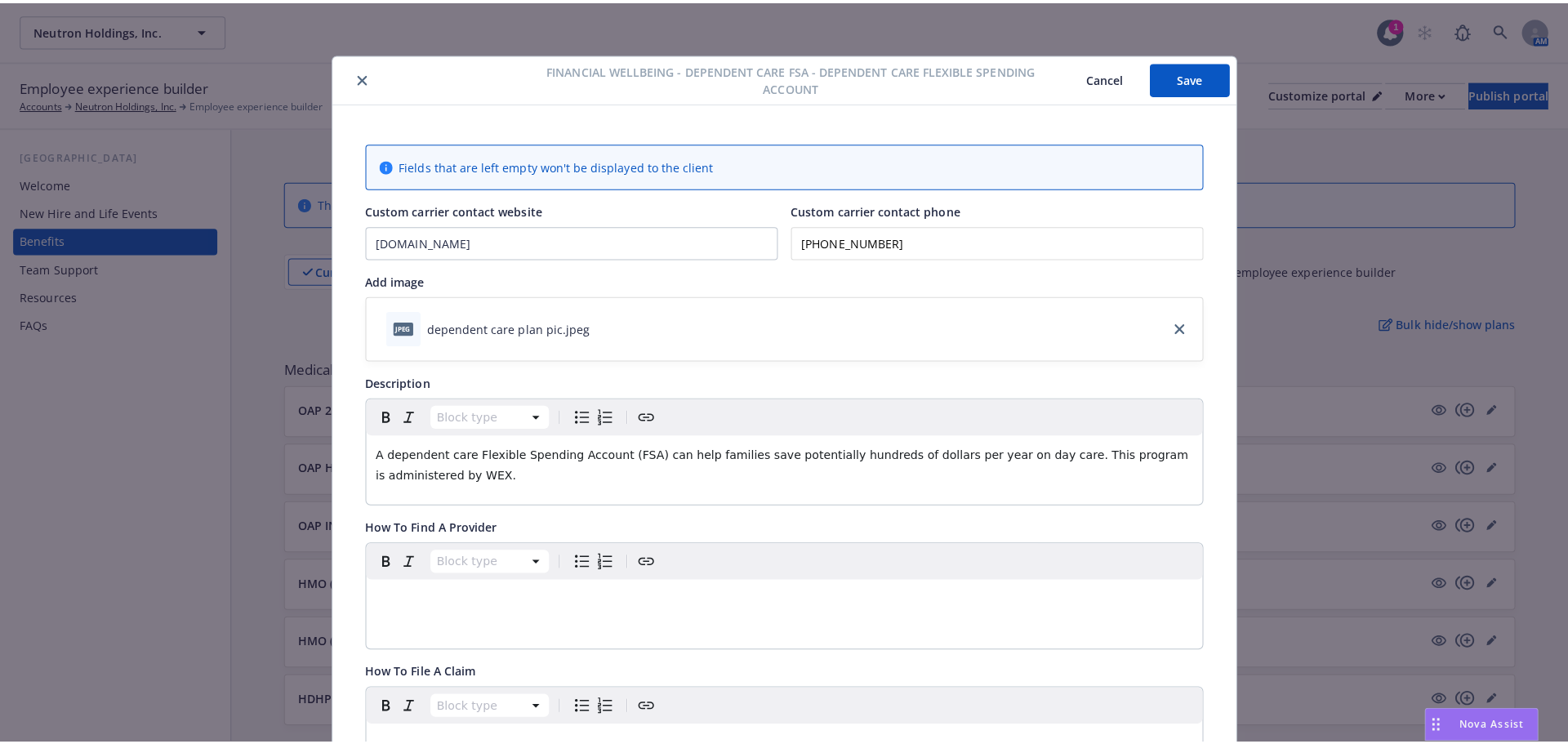
scroll to position [49, 0]
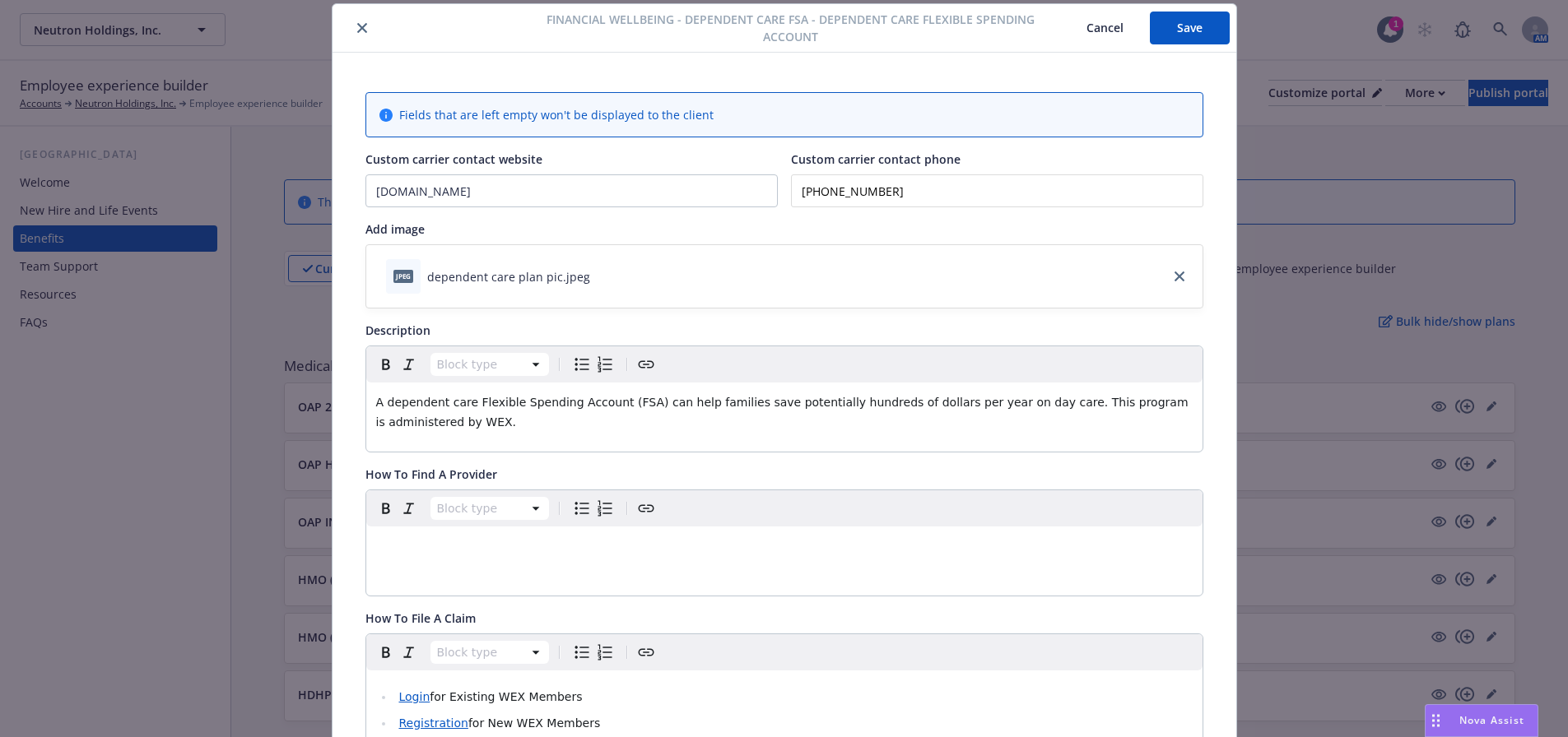
click at [357, 25] on icon "close" at bounding box center [362, 28] width 10 height 10
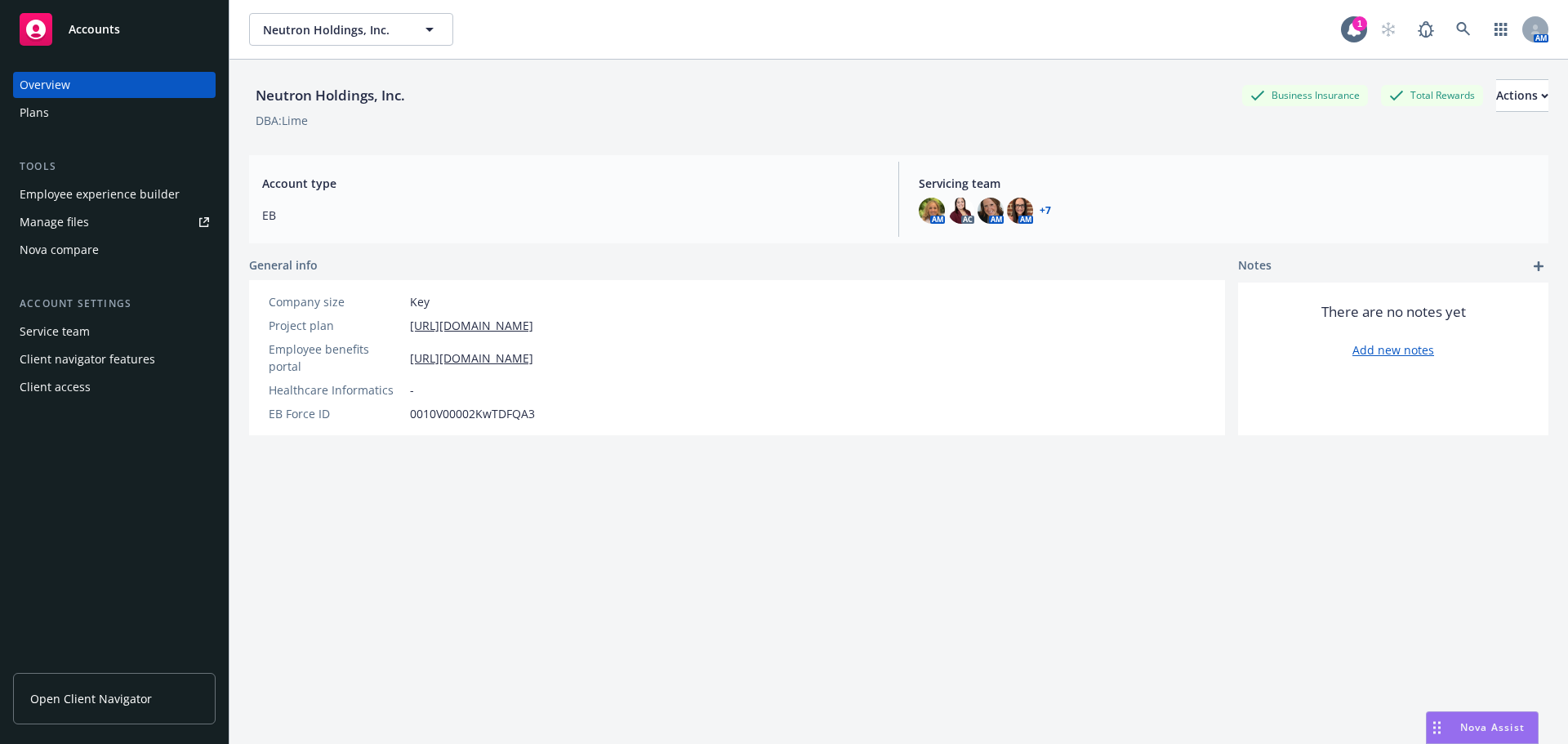
click at [324, 25] on span "Neutron Holdings, Inc." at bounding box center [334, 30] width 141 height 17
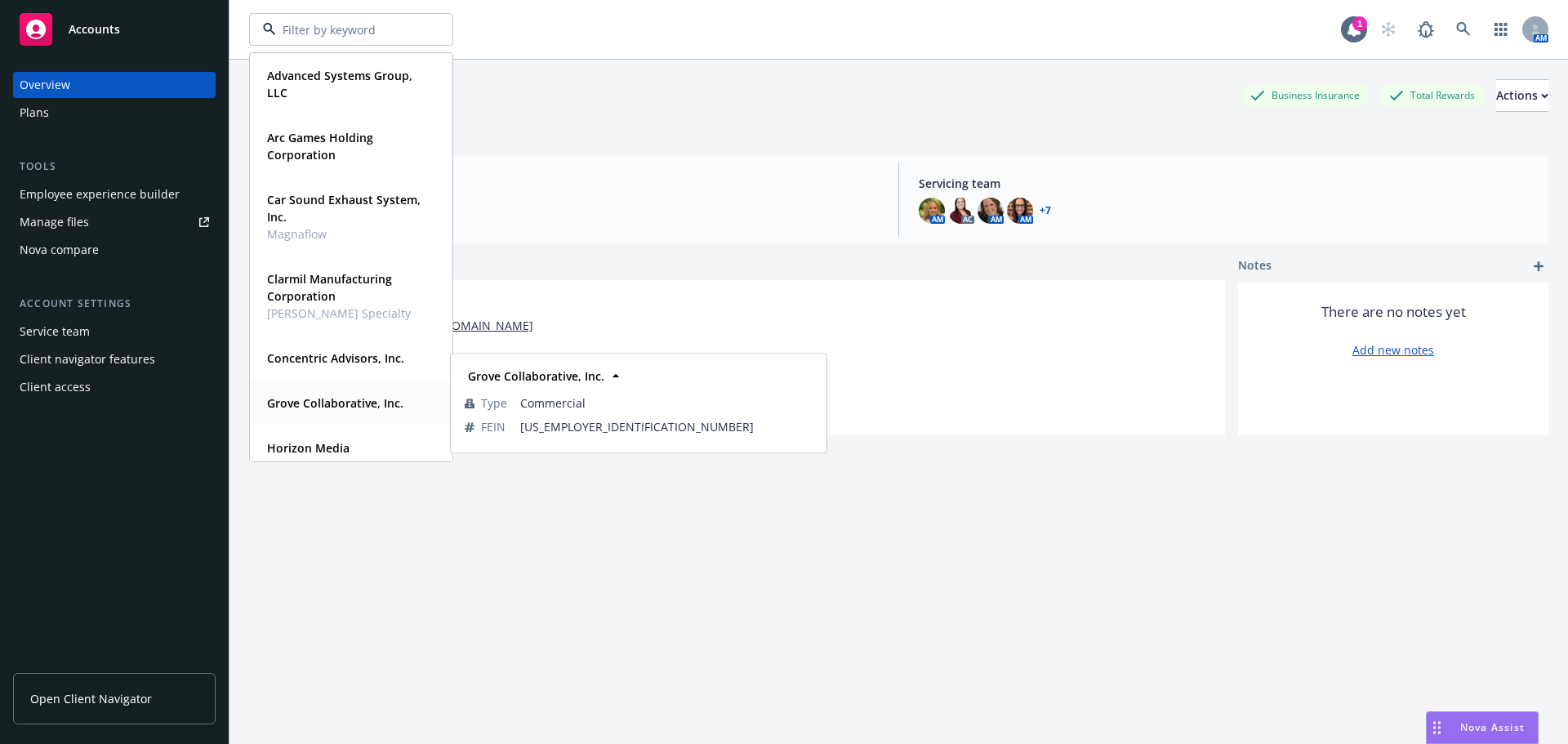
click at [334, 401] on strong "Grove Collaborative, Inc." at bounding box center [335, 403] width 137 height 15
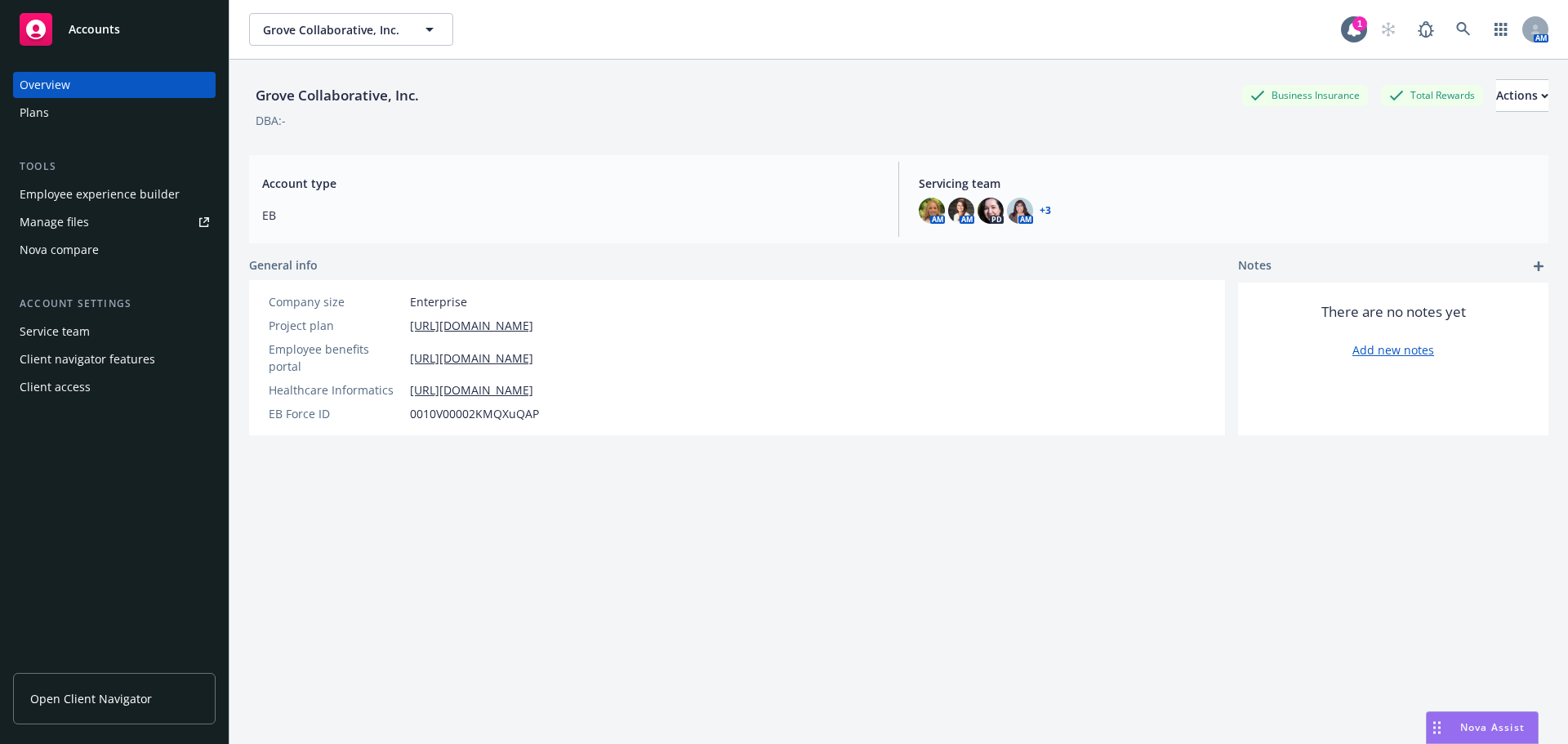
click at [142, 223] on link "Manage files" at bounding box center [114, 222] width 202 height 26
click at [72, 116] on div "Plans" at bounding box center [114, 112] width 189 height 26
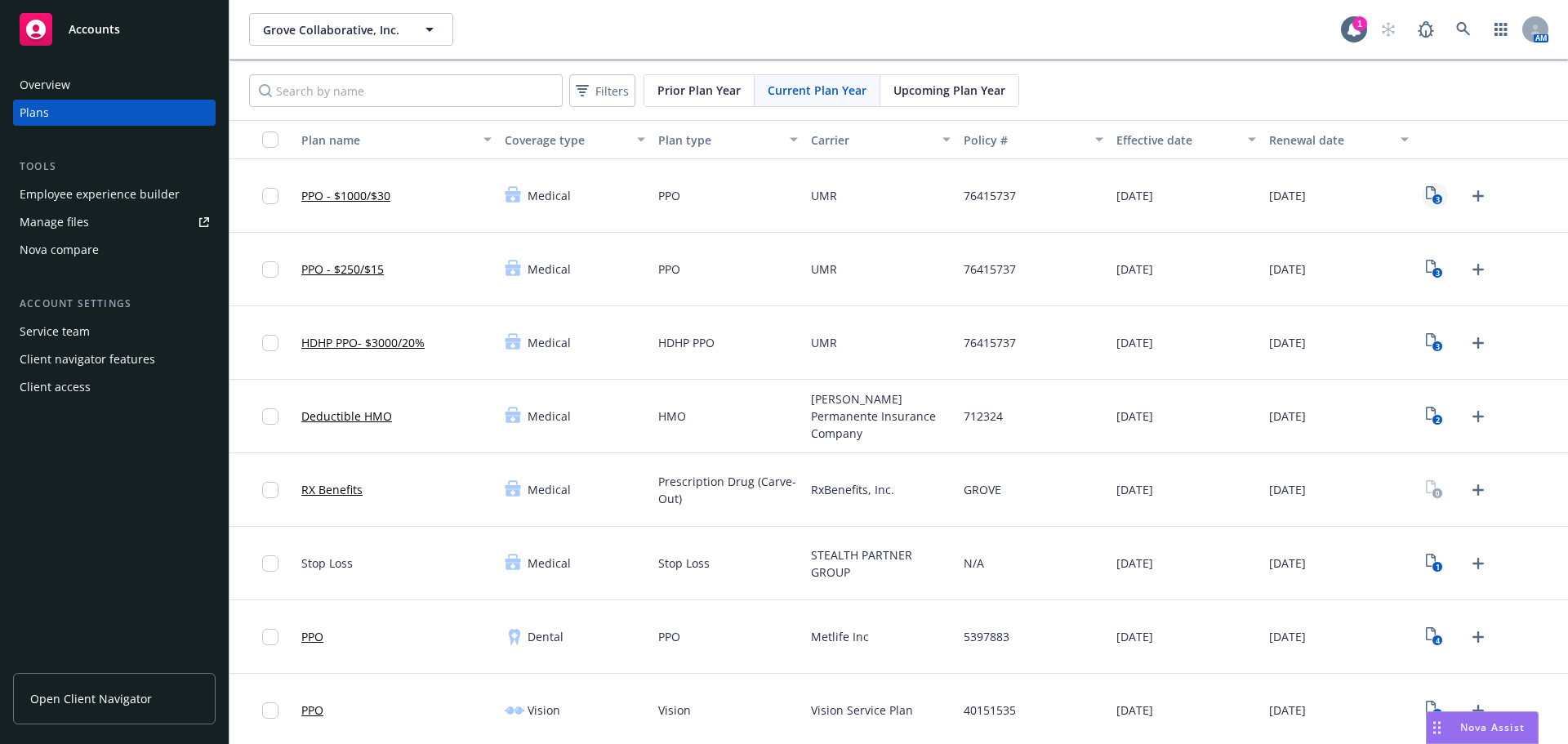
click at [1425, 200] on icon "3" at bounding box center [1434, 195] width 17 height 19
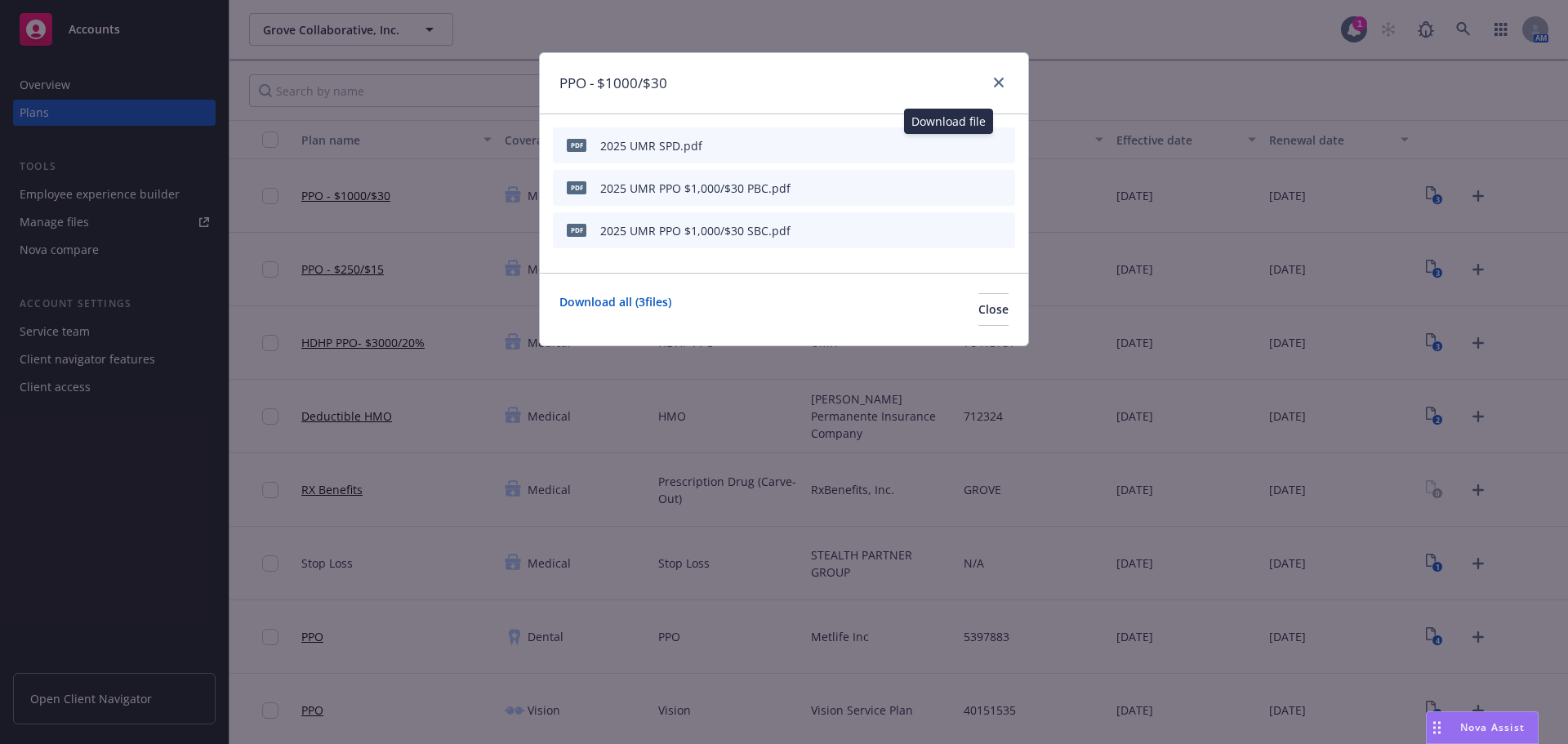
click at [953, 144] on button "download file" at bounding box center [946, 144] width 16 height 16
click at [999, 82] on icon "close" at bounding box center [999, 82] width 10 height 10
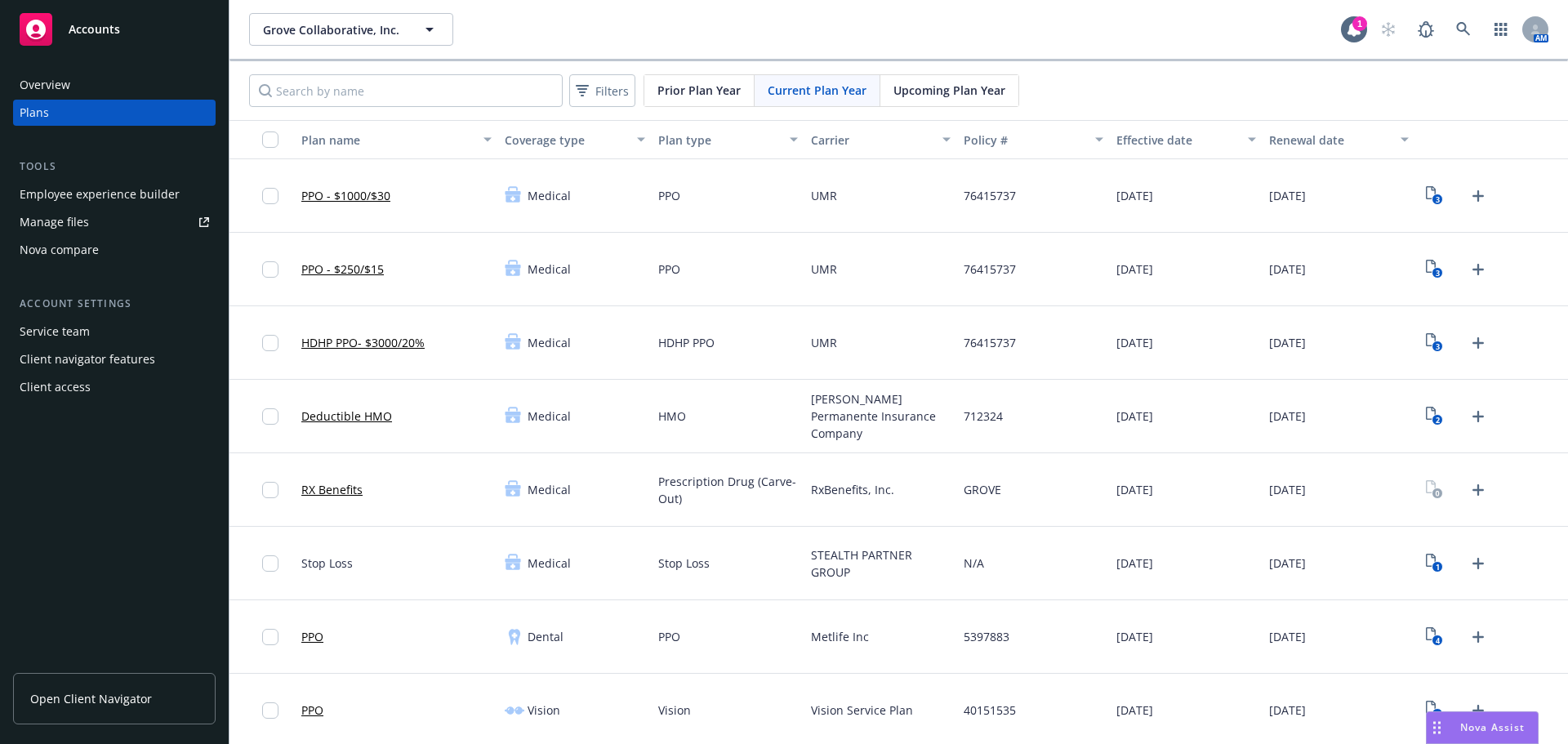
click at [1150, 81] on div "Filters Prior Plan Year Current Plan Year Upcoming Plan Year" at bounding box center [899, 90] width 1339 height 59
click at [1435, 270] on text "3" at bounding box center [1437, 273] width 4 height 10
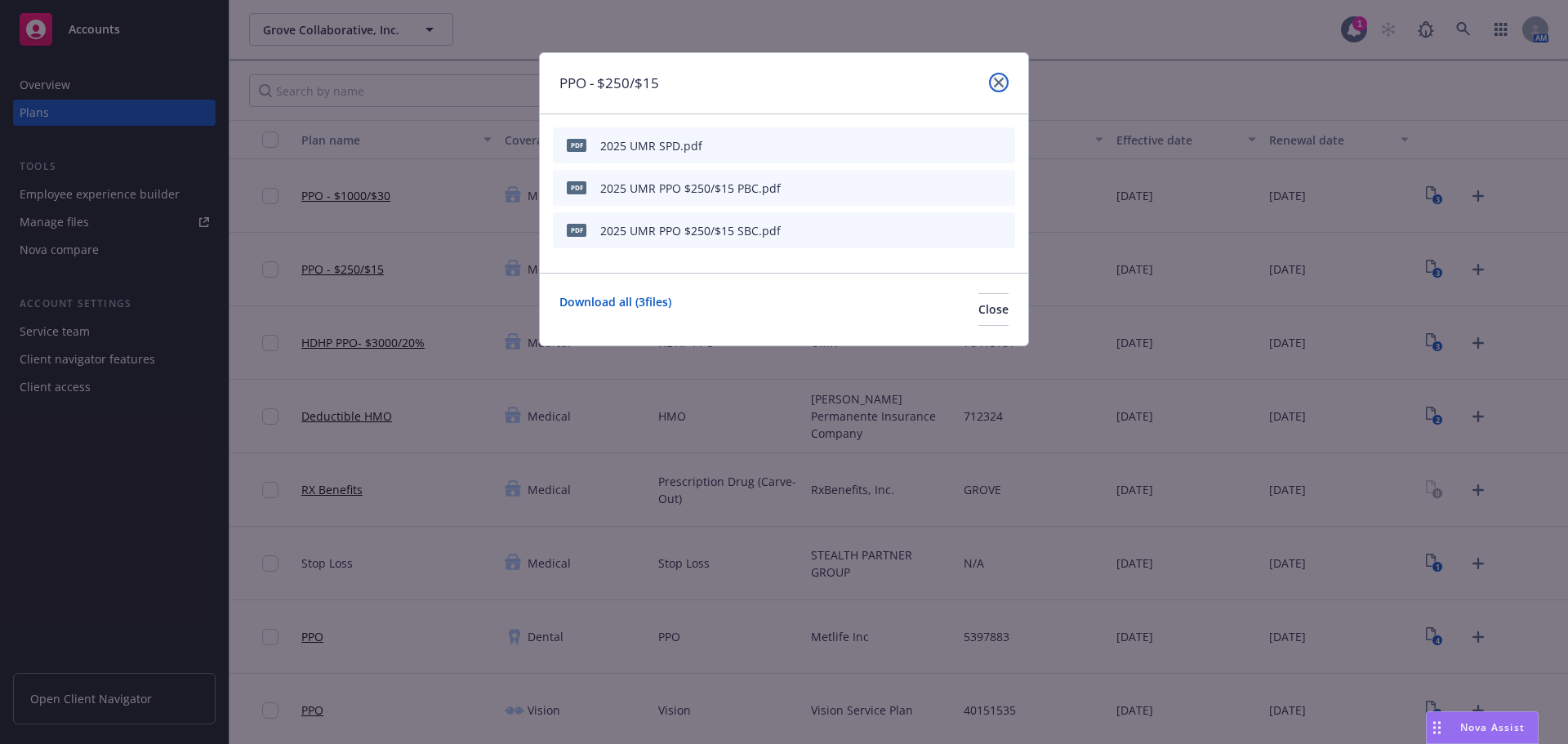
click at [1000, 79] on icon "close" at bounding box center [999, 82] width 10 height 10
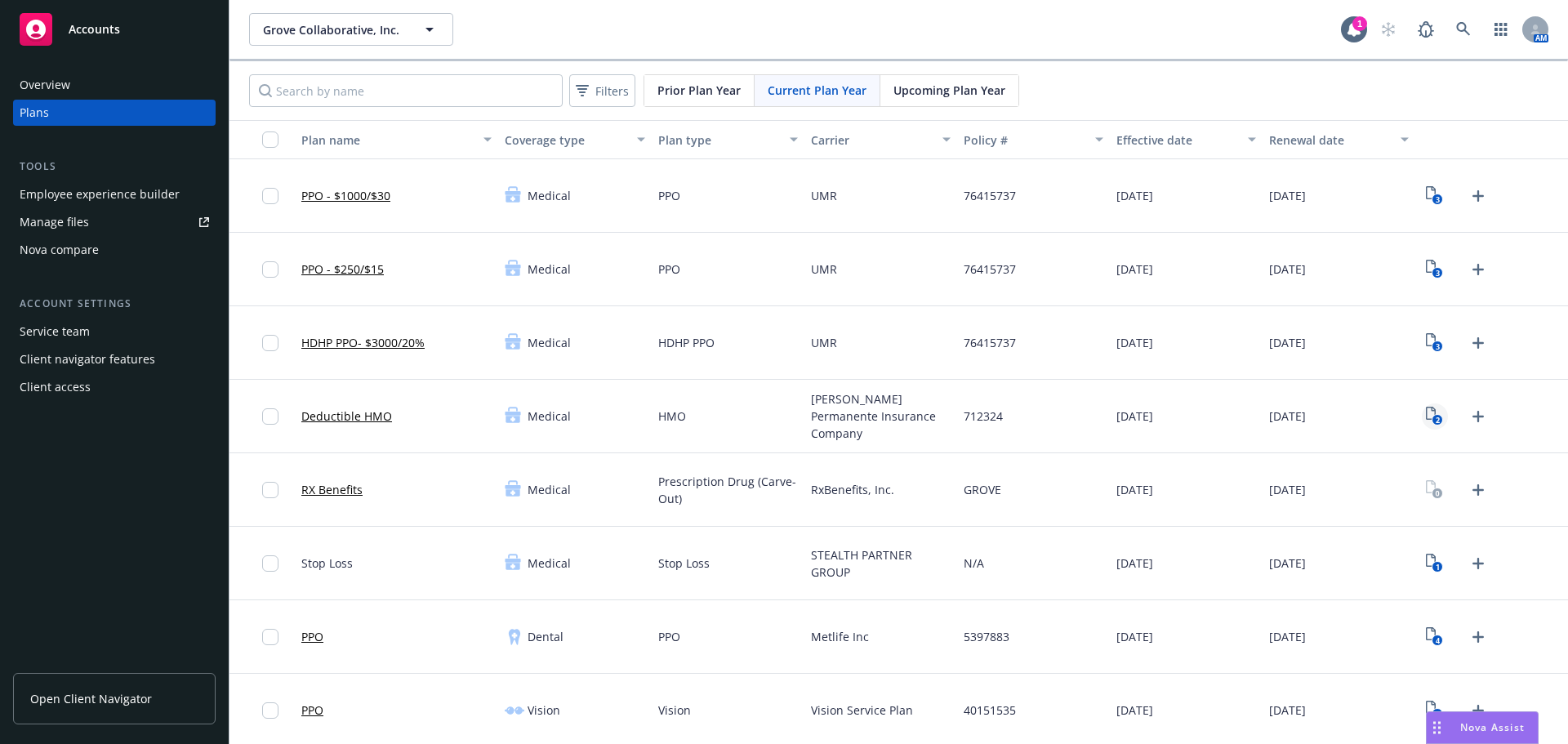
click at [1425, 413] on icon "2" at bounding box center [1434, 416] width 17 height 19
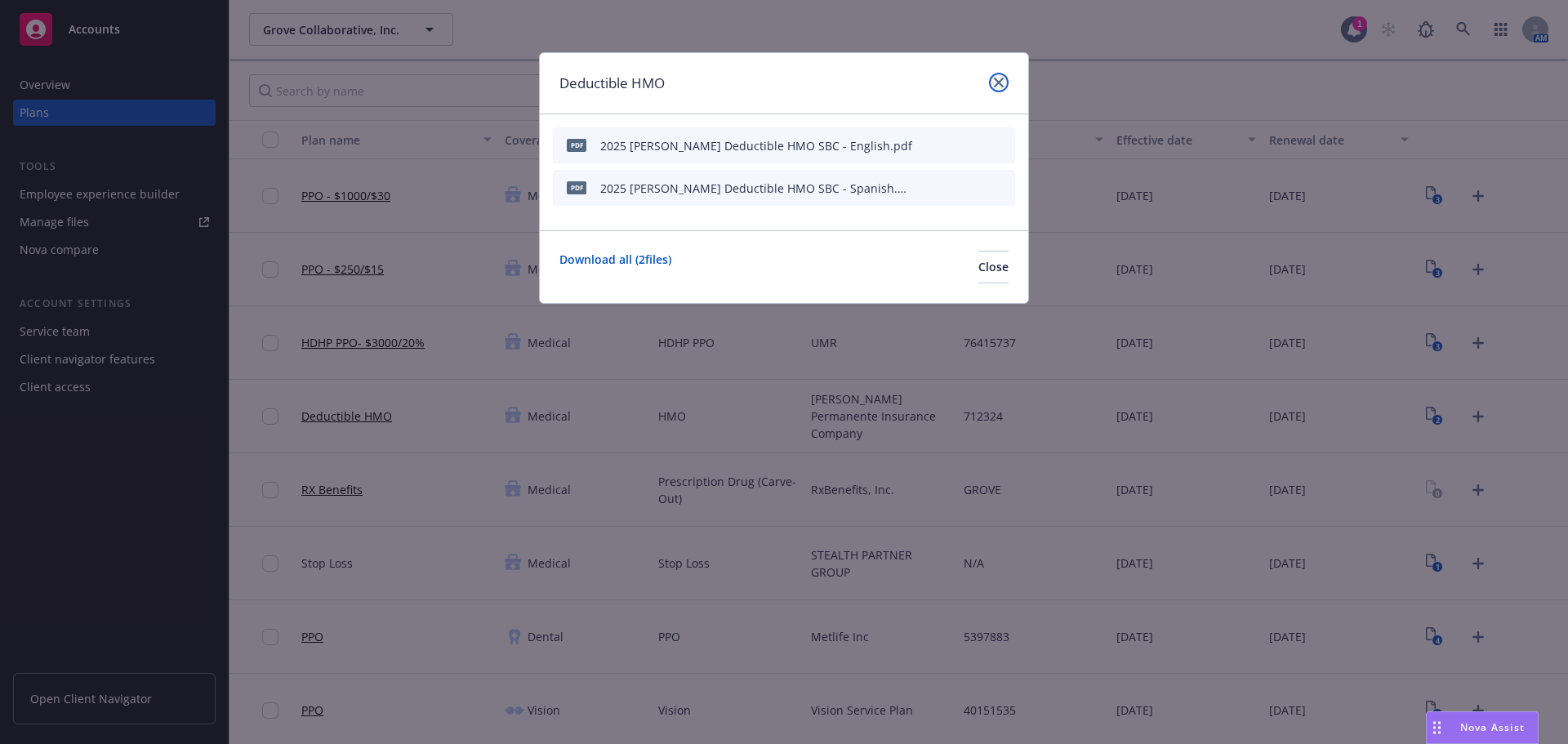
click at [996, 81] on icon "close" at bounding box center [999, 82] width 10 height 10
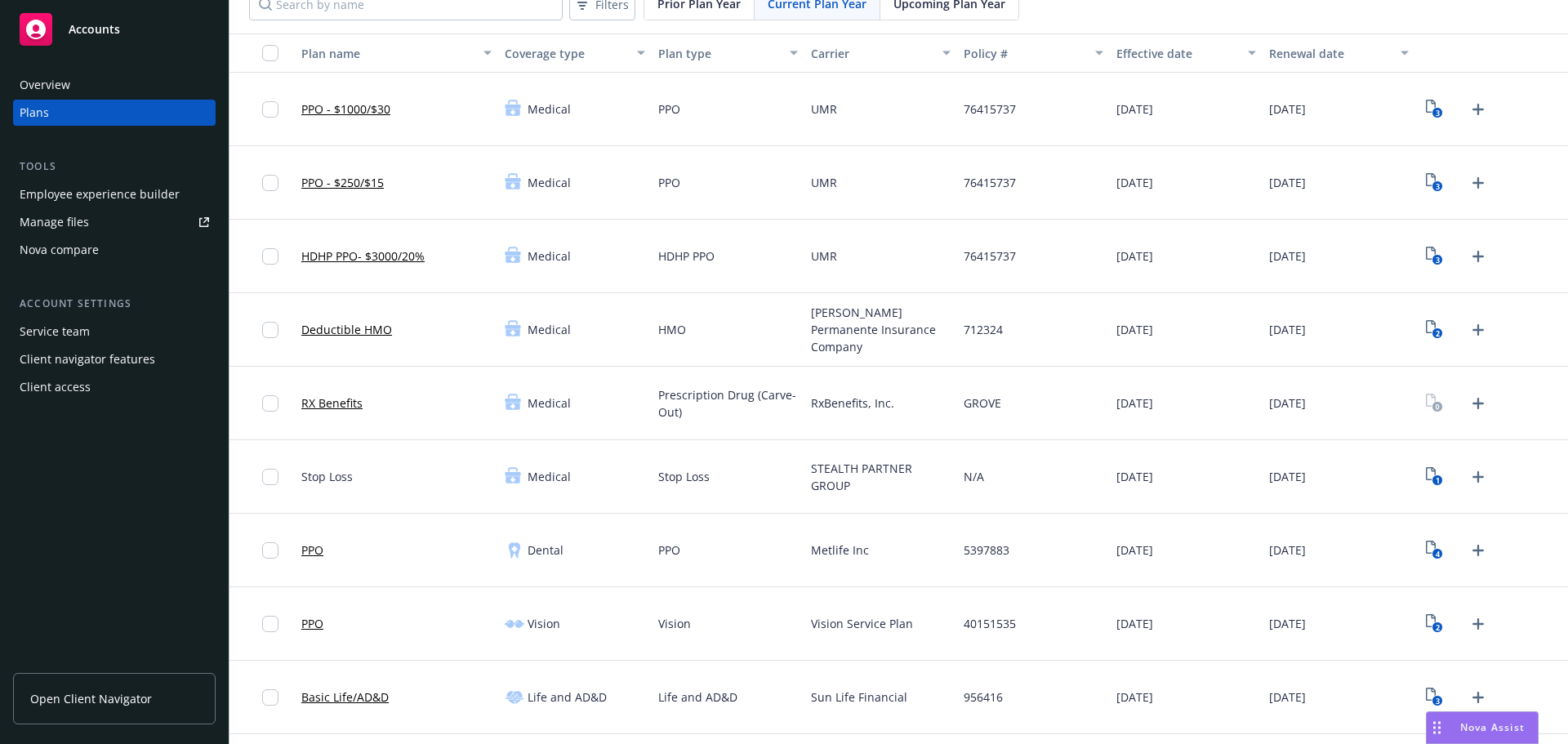
scroll to position [327, 0]
